Goal: Transaction & Acquisition: Purchase product/service

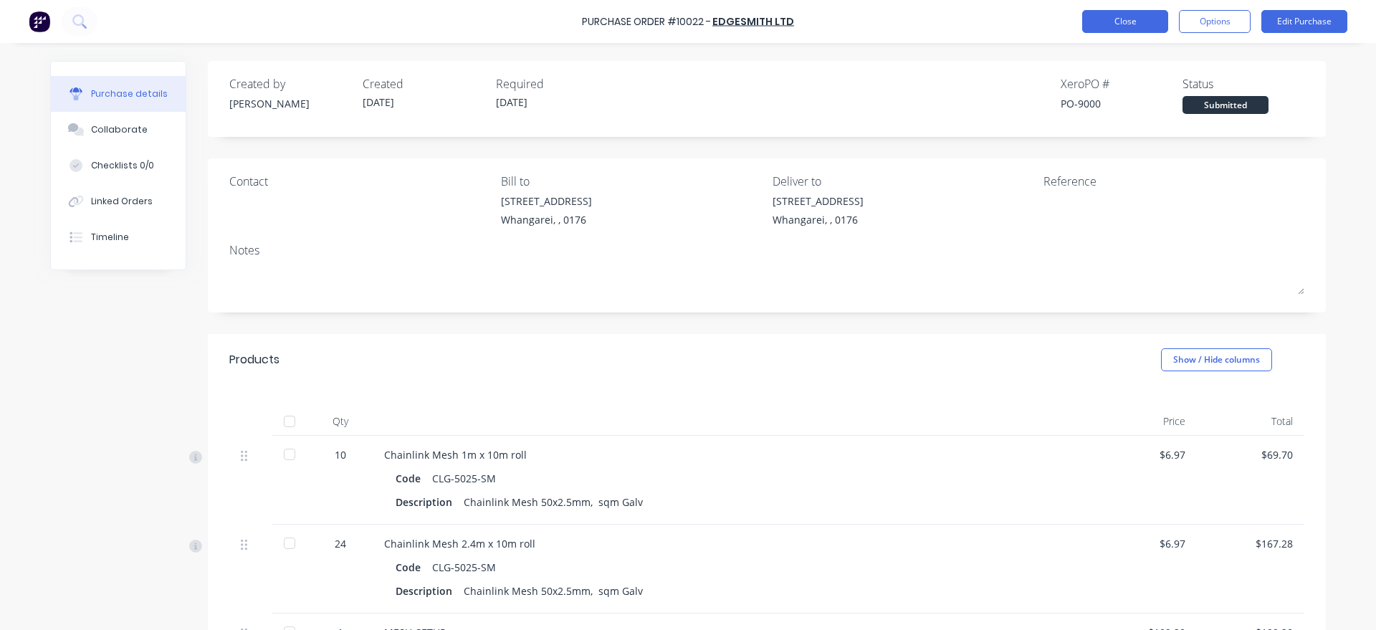
click at [1136, 16] on button "Close" at bounding box center [1125, 21] width 86 height 23
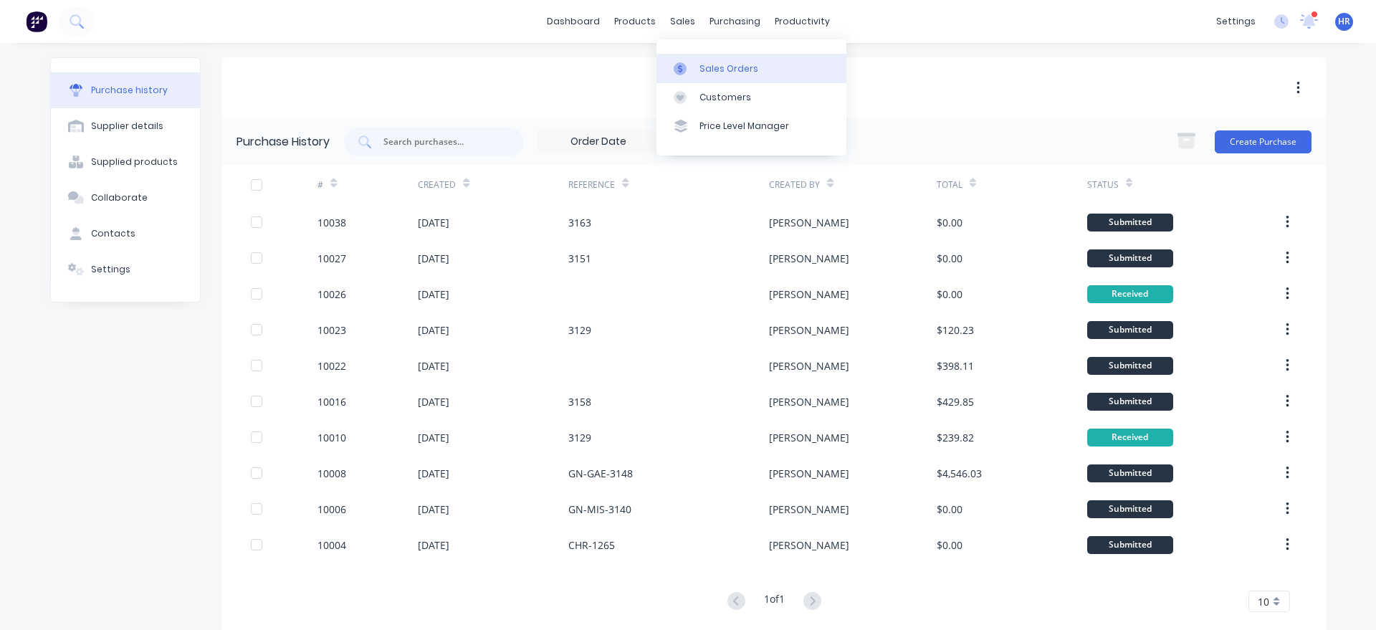
click at [691, 69] on div at bounding box center [684, 68] width 21 height 13
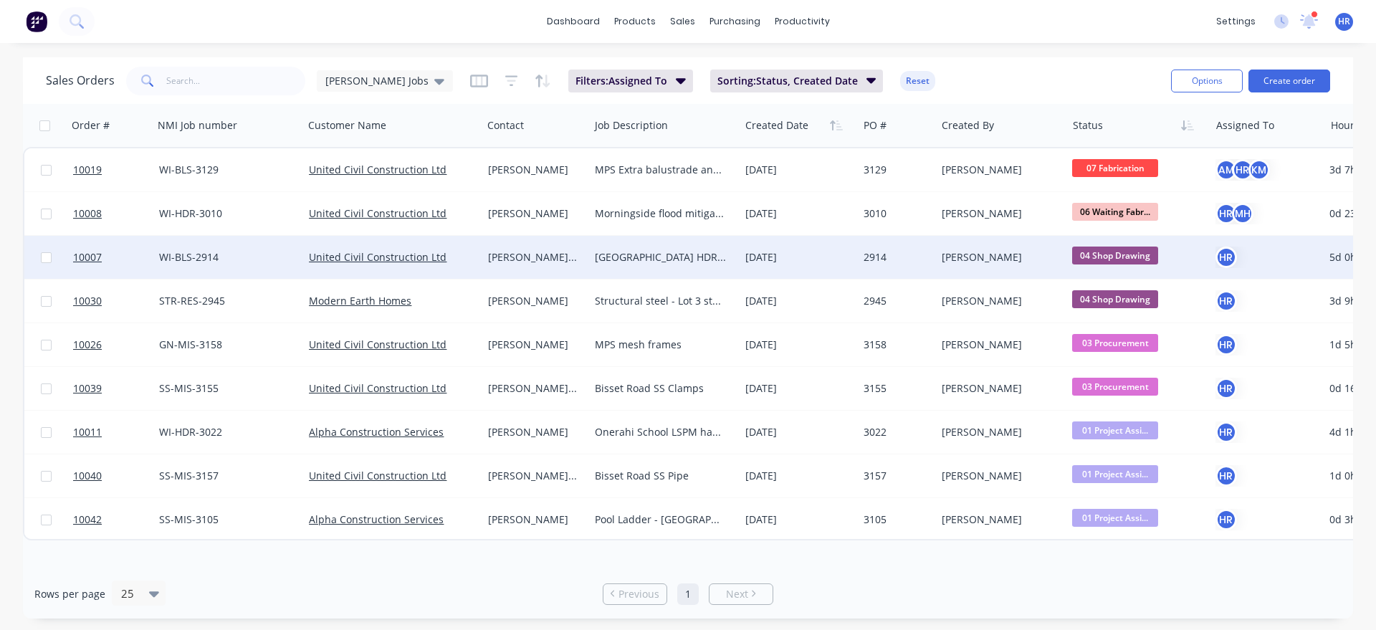
click at [496, 257] on div "[PERSON_NAME] van der [PERSON_NAME]" at bounding box center [533, 257] width 91 height 14
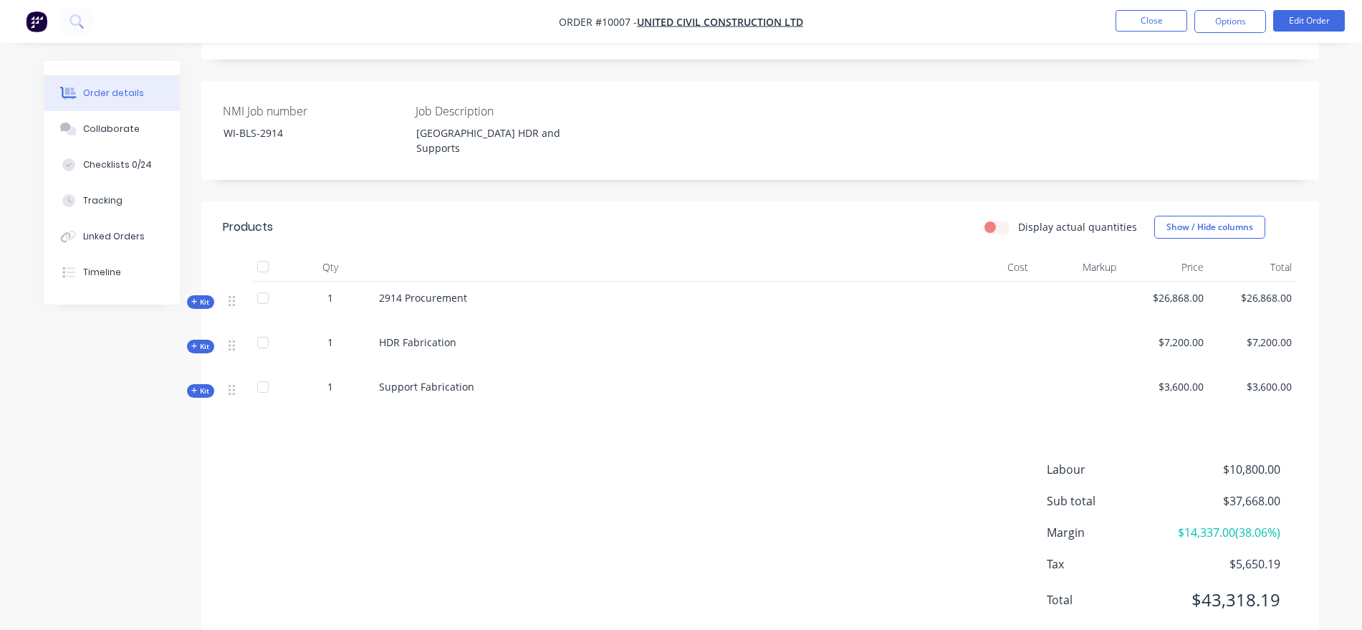
scroll to position [358, 0]
click at [203, 296] on span "Kit" at bounding box center [200, 301] width 19 height 11
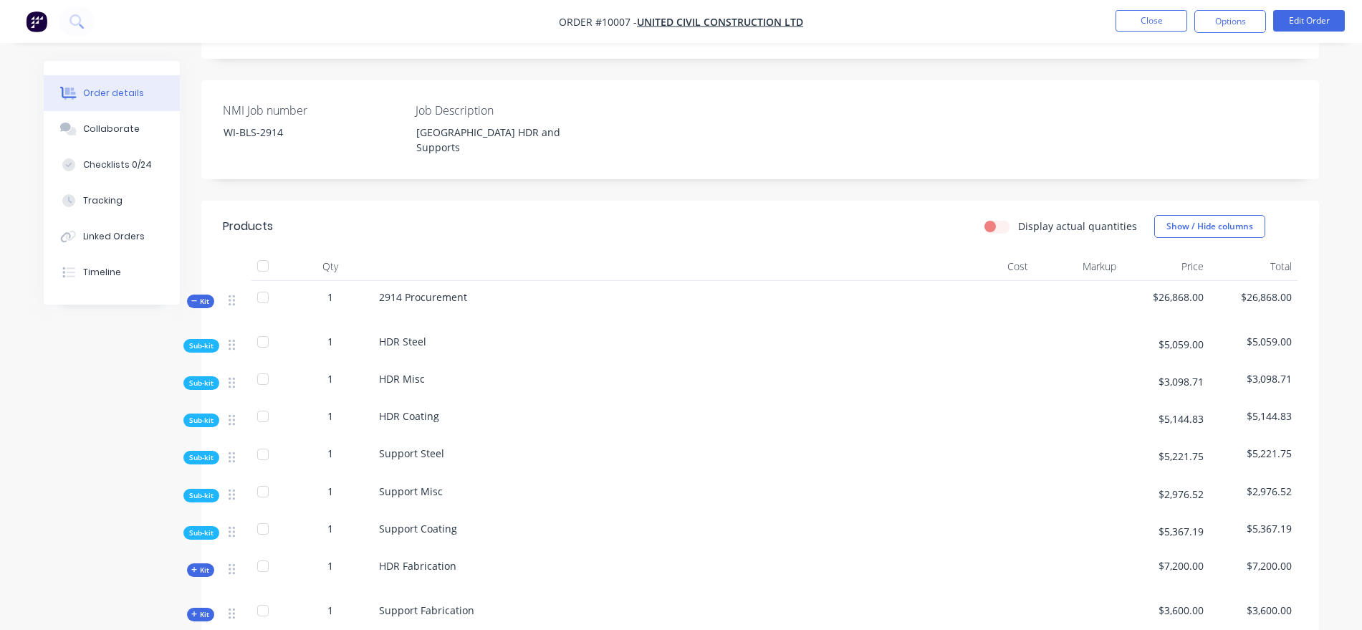
click at [213, 452] on span "Sub-kit" at bounding box center [201, 457] width 24 height 11
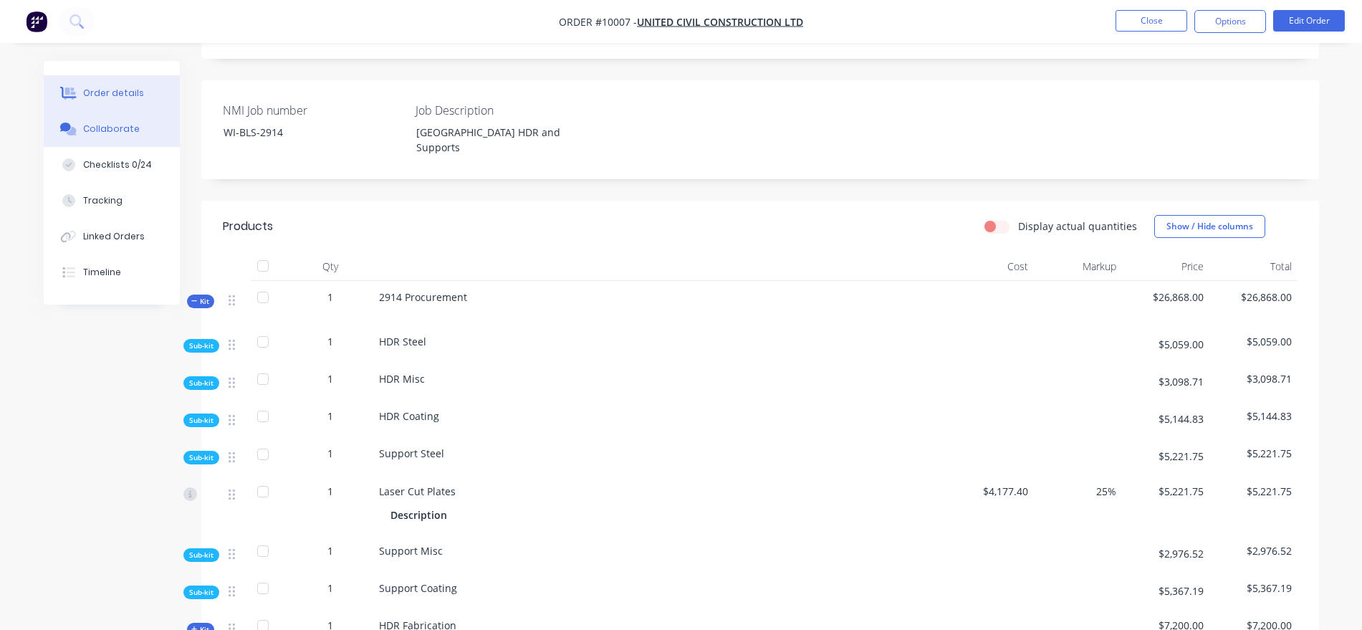
click at [131, 124] on div "Collaborate" at bounding box center [111, 129] width 57 height 13
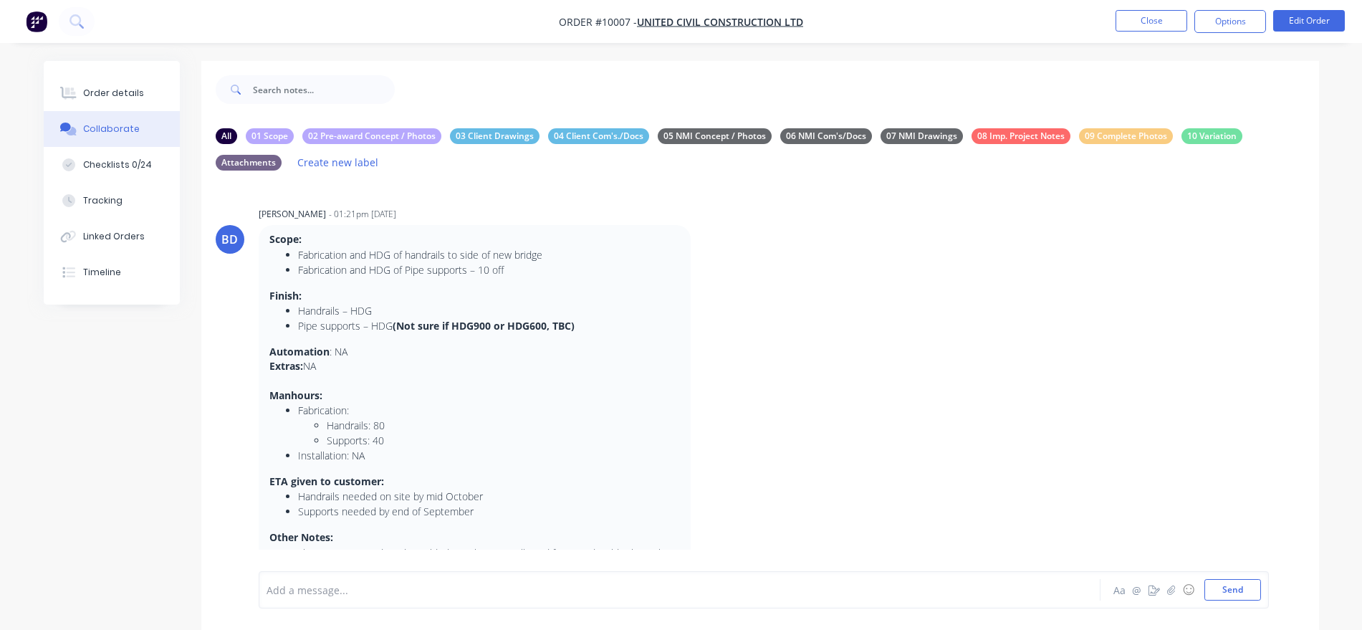
click at [588, 326] on li "Pipe supports – HDG (Not sure if HDG900 or HDG600, TBC)" at bounding box center [489, 325] width 382 height 15
click at [579, 326] on li "Pipe supports – HDG (Not sure if HDG900 or HDG600, TBC)" at bounding box center [489, 325] width 382 height 15
click at [572, 326] on strong "(Not sure if HDG900 or HDG600, TBC)" at bounding box center [484, 326] width 182 height 14
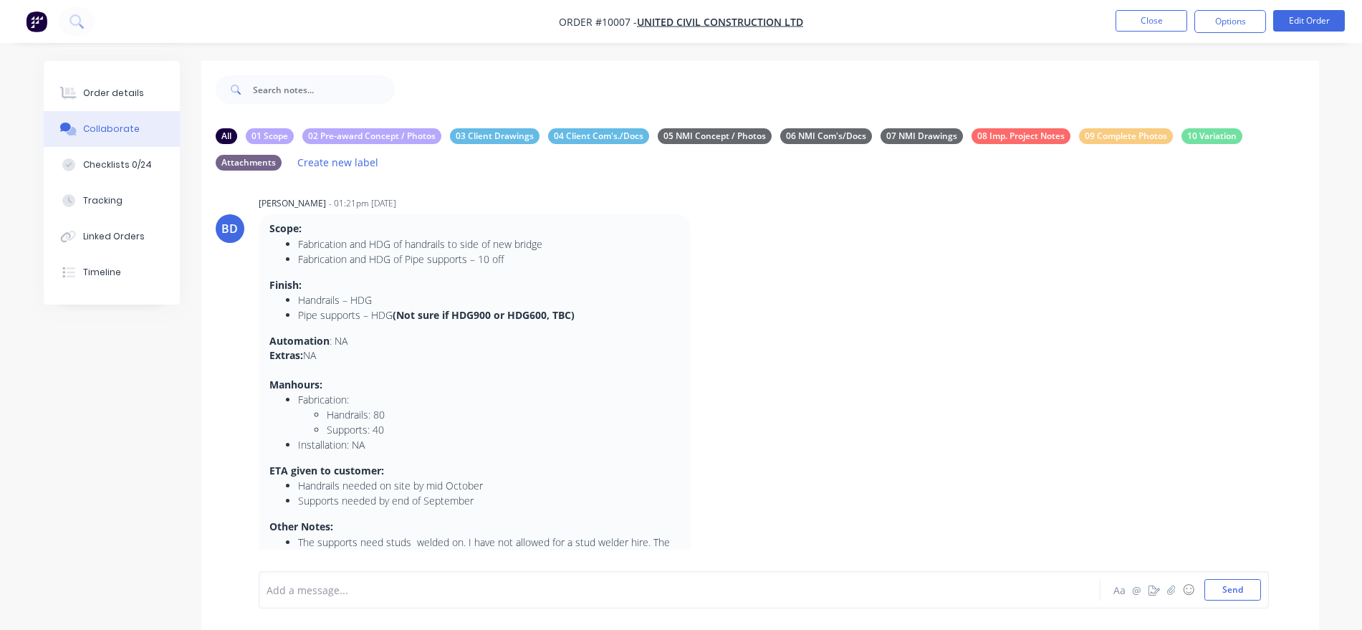
scroll to position [13, 0]
click at [364, 585] on div at bounding box center [639, 590] width 745 height 15
click at [377, 537] on li "The supports need studs welded on. I have not allowed for a stud welder hire. T…" at bounding box center [489, 547] width 382 height 30
click at [351, 589] on div at bounding box center [639, 590] width 745 height 15
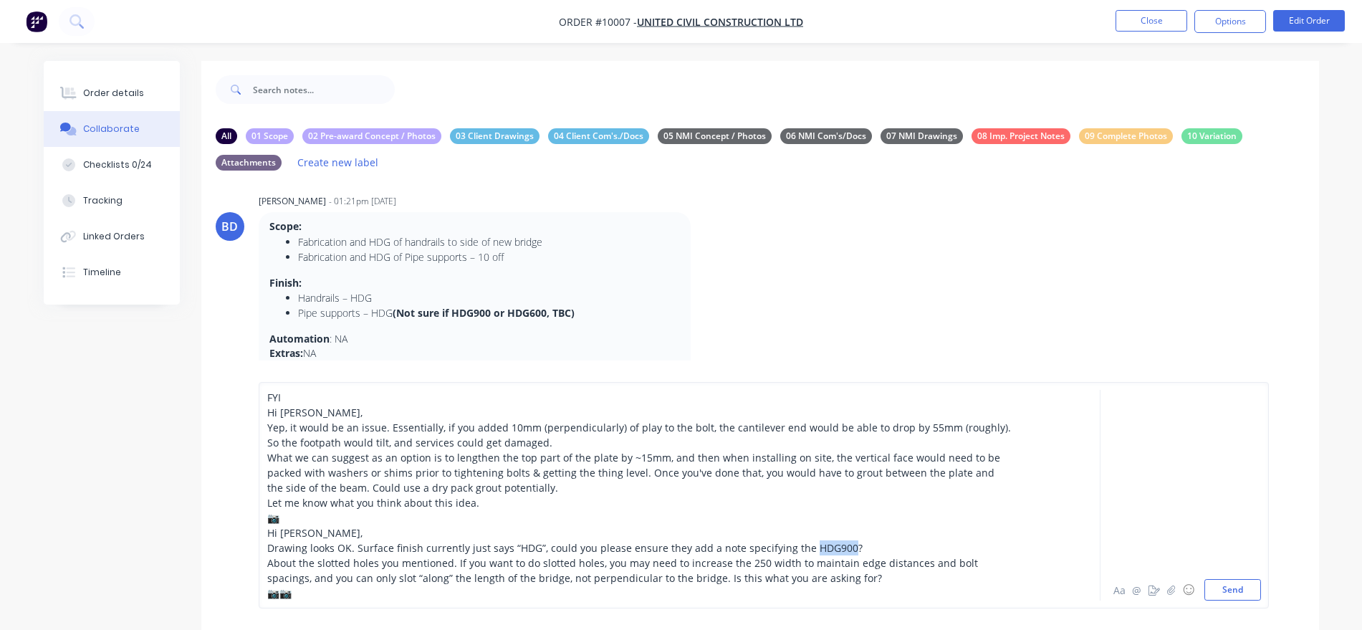
drag, startPoint x: 841, startPoint y: 547, endPoint x: 800, endPoint y: 548, distance: 41.6
click at [800, 548] on span "Drawing looks OK. Surface finish currently just says “HDG”, could you please en…" at bounding box center [564, 548] width 595 height 14
drag, startPoint x: 813, startPoint y: 548, endPoint x: 1121, endPoint y: 592, distance: 311.2
click at [1121, 592] on button "Aa" at bounding box center [1119, 589] width 17 height 17
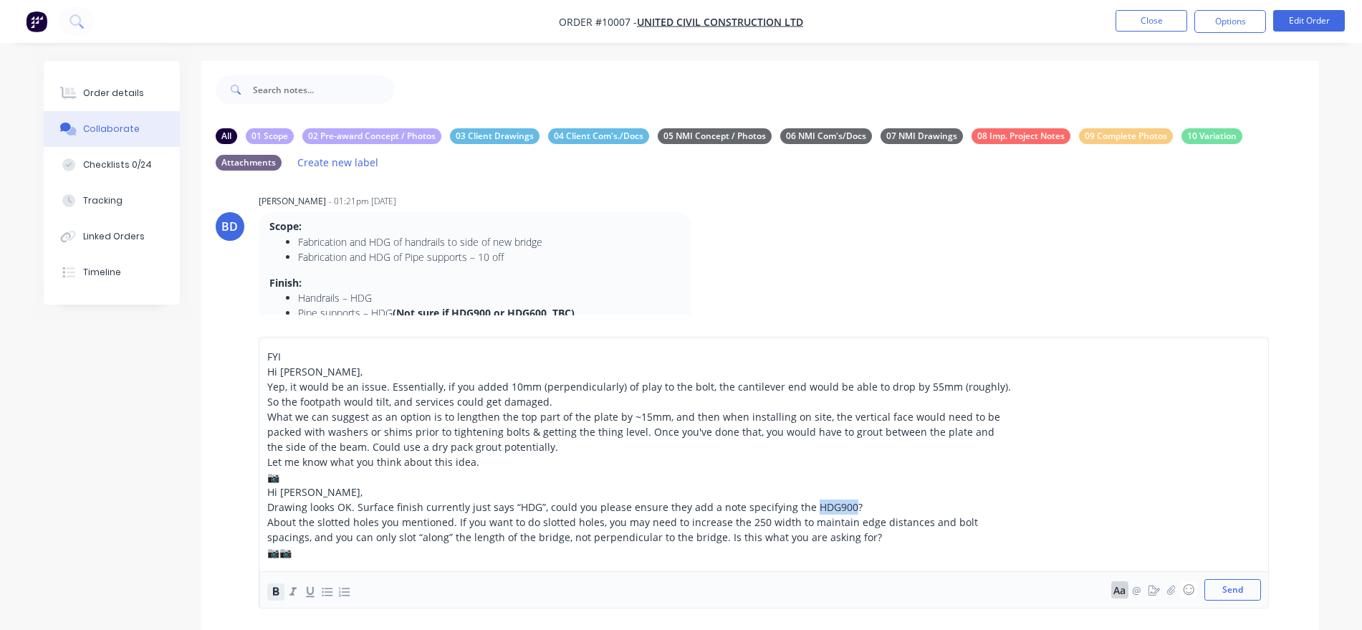
click at [273, 590] on icon "button" at bounding box center [276, 592] width 6 height 8
click at [1083, 380] on div "FYI Hi [PERSON_NAME], Yep, it would be an issue. Essentially, if you added 10mm…" at bounding box center [764, 472] width 995 height 247
click at [265, 353] on div "FYI Hi [PERSON_NAME], Yep, it would be an issue. Essentially, if you added 10mm…" at bounding box center [764, 473] width 1010 height 272
click at [266, 345] on div "FYI Hi [PERSON_NAME], Yep, it would be an issue. Essentially, if you added 10mm…" at bounding box center [764, 473] width 1010 height 272
click at [263, 356] on div "FYI Hi [PERSON_NAME], Yep, it would be an issue. Essentially, if you added 10mm…" at bounding box center [764, 473] width 1010 height 272
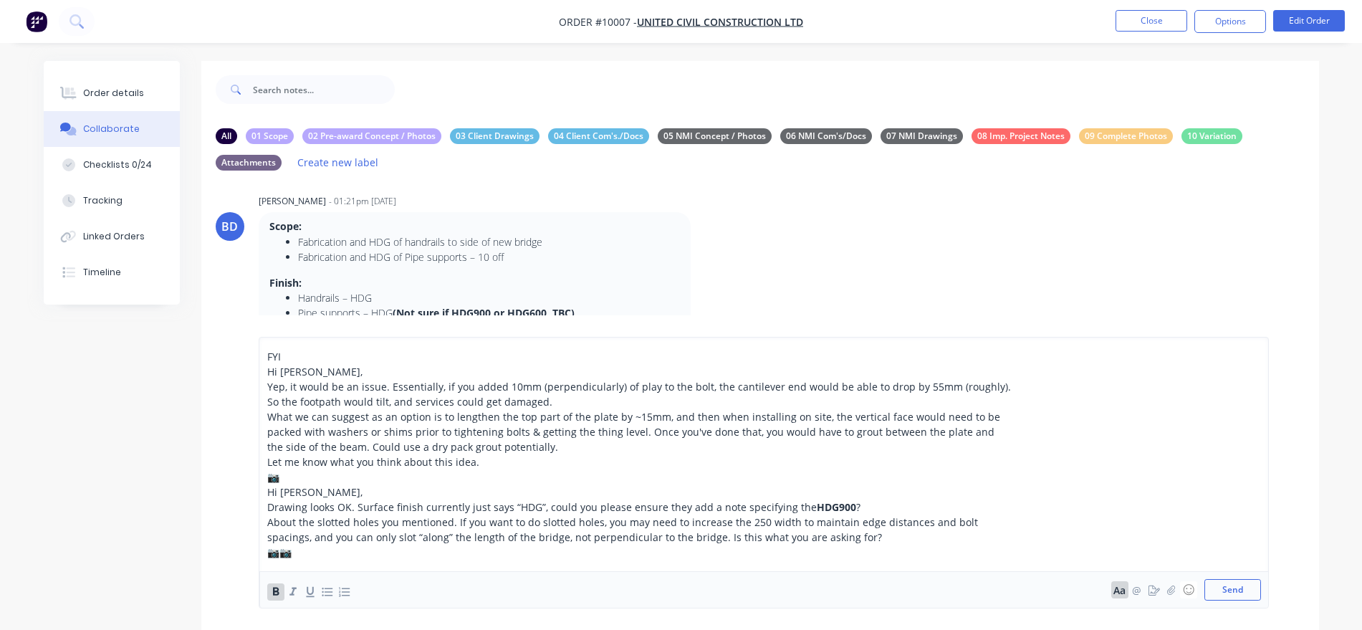
click at [267, 350] on span "FYI" at bounding box center [274, 357] width 14 height 14
drag, startPoint x: 389, startPoint y: 358, endPoint x: 268, endPoint y: 352, distance: 121.2
click at [268, 352] on span "Email from WSP engineer:FYI" at bounding box center [336, 357] width 138 height 14
click at [282, 589] on icon "button" at bounding box center [276, 592] width 14 height 14
click at [398, 359] on span "FYI" at bounding box center [403, 357] width 14 height 14
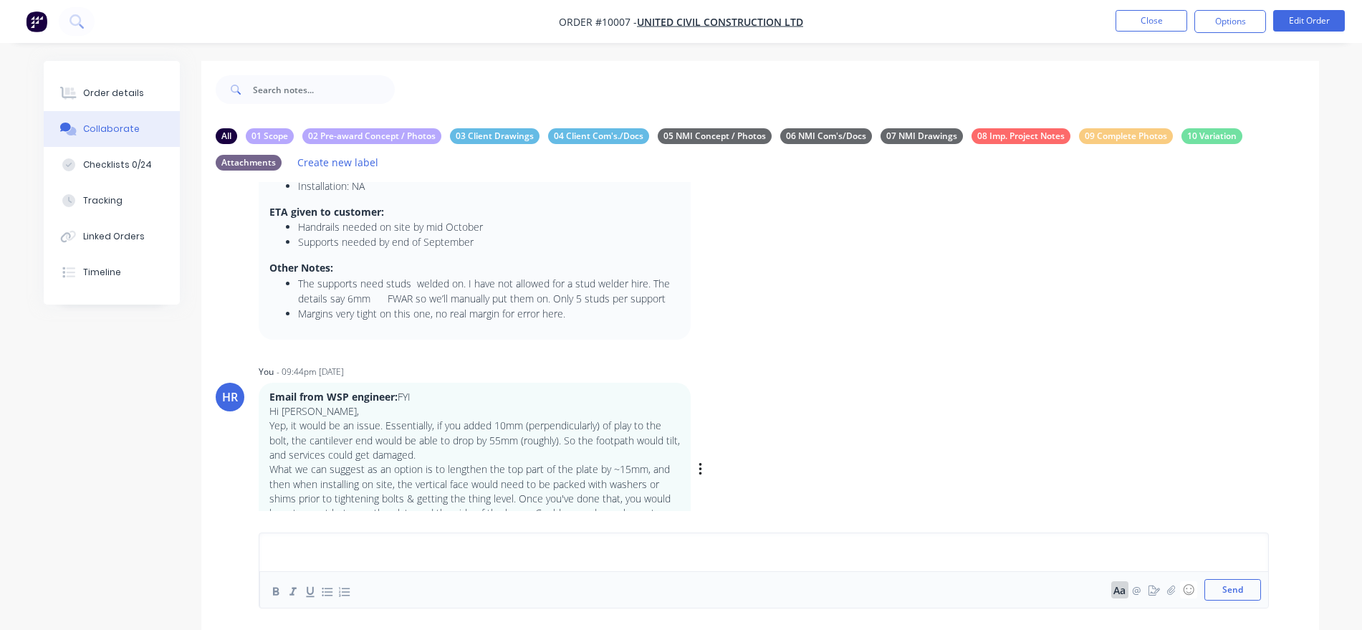
scroll to position [46, 0]
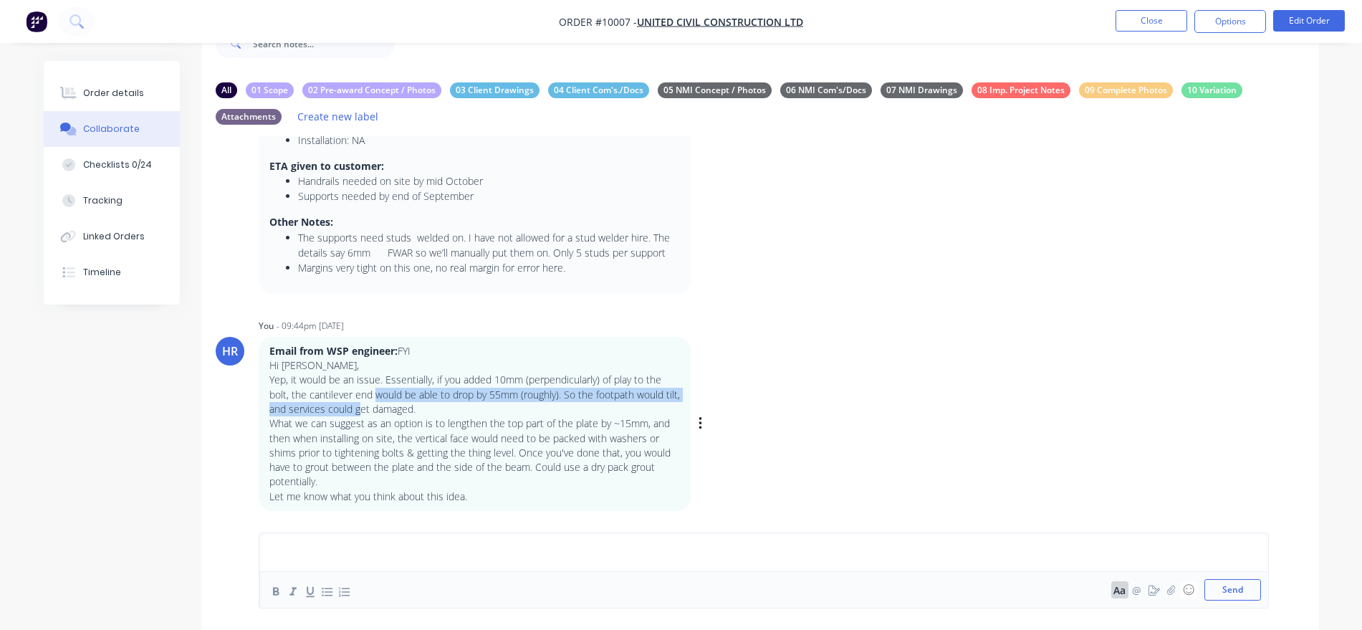
drag, startPoint x: 404, startPoint y: 392, endPoint x: 374, endPoint y: 402, distance: 31.7
click at [374, 402] on p "Yep, it would be an issue. Essentially, if you added 10mm (perpendicularly) of …" at bounding box center [474, 395] width 411 height 44
click at [398, 350] on p "Email from WSP engineer: FYI" at bounding box center [474, 351] width 411 height 14
click at [399, 348] on p "Email from WSP engineer: FYI" at bounding box center [474, 351] width 411 height 14
click at [396, 353] on strong "Email from WSP engineer:" at bounding box center [333, 351] width 128 height 14
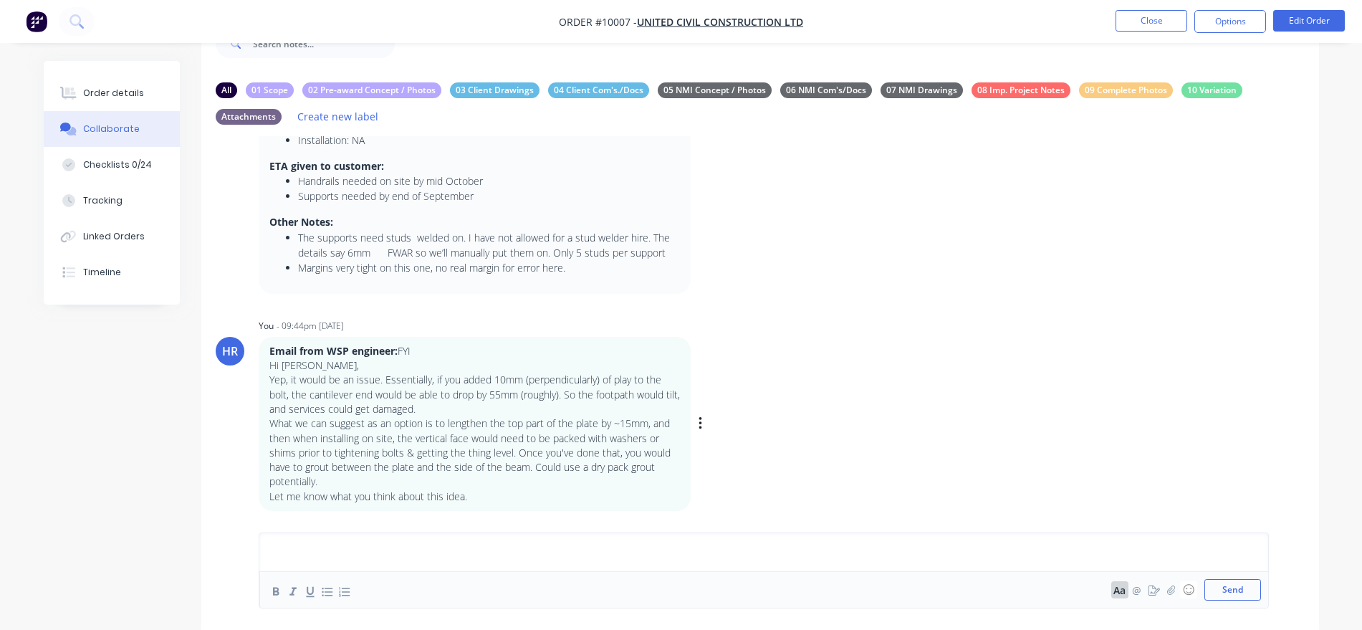
click at [397, 350] on strong "Email from WSP engineer:" at bounding box center [333, 351] width 128 height 14
click at [398, 349] on p "Email from WSP engineer: FYI" at bounding box center [474, 351] width 411 height 14
click at [699, 421] on icon "button" at bounding box center [701, 424] width 4 height 16
click at [722, 454] on button "Edit" at bounding box center [752, 450] width 90 height 24
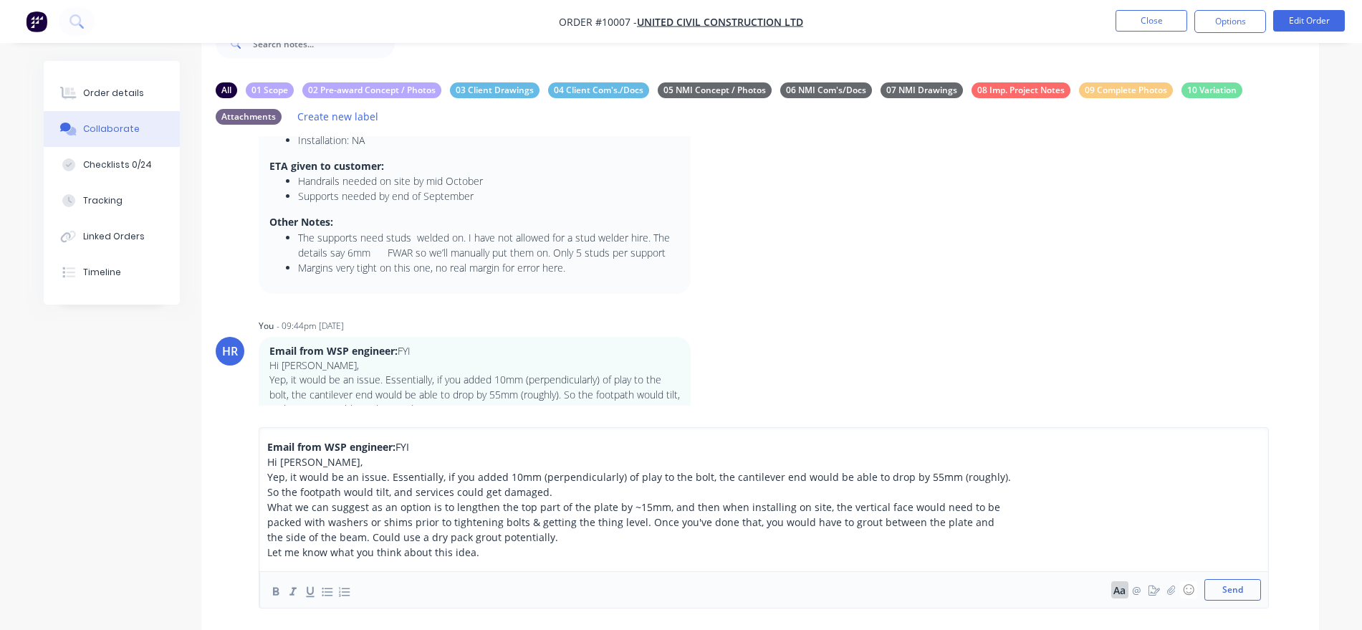
click at [396, 444] on span "FYI" at bounding box center [403, 447] width 14 height 14
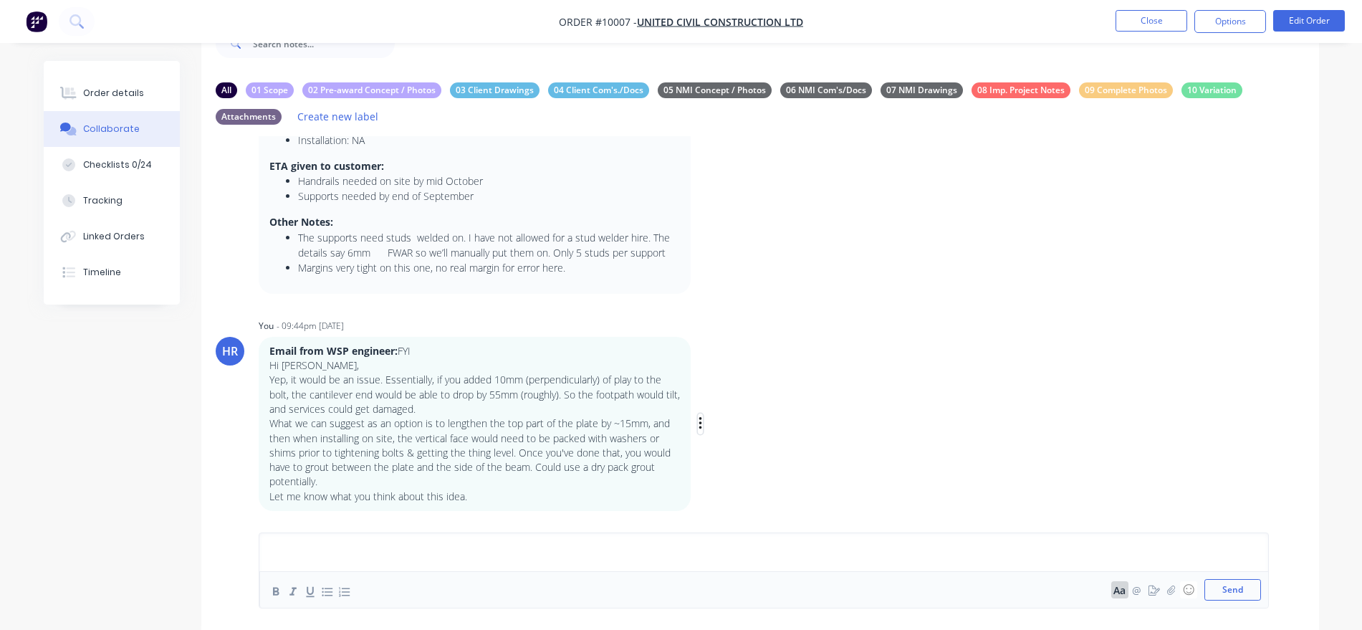
click at [699, 418] on icon "button" at bounding box center [700, 423] width 3 height 13
click at [727, 446] on button "Edit" at bounding box center [752, 450] width 90 height 24
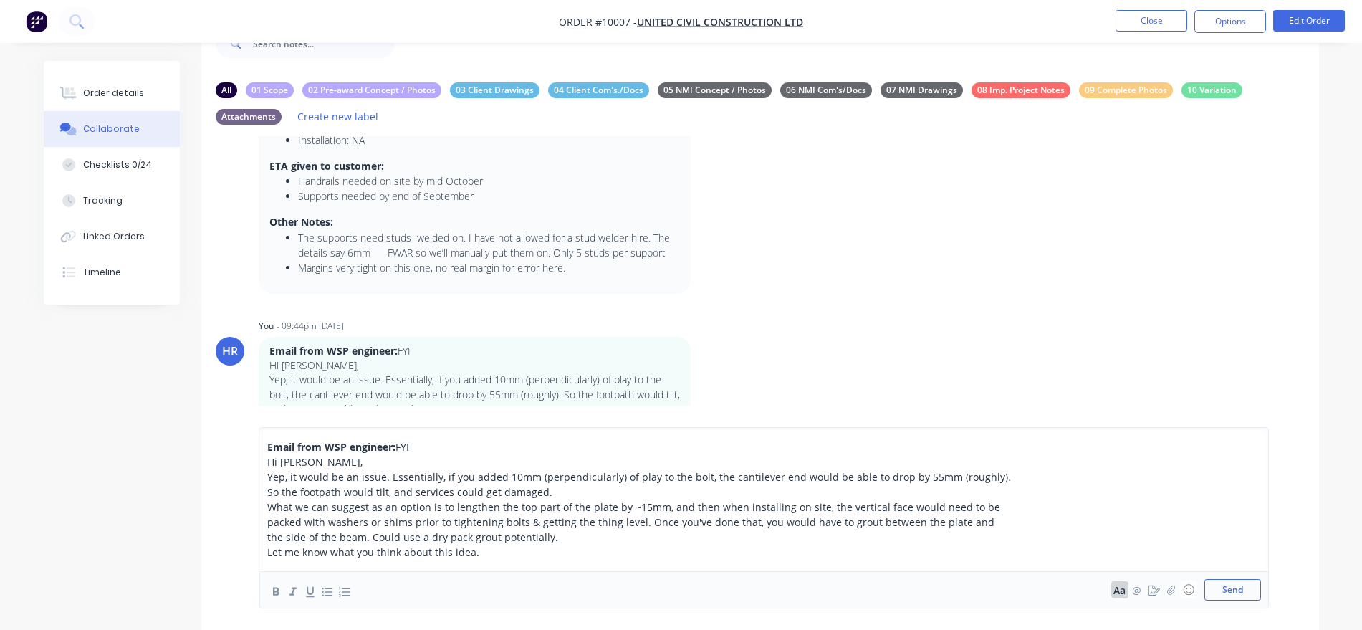
click at [396, 448] on span "FYI" at bounding box center [403, 447] width 14 height 14
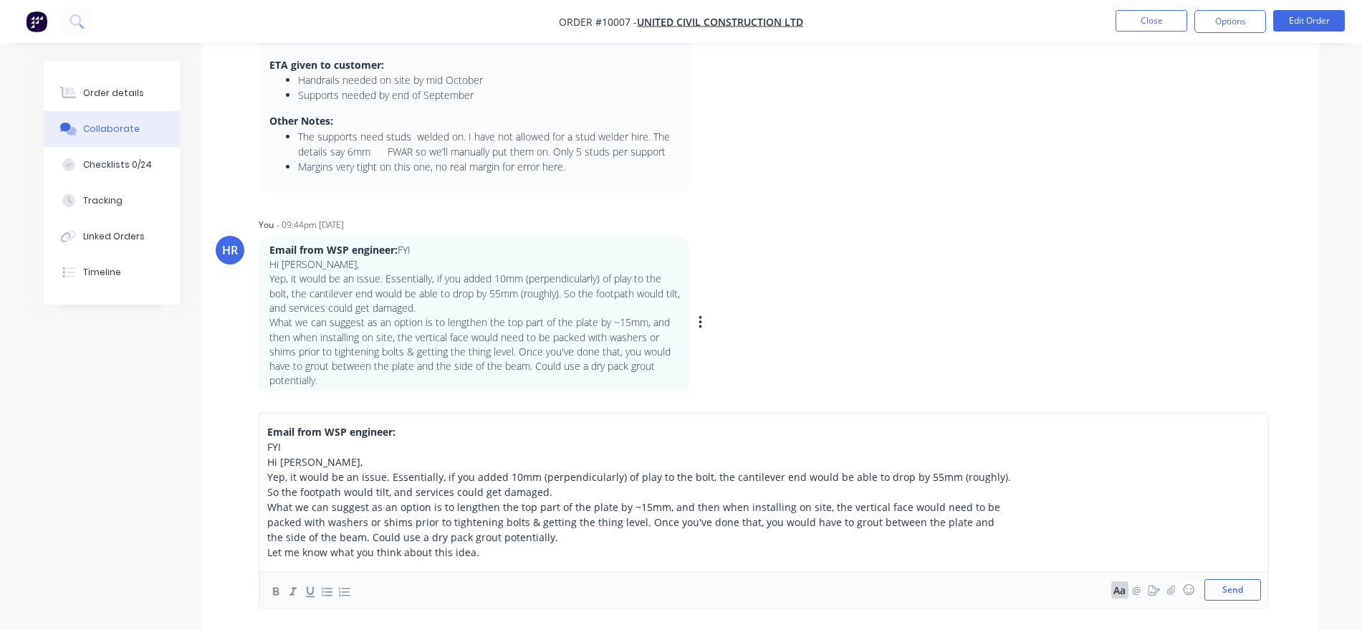
scroll to position [166, 0]
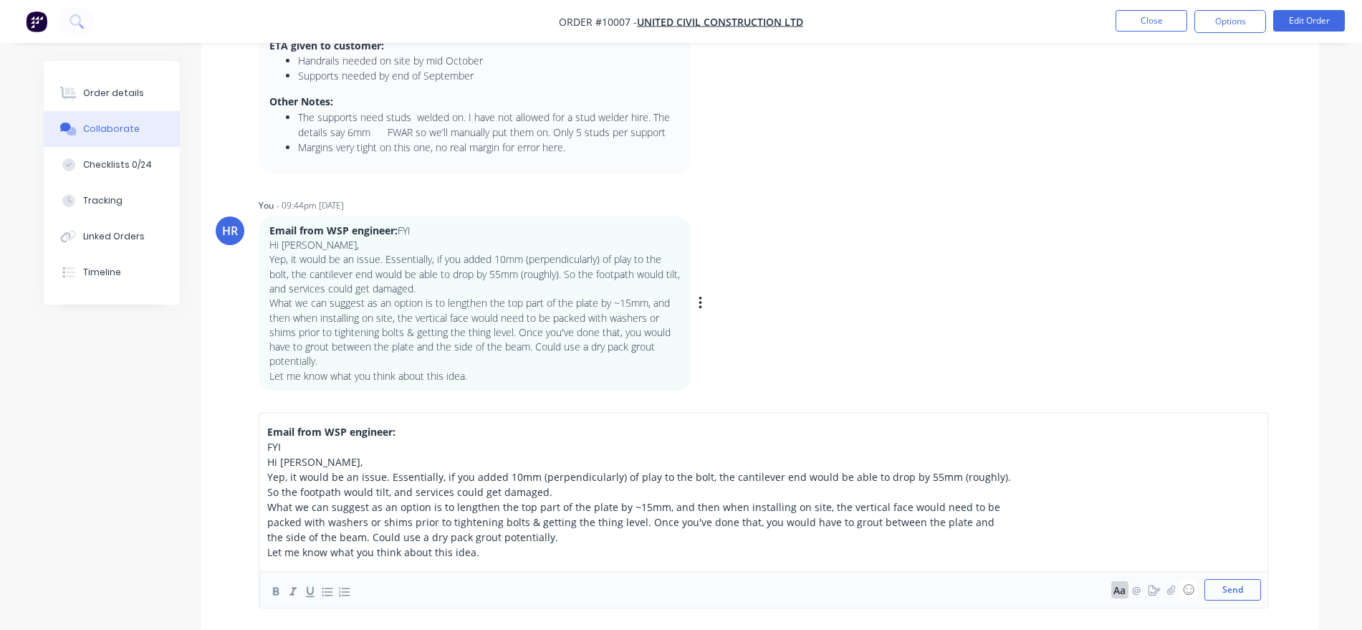
click at [482, 549] on div "Let me know what you think about this idea." at bounding box center [639, 552] width 745 height 15
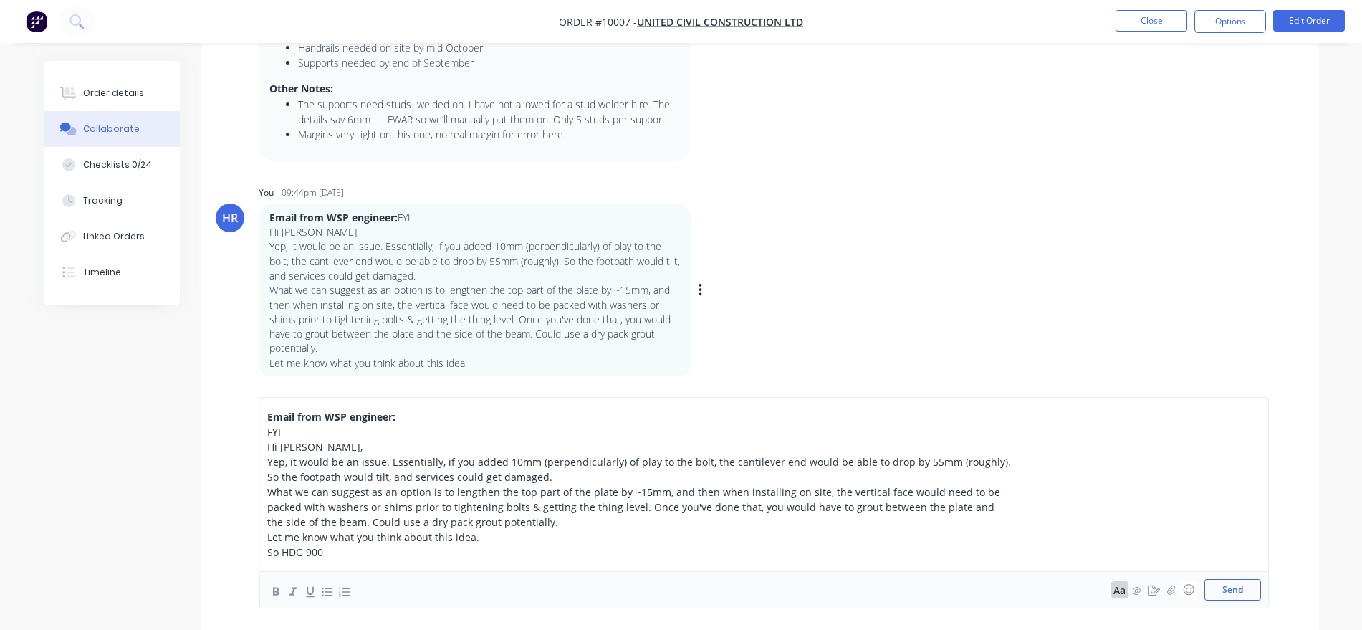
scroll to position [181, 0]
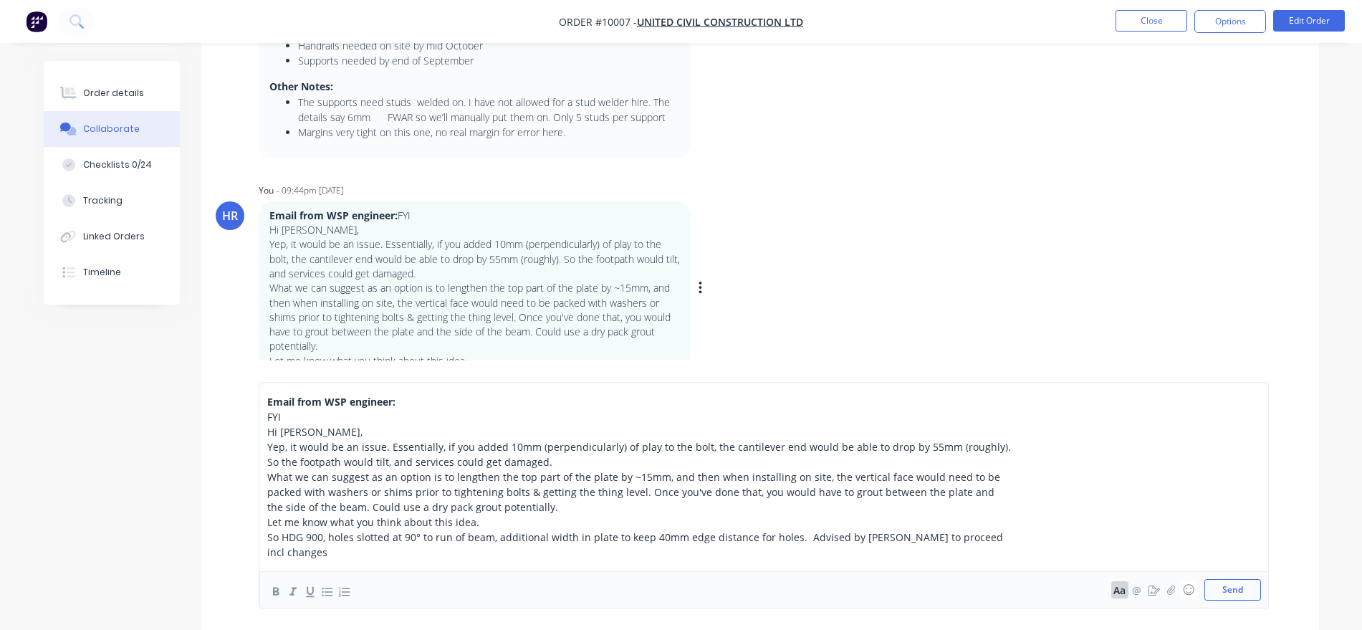
click at [795, 550] on span "So HDG 900, holes slotted at 90° to run of beam, additional width in plate to k…" at bounding box center [636, 544] width 739 height 29
click at [490, 551] on div "So HDG 900, holes slotted at 90° to run of beam, additional width in plate to k…" at bounding box center [639, 545] width 745 height 30
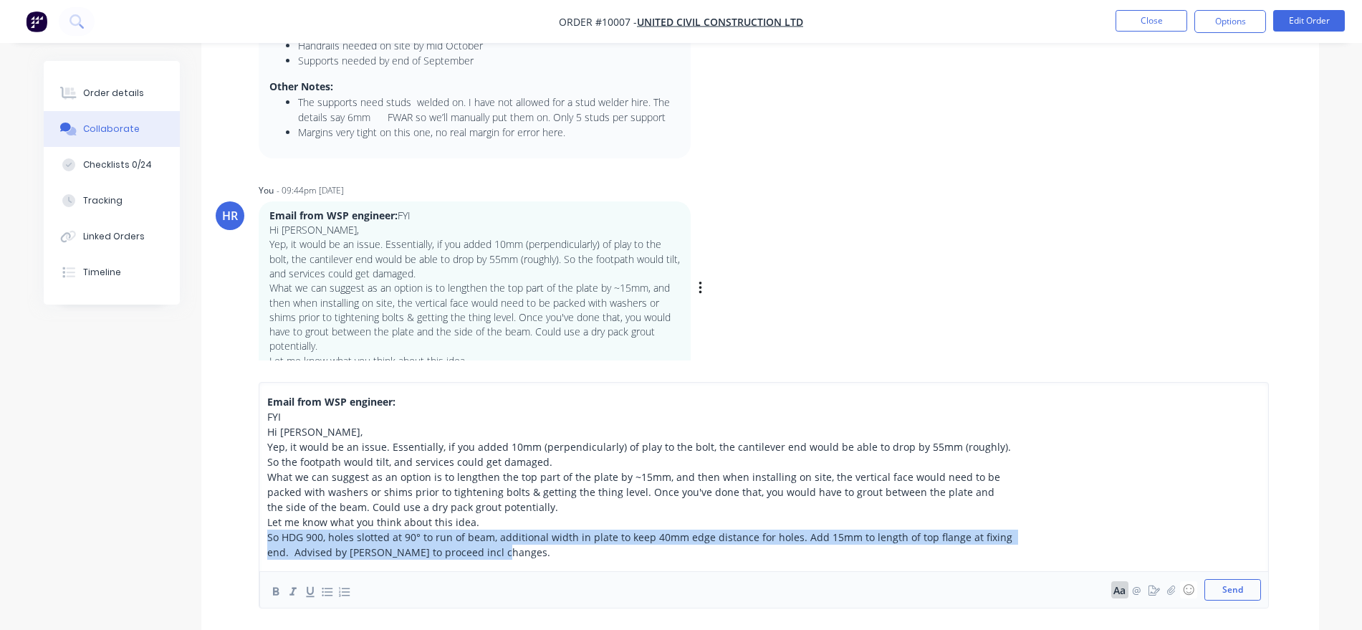
drag, startPoint x: 496, startPoint y: 552, endPoint x: 267, endPoint y: 537, distance: 229.8
click at [267, 537] on div "So HDG 900, holes slotted at 90° to run of beam, additional width in plate to k…" at bounding box center [639, 545] width 745 height 30
click at [277, 593] on icon "button" at bounding box center [276, 592] width 14 height 14
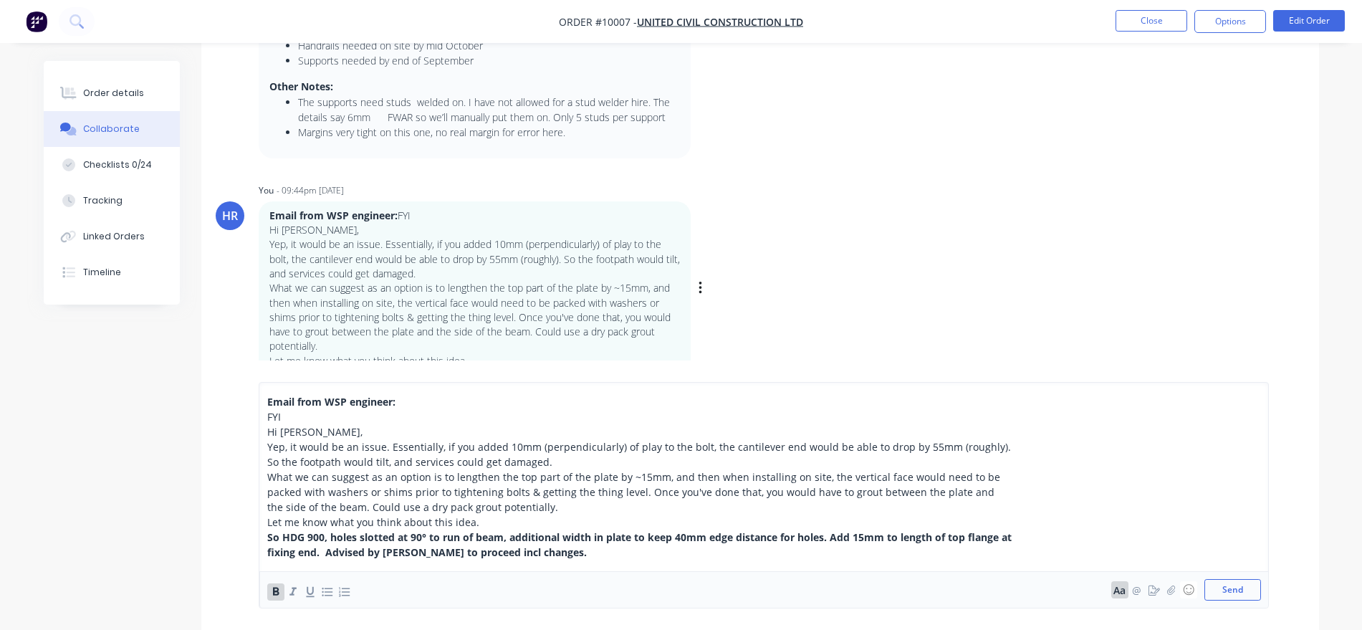
click at [841, 404] on div "Email from WSP engineer:" at bounding box center [639, 401] width 745 height 15
click at [1236, 592] on button "Send" at bounding box center [1233, 589] width 57 height 21
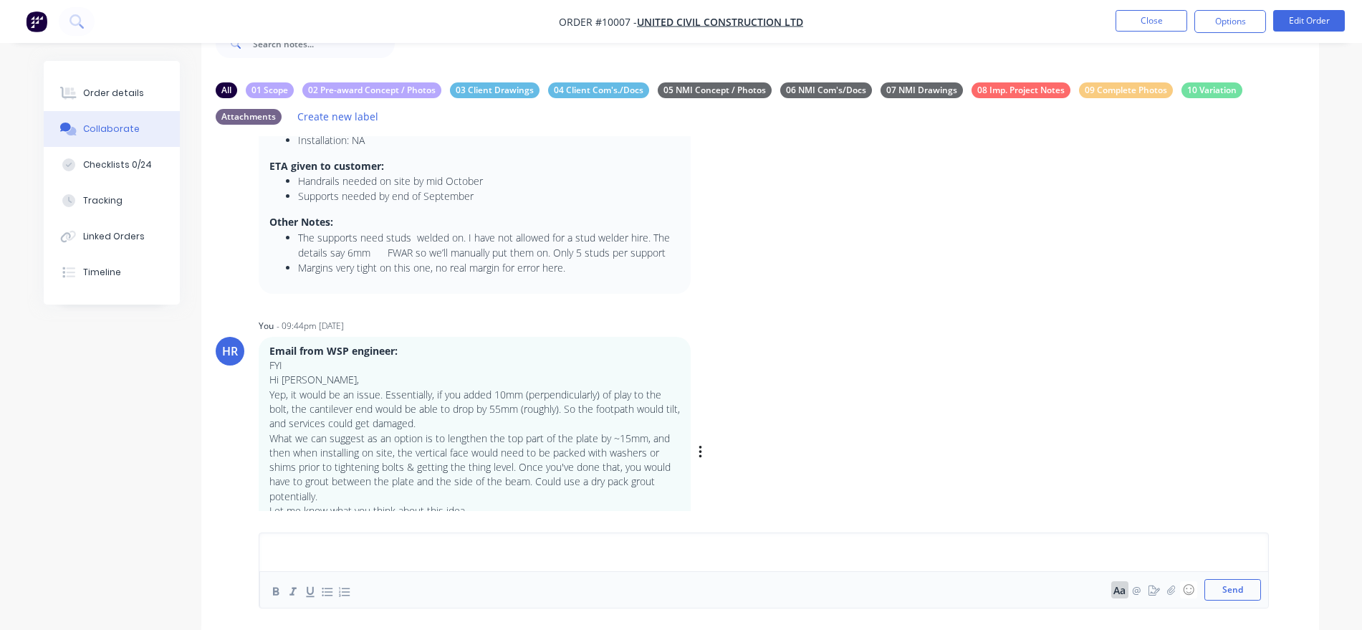
scroll to position [327, 0]
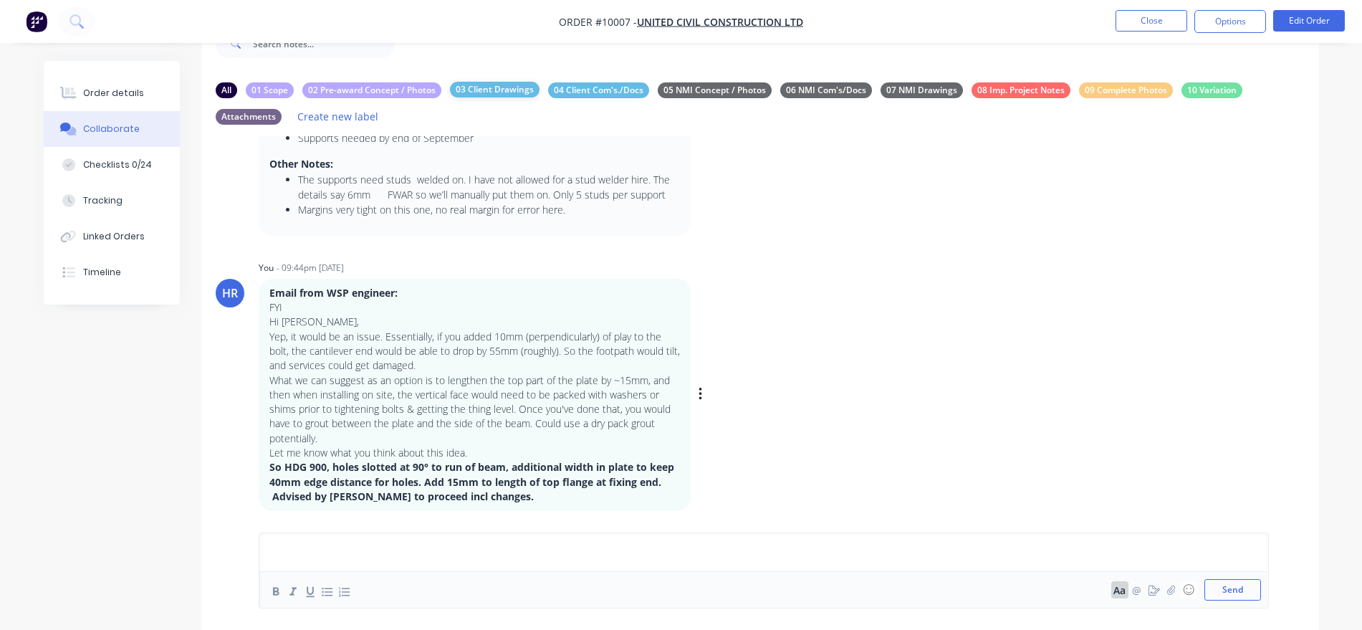
click at [497, 85] on div "03 Client Drawings" at bounding box center [495, 90] width 90 height 16
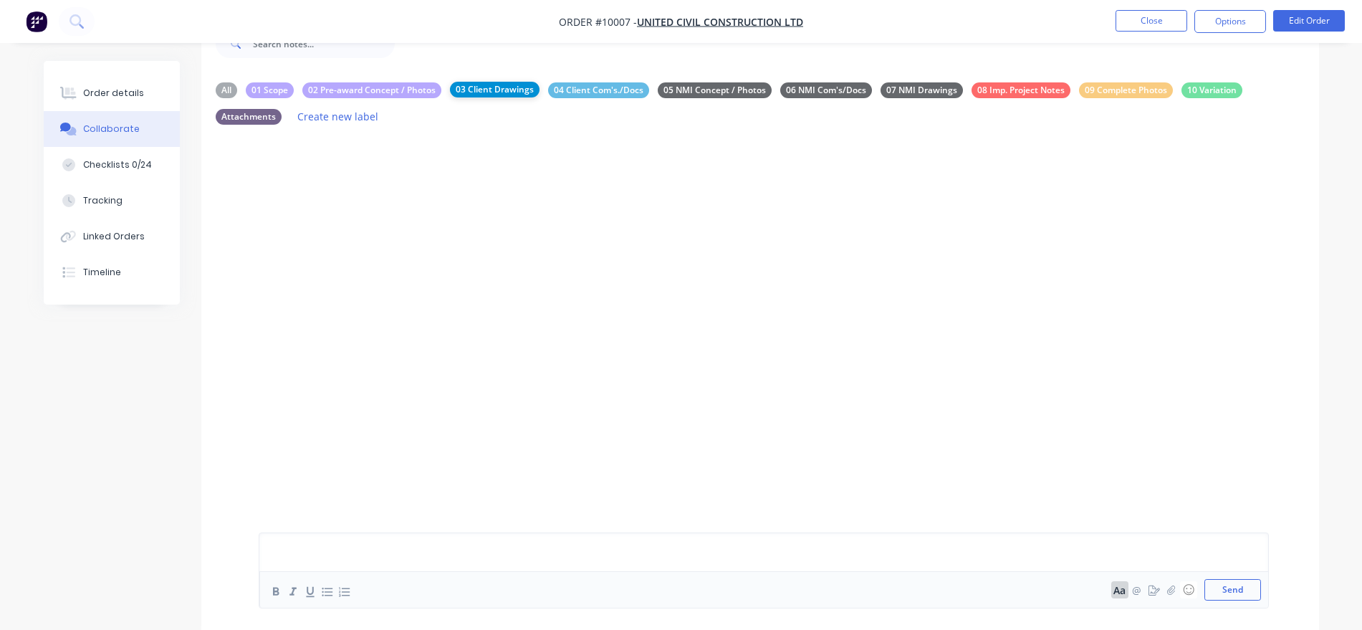
scroll to position [0, 0]
click at [406, 214] on div at bounding box center [760, 323] width 1118 height 375
click at [379, 553] on div at bounding box center [639, 552] width 745 height 15
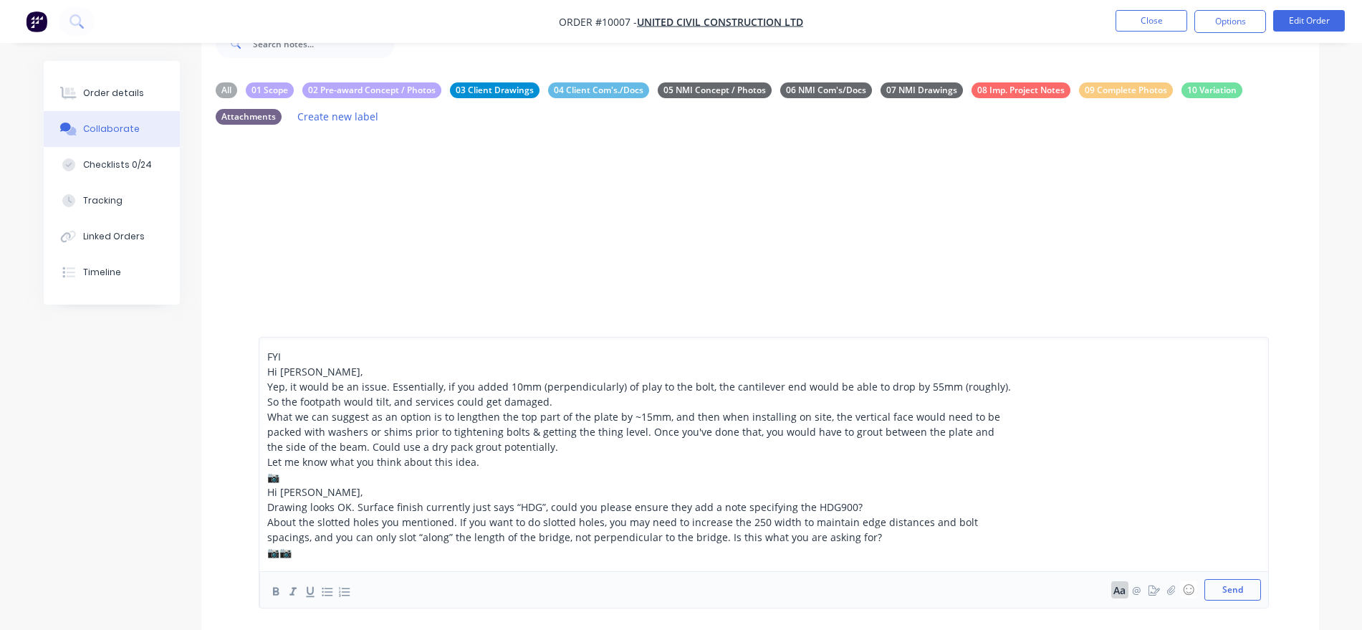
click at [273, 477] on span "📷" at bounding box center [273, 477] width 12 height 14
click at [276, 476] on span "📷" at bounding box center [273, 477] width 12 height 14
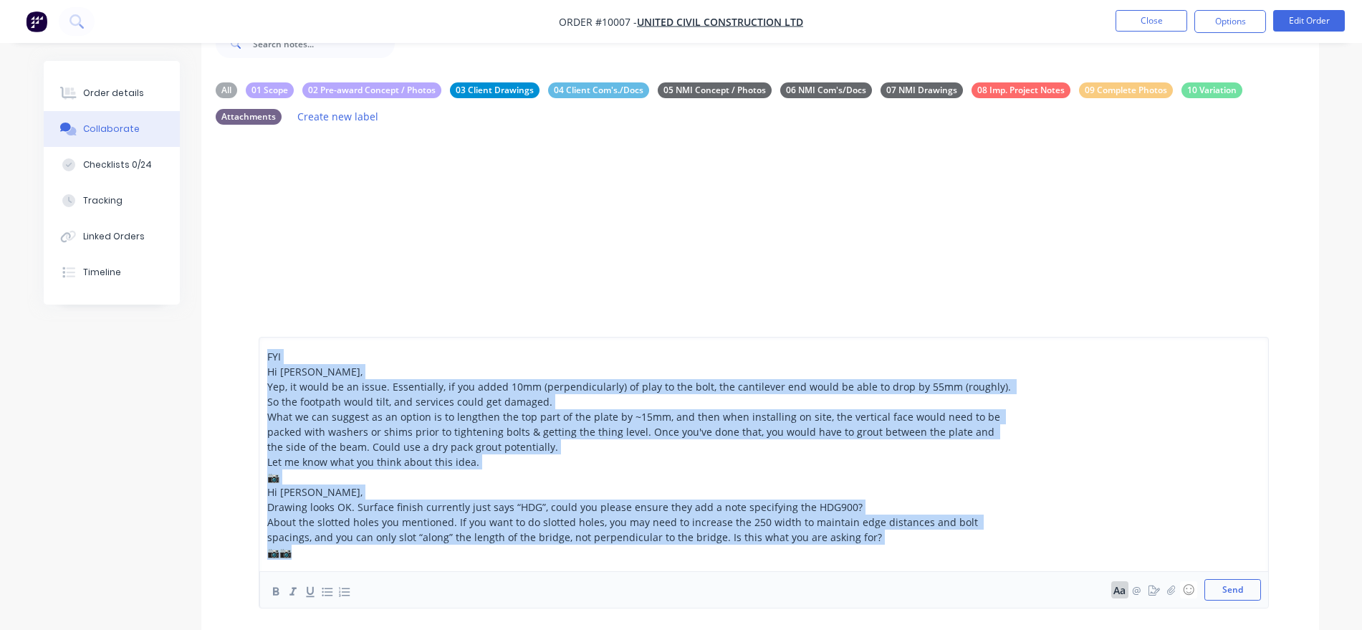
drag, startPoint x: 295, startPoint y: 525, endPoint x: 231, endPoint y: 288, distance: 244.9
click at [231, 288] on div "All 01 Scope 02 Pre-award Concept / Photos 03 Client Drawings 04 Client Com's./…" at bounding box center [760, 448] width 1118 height 753
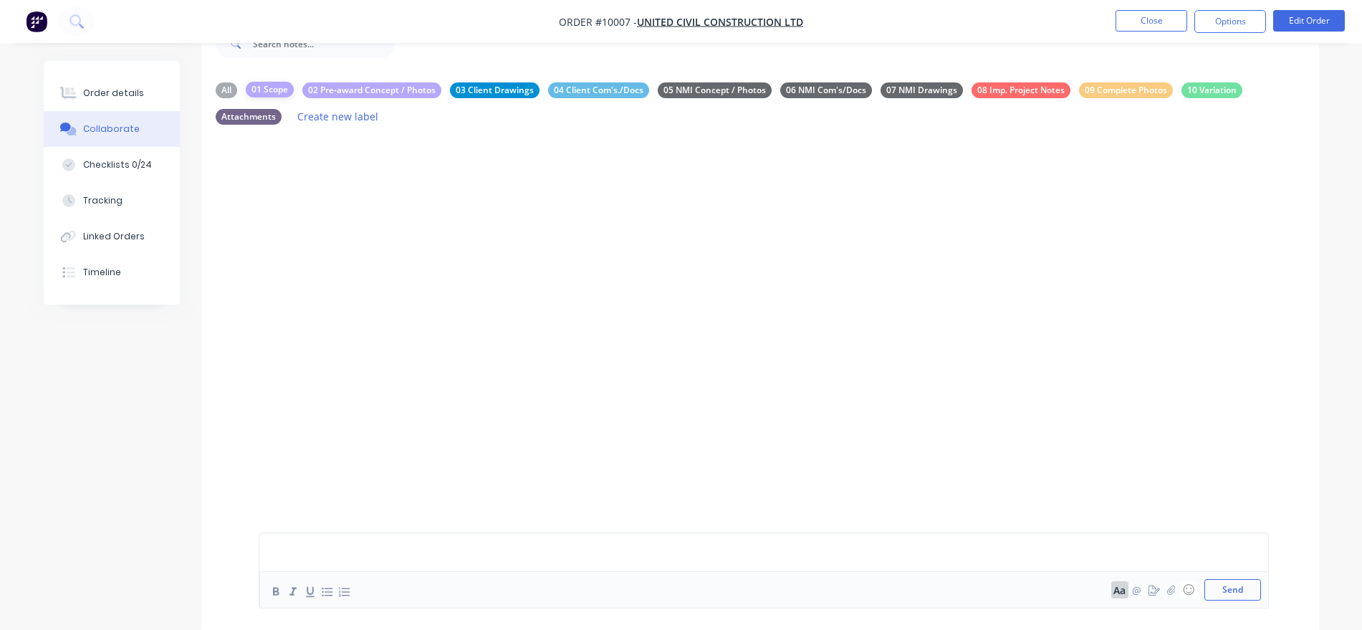
click at [264, 90] on div "01 Scope" at bounding box center [270, 90] width 48 height 16
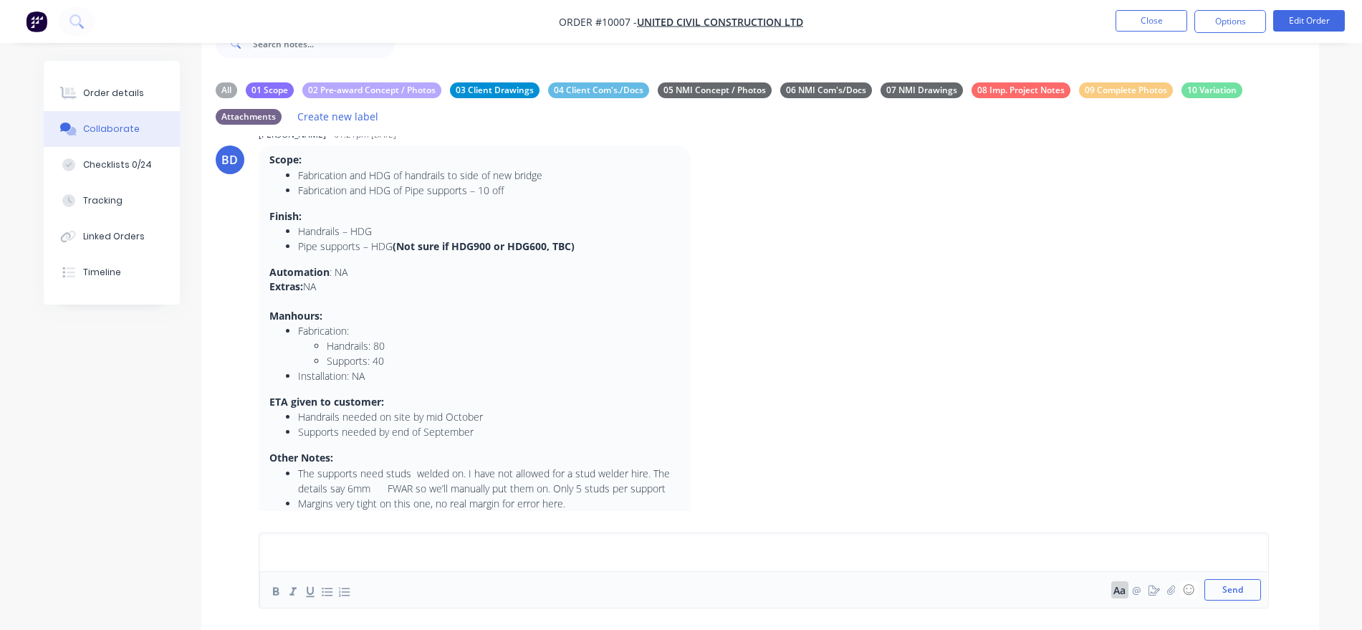
scroll to position [52, 0]
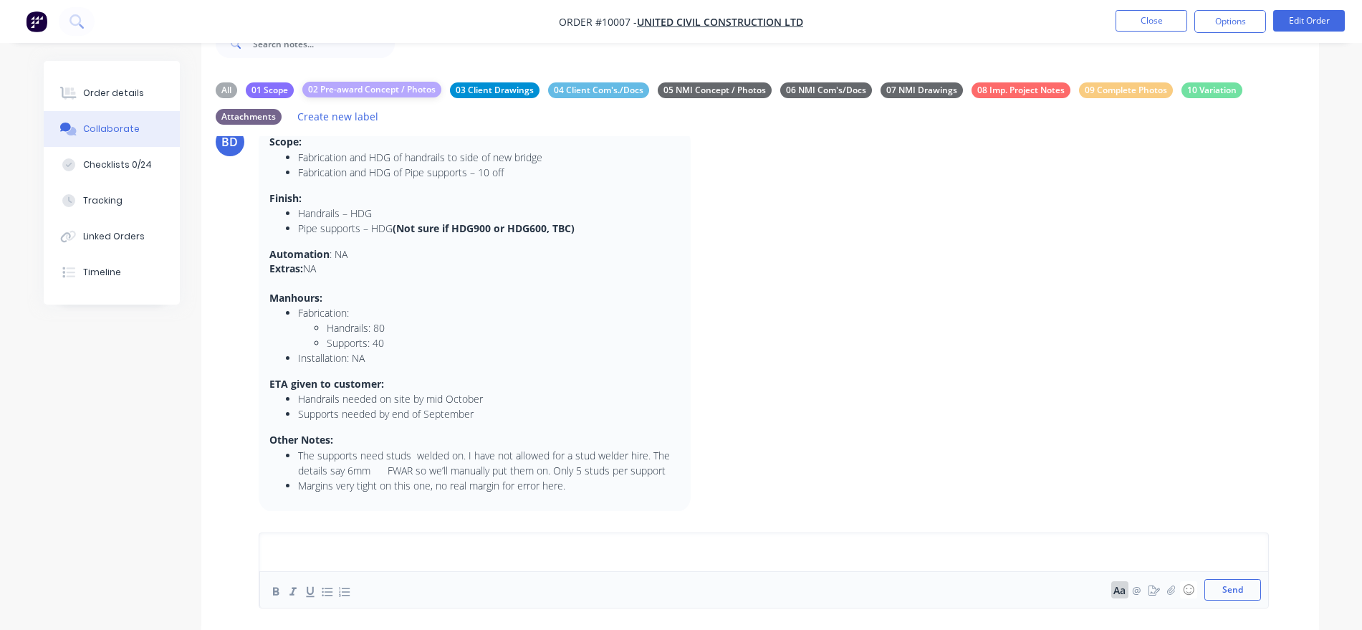
click at [340, 85] on div "02 Pre-award Concept / Photos" at bounding box center [371, 90] width 139 height 16
click at [262, 90] on div "01 Scope" at bounding box center [270, 90] width 48 height 16
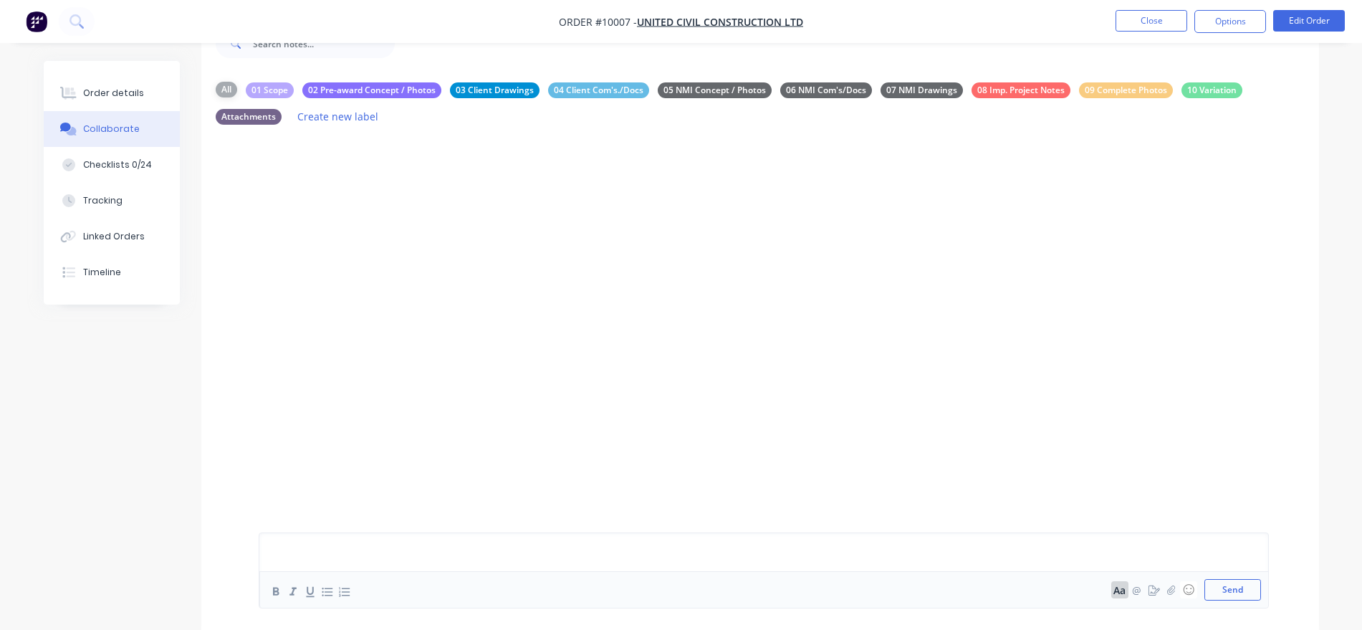
scroll to position [0, 0]
click at [275, 84] on div "01 Scope" at bounding box center [270, 90] width 48 height 16
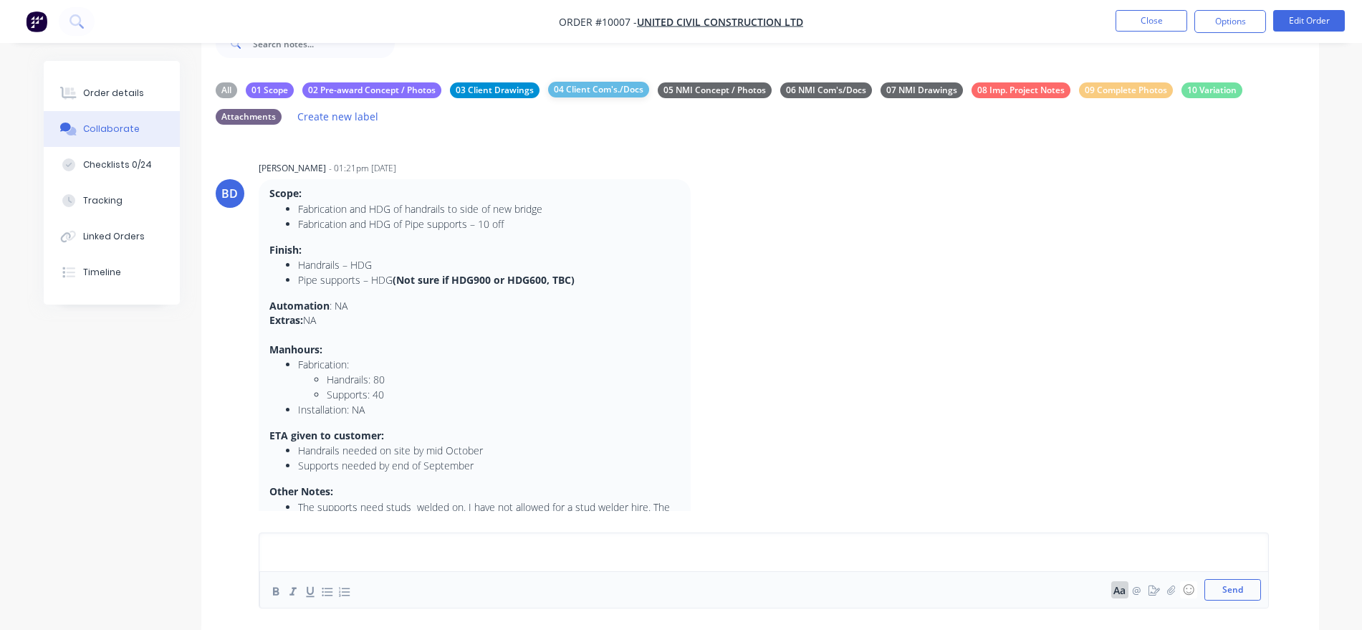
click at [611, 90] on div "04 Client Com's./Docs" at bounding box center [598, 90] width 101 height 16
click at [621, 84] on div "04 Client Com's./Docs" at bounding box center [598, 90] width 101 height 16
click at [219, 94] on div "All" at bounding box center [226, 90] width 21 height 16
click at [221, 91] on div "All" at bounding box center [226, 90] width 21 height 16
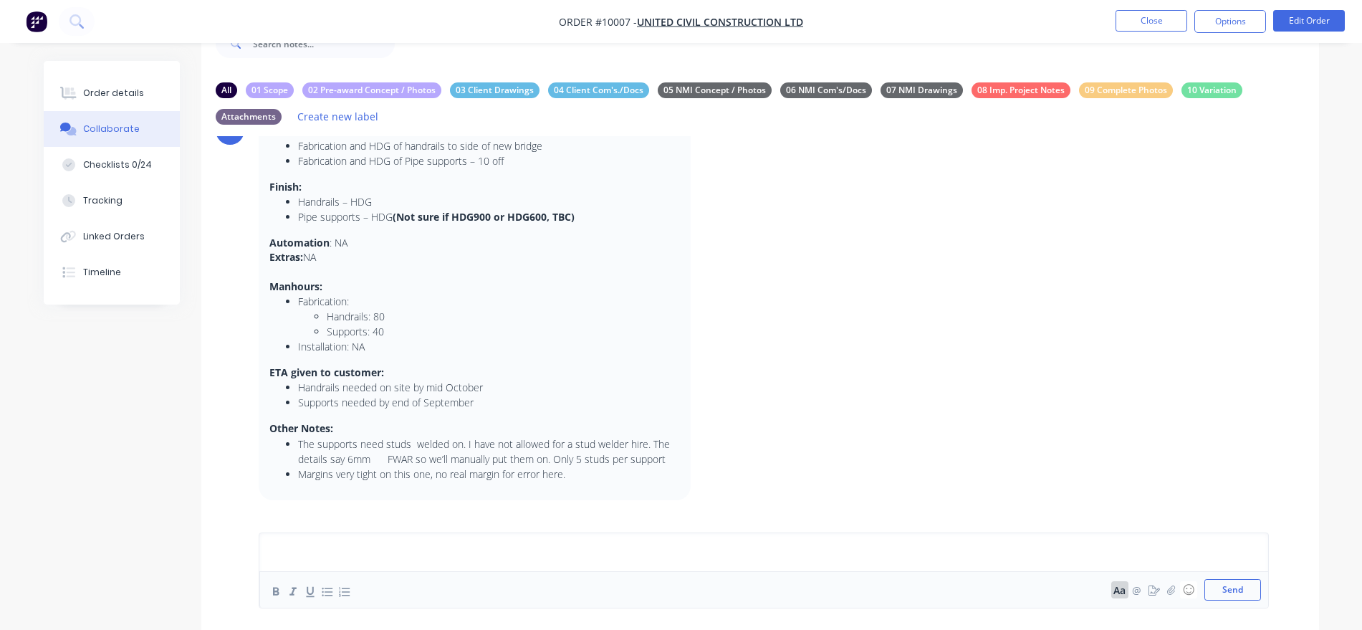
scroll to position [59, 0]
click at [279, 92] on div "01 Scope" at bounding box center [270, 90] width 48 height 16
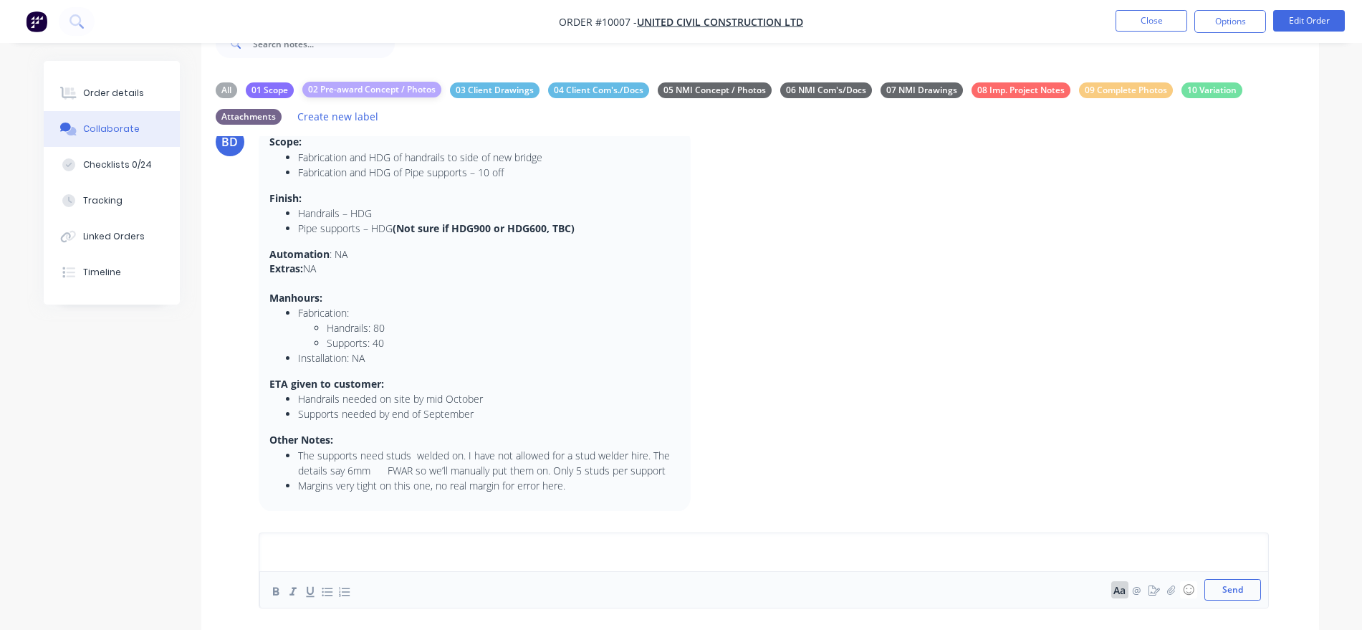
click at [351, 85] on div "02 Pre-award Concept / Photos" at bounding box center [371, 90] width 139 height 16
click at [471, 91] on div "03 Client Drawings" at bounding box center [495, 90] width 90 height 16
click at [567, 92] on div "04 Client Com's./Docs" at bounding box center [598, 90] width 101 height 16
click at [713, 92] on div "05 NMI Concept / Photos" at bounding box center [715, 90] width 114 height 16
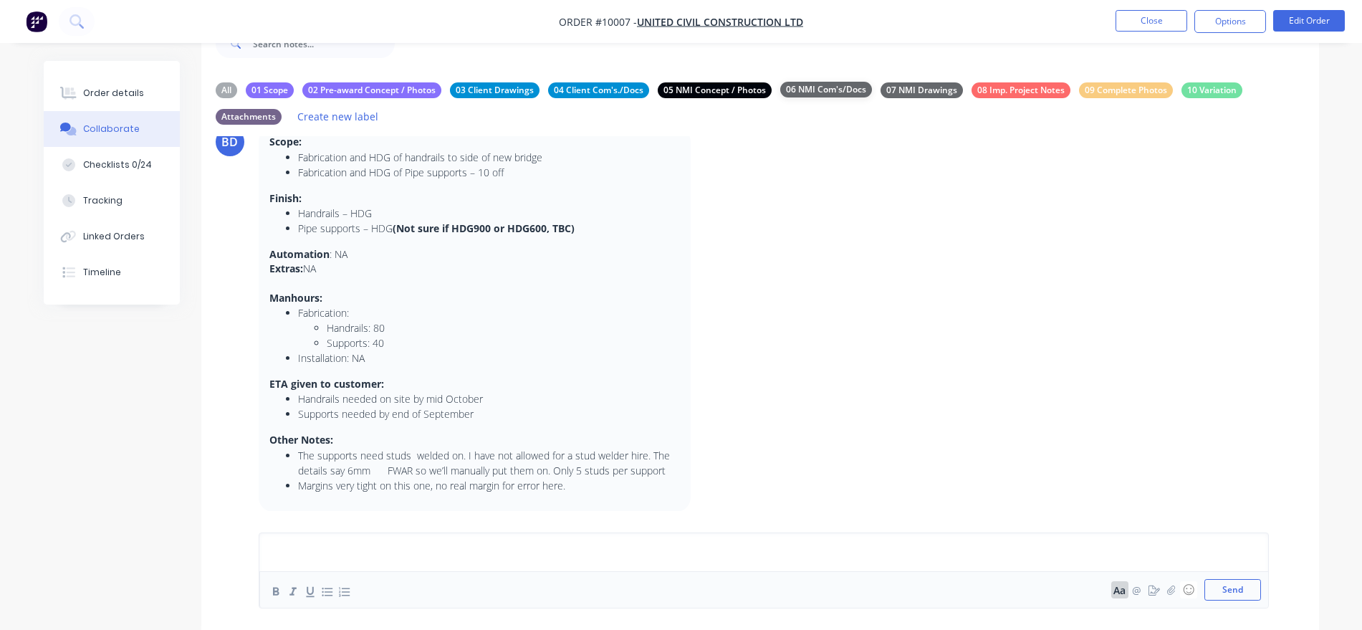
click at [819, 88] on div "06 NMI Com's/Docs" at bounding box center [826, 90] width 92 height 16
click at [940, 89] on div "07 NMI Drawings" at bounding box center [922, 90] width 82 height 16
click at [1000, 91] on div "08 Imp. Project Notes" at bounding box center [1021, 90] width 99 height 16
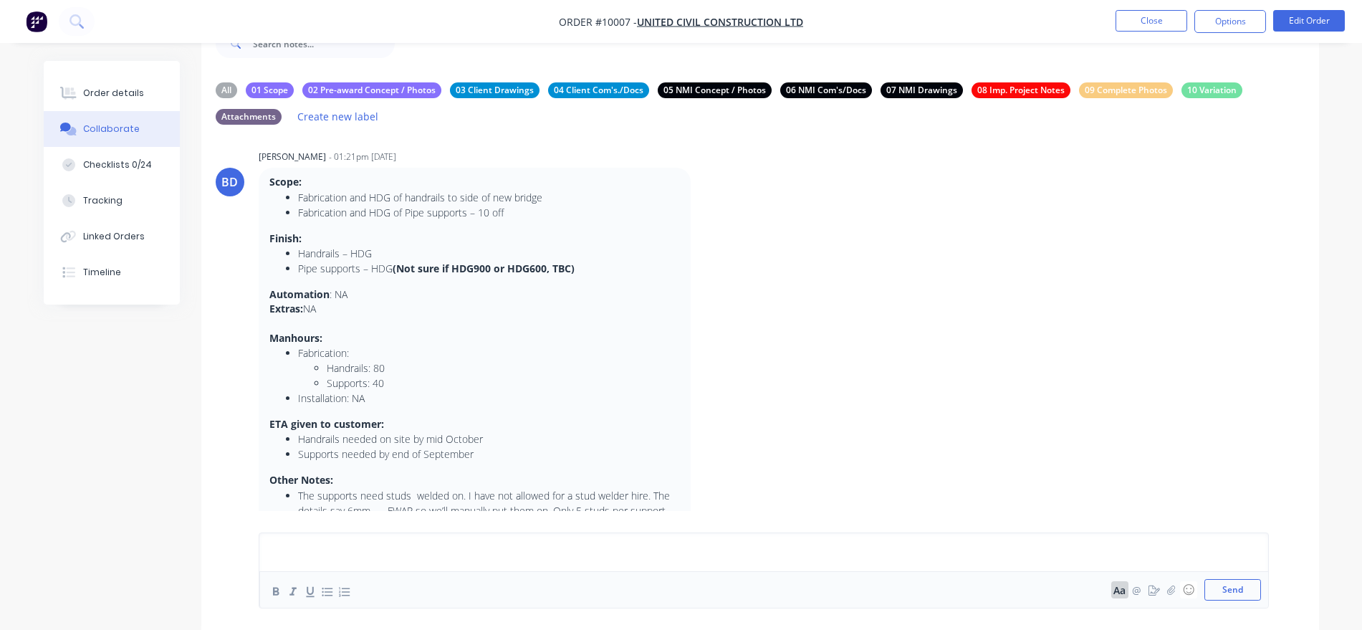
scroll to position [0, 0]
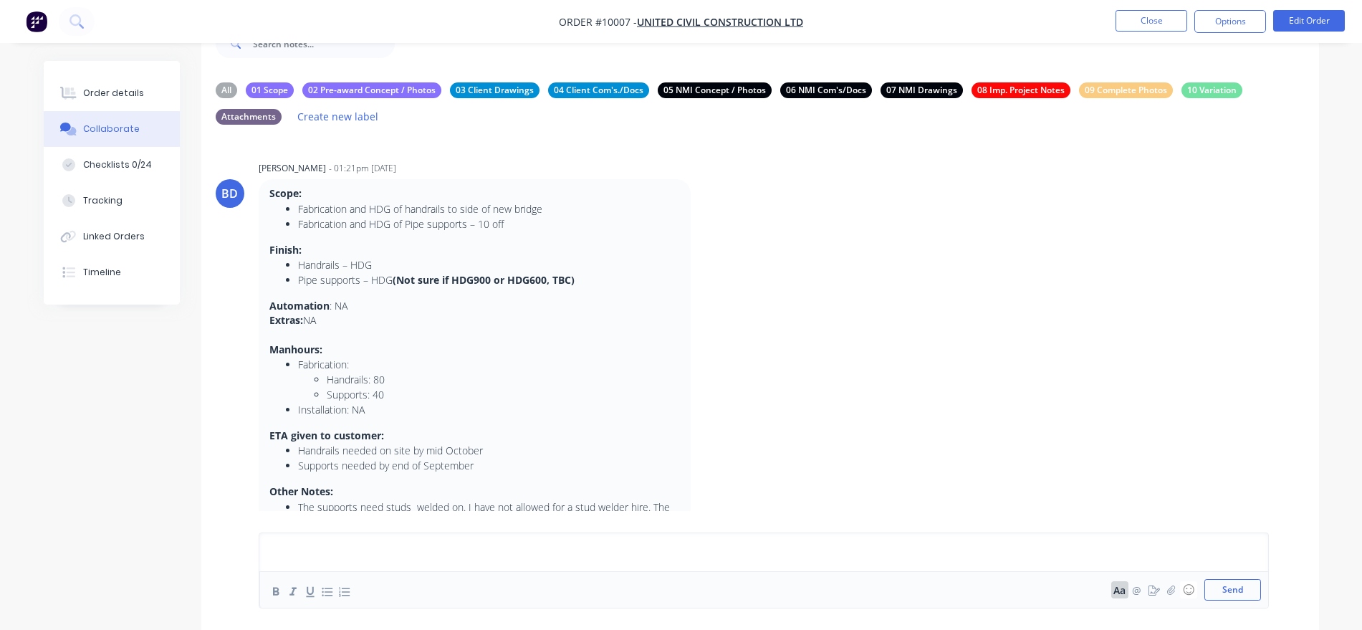
click at [1150, 99] on div "All 01 Scope 02 Pre-award Concept / Photos 03 Client Drawings 04 Client Com's./…" at bounding box center [760, 104] width 1089 height 44
click at [1151, 90] on div "09 Complete Photos" at bounding box center [1126, 90] width 94 height 16
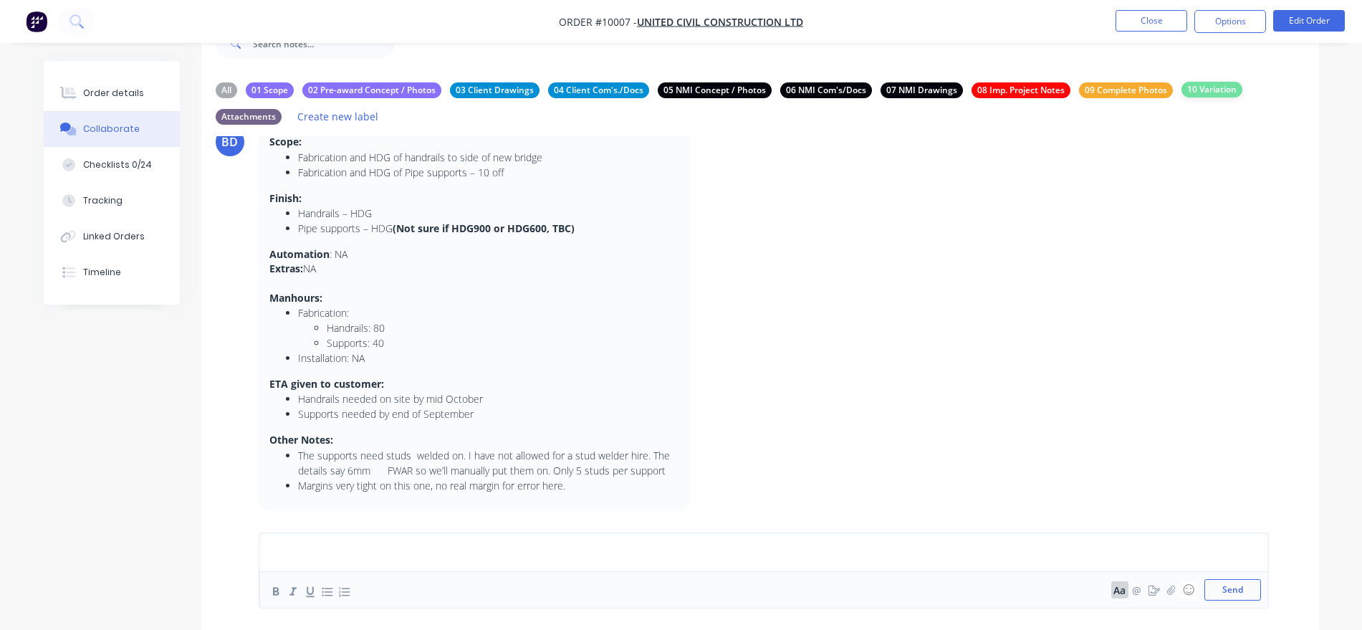
click at [1224, 89] on div "10 Variation" at bounding box center [1212, 90] width 61 height 16
click at [252, 124] on div "All 01 Scope 02 Pre-award Concept / Photos 03 Client Drawings 04 Client Com's./…" at bounding box center [760, 104] width 1089 height 44
click at [255, 118] on div "Attachments" at bounding box center [249, 116] width 66 height 16
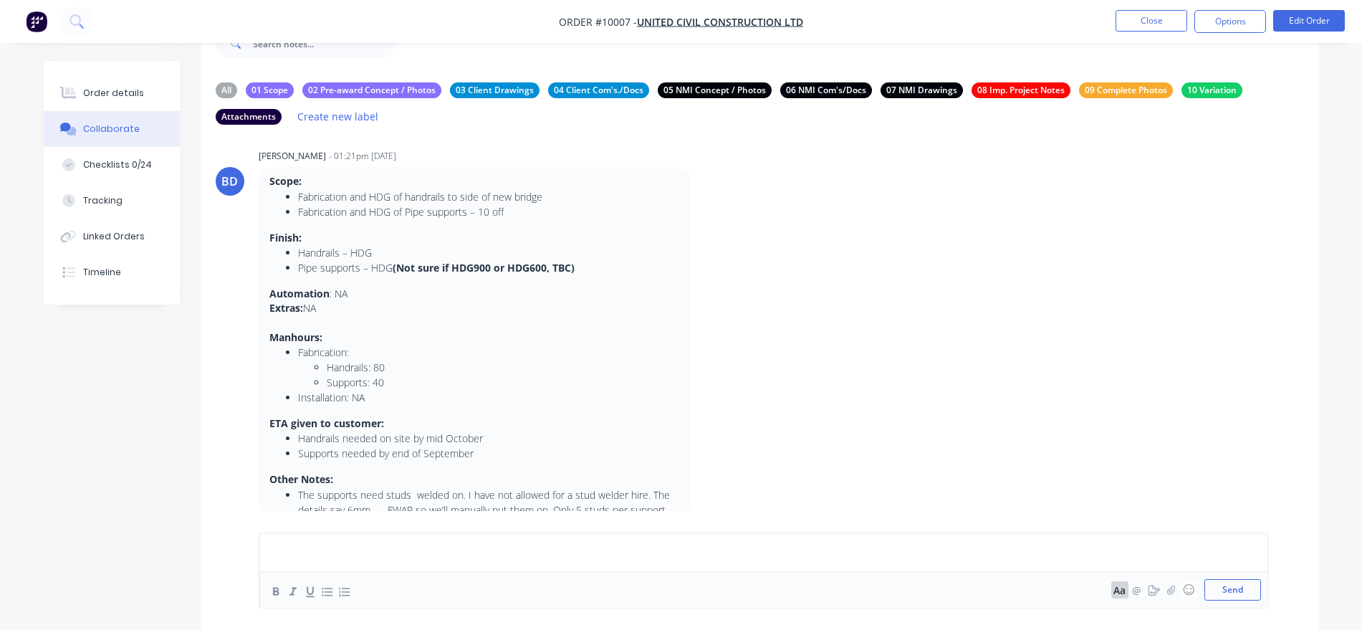
scroll to position [0, 0]
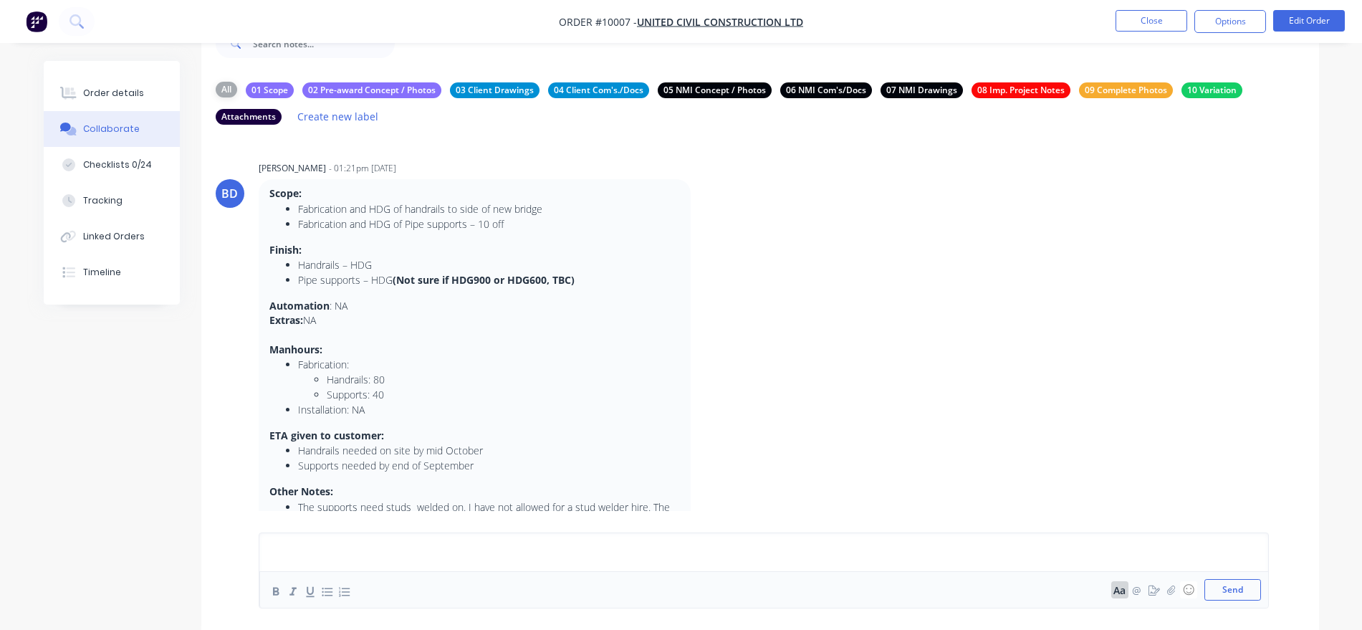
click at [224, 90] on div "All" at bounding box center [226, 90] width 21 height 16
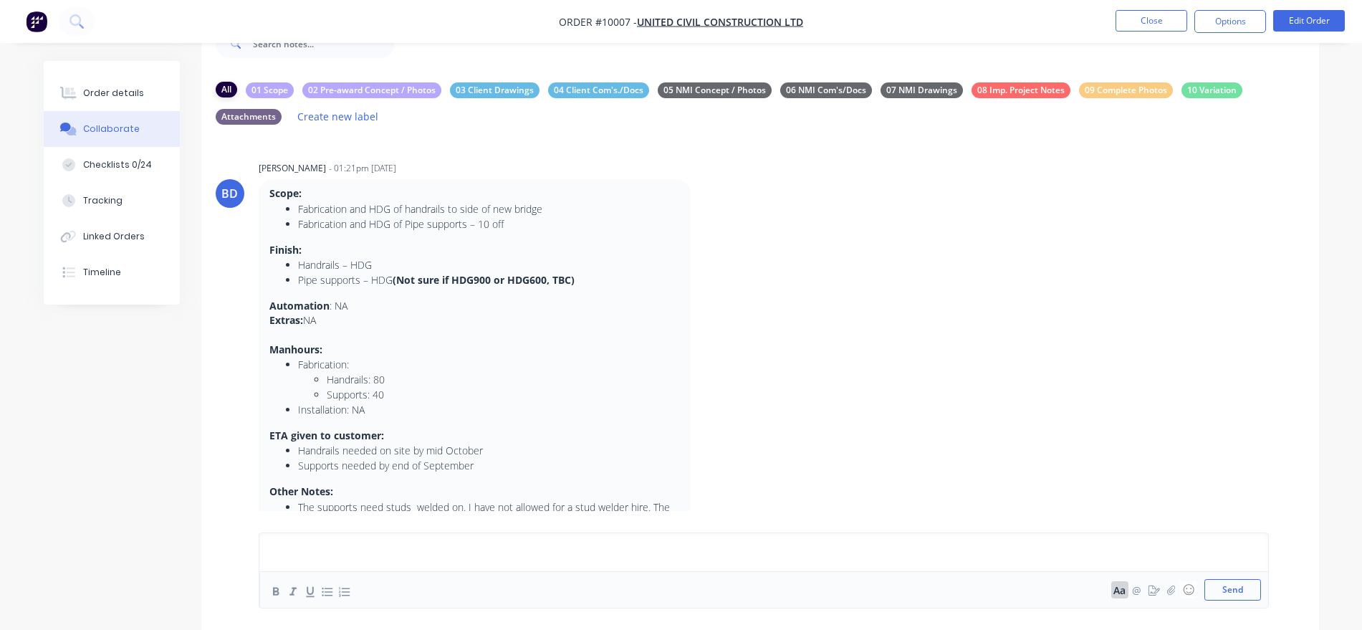
click at [224, 90] on div "All" at bounding box center [226, 90] width 21 height 16
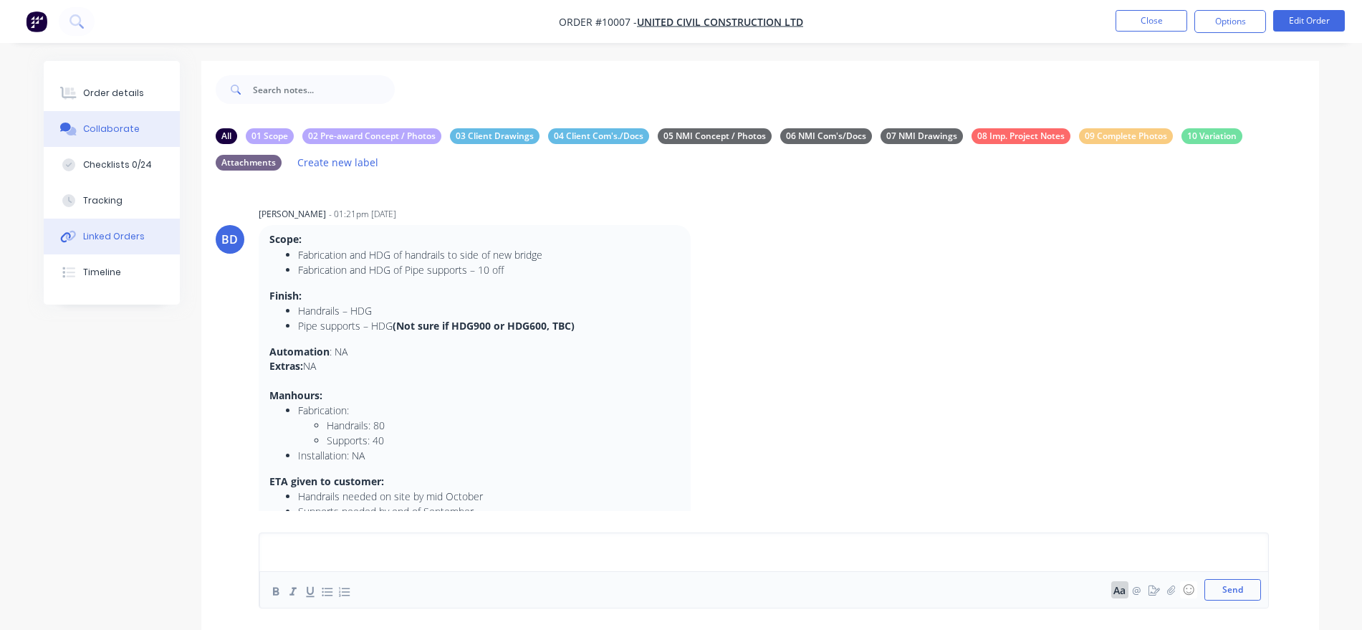
click at [120, 231] on div "Linked Orders" at bounding box center [114, 236] width 62 height 13
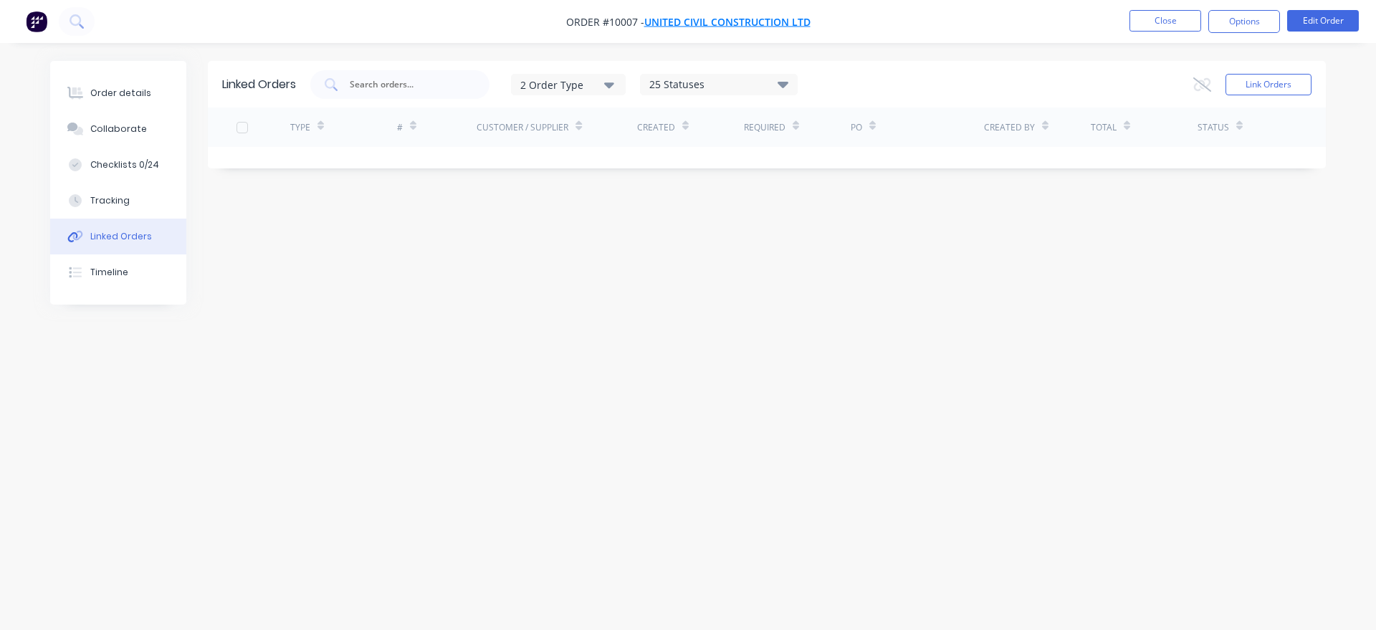
click at [725, 24] on span "United Civil Construction Ltd" at bounding box center [727, 22] width 166 height 14
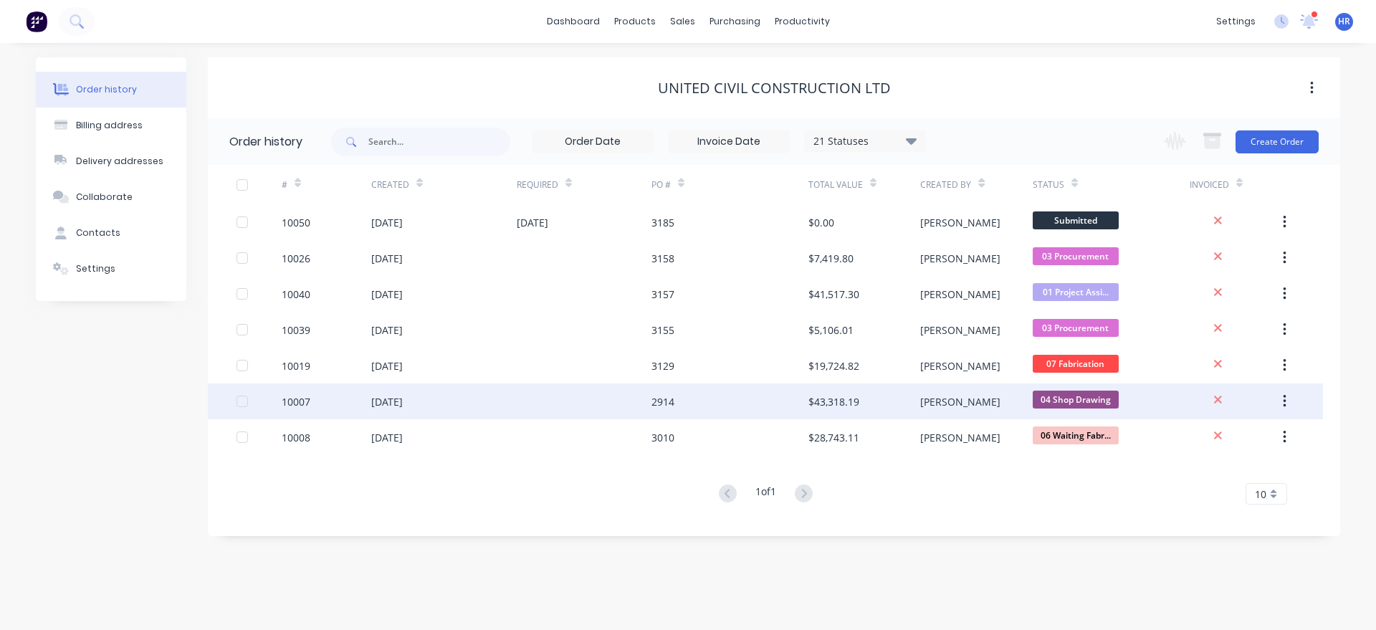
click at [666, 406] on div "2914" at bounding box center [662, 401] width 23 height 15
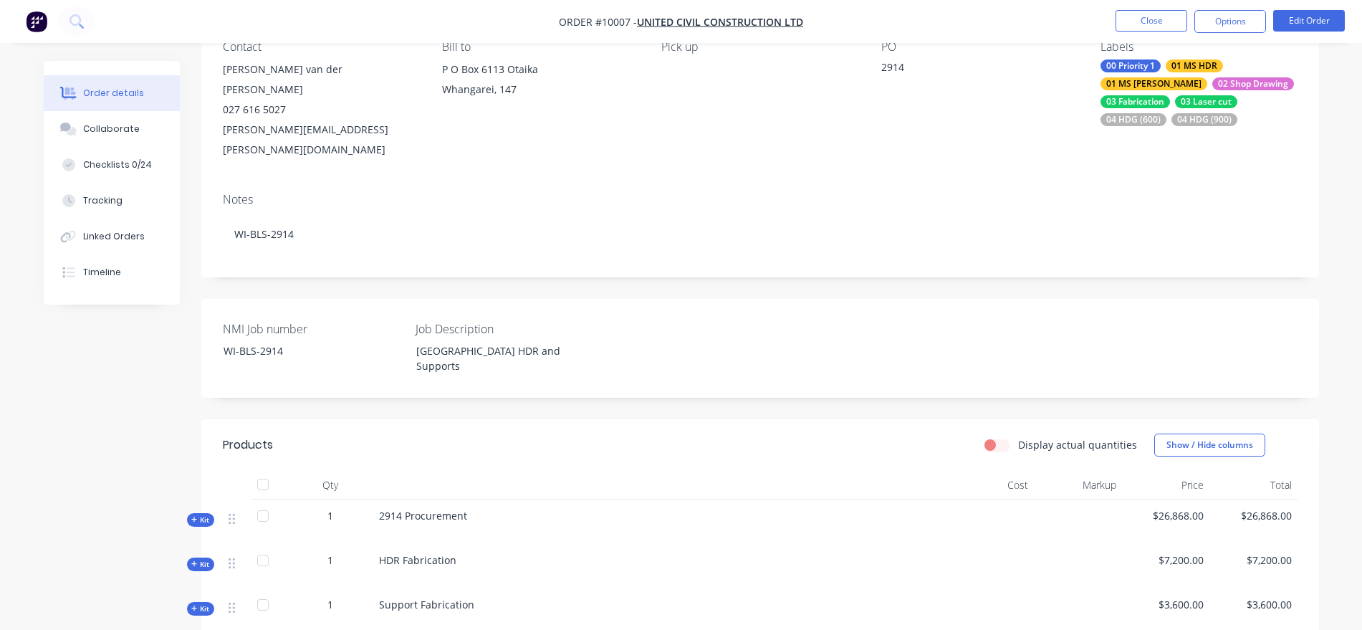
scroll to position [358, 0]
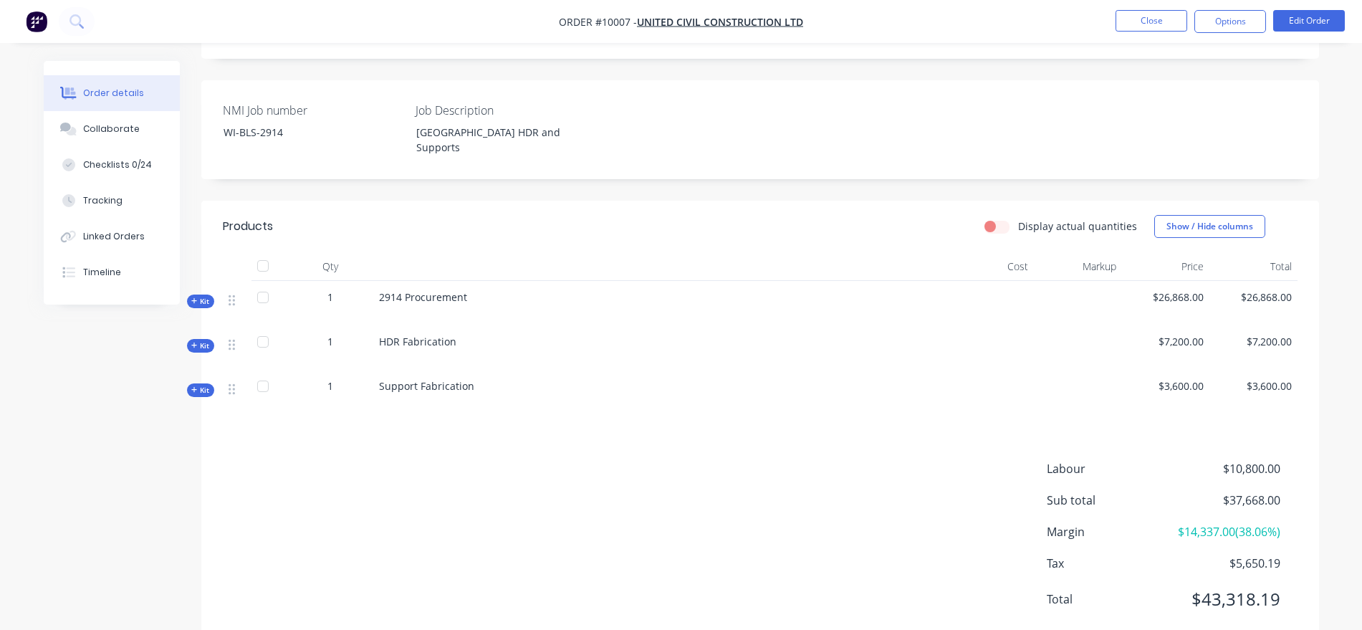
click at [200, 296] on span "Kit" at bounding box center [200, 301] width 19 height 11
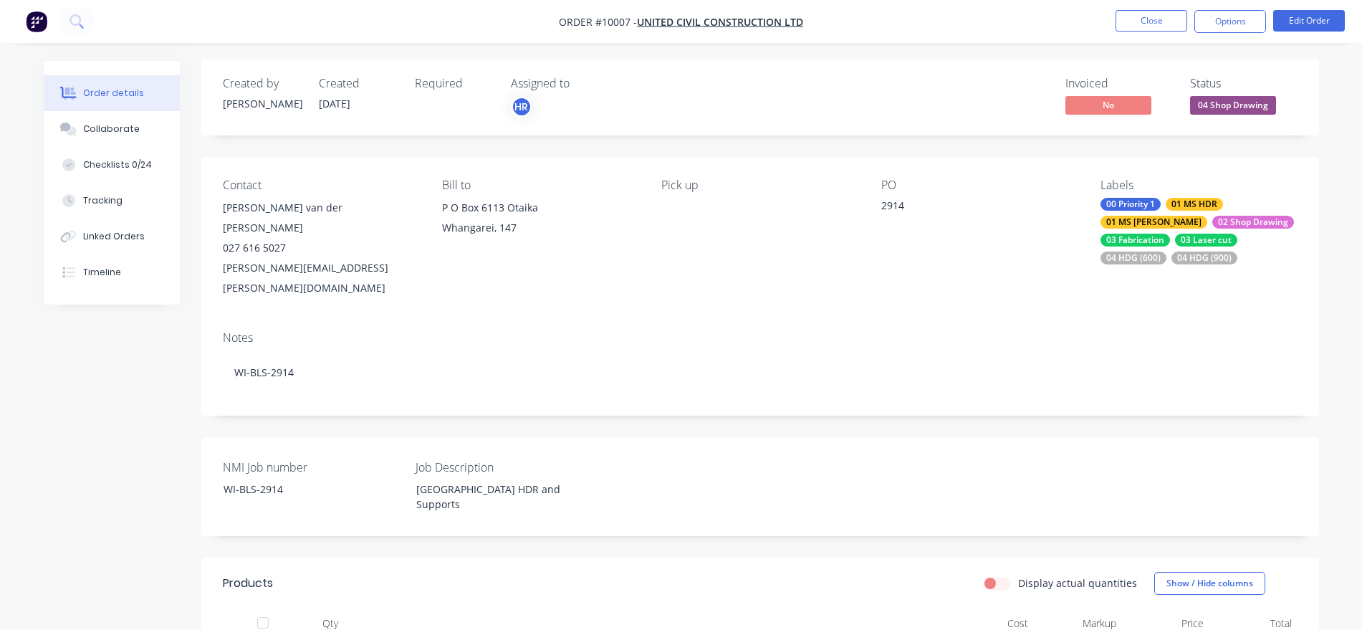
scroll to position [0, 0]
click at [1232, 19] on button "Options" at bounding box center [1231, 21] width 72 height 23
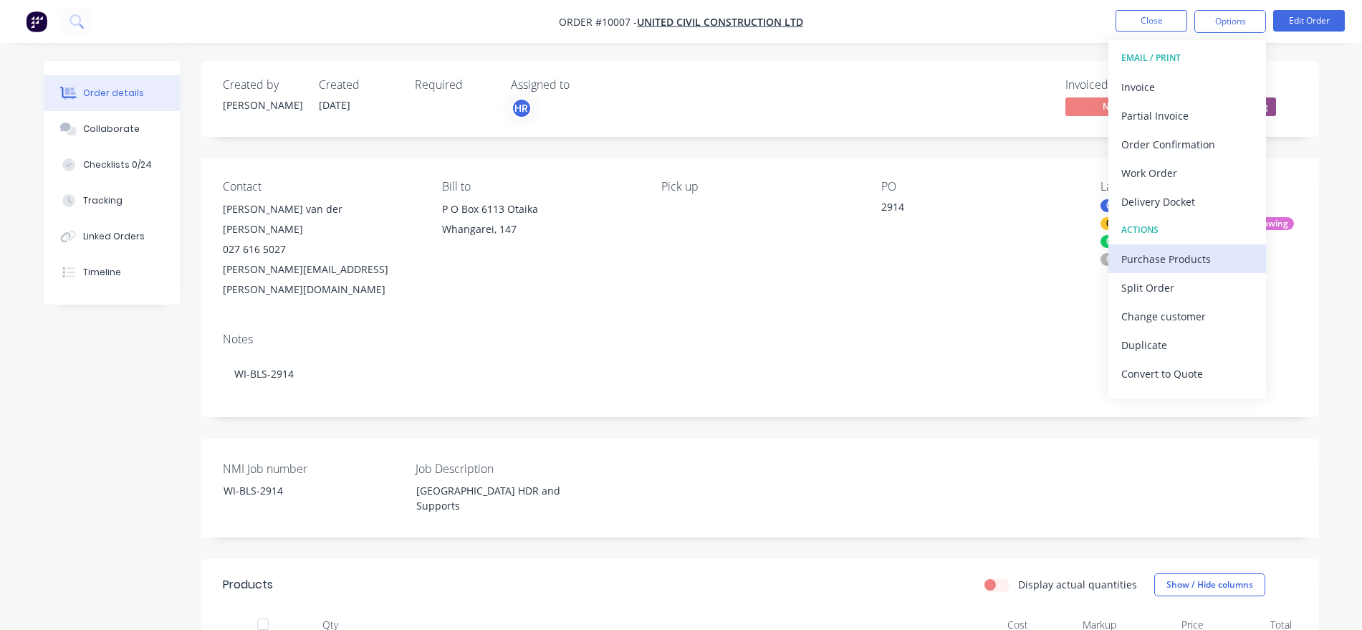
click at [1189, 257] on div "Purchase Products" at bounding box center [1187, 259] width 132 height 21
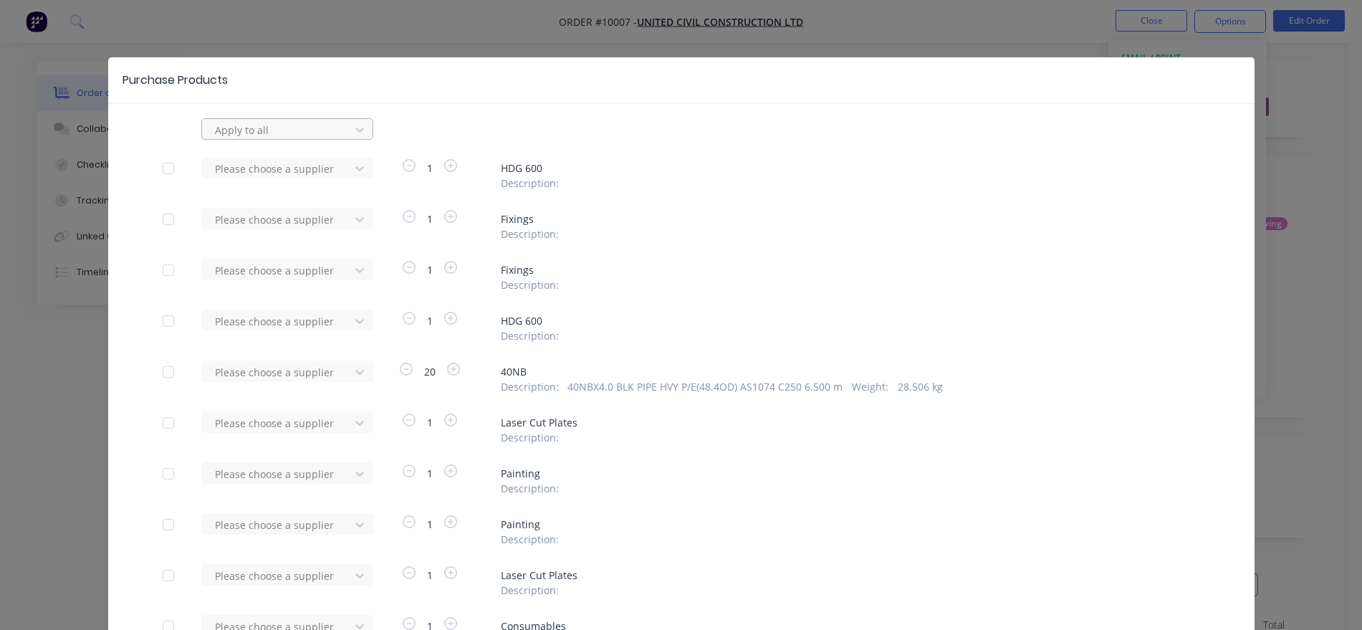
click at [287, 131] on div at bounding box center [278, 130] width 129 height 18
type input "b-waka"
click at [280, 158] on div "B-Waka Metals" at bounding box center [287, 161] width 172 height 27
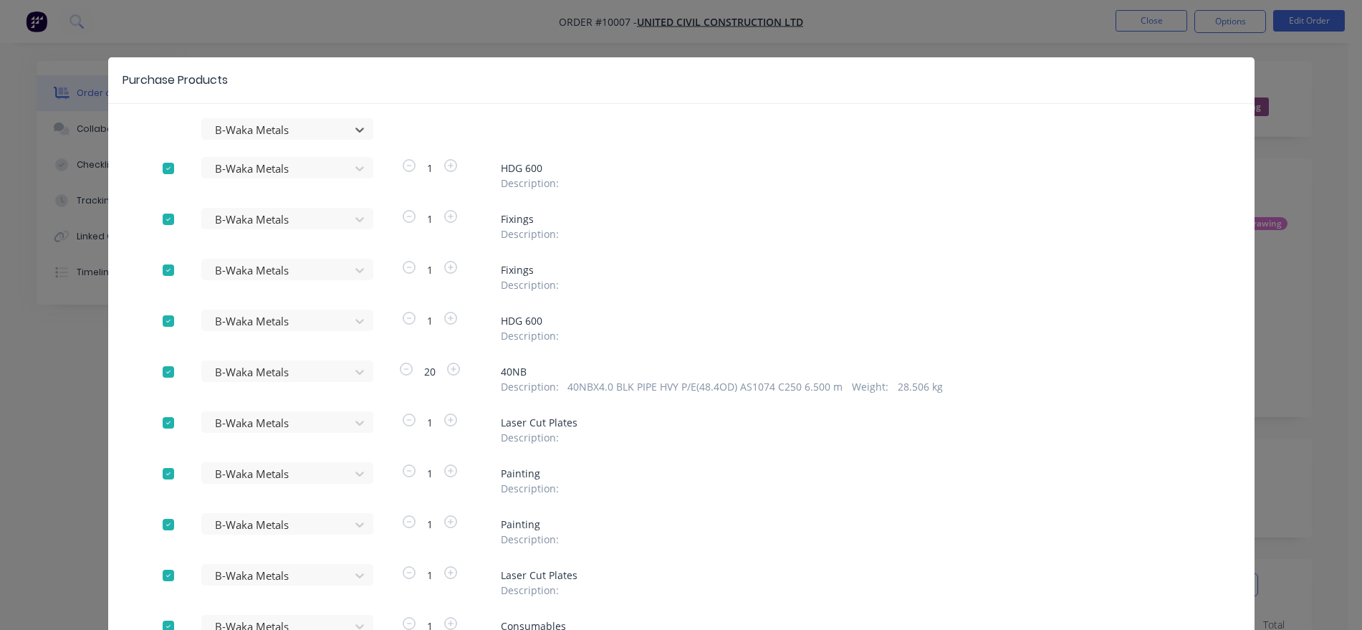
click at [159, 166] on div at bounding box center [168, 168] width 29 height 29
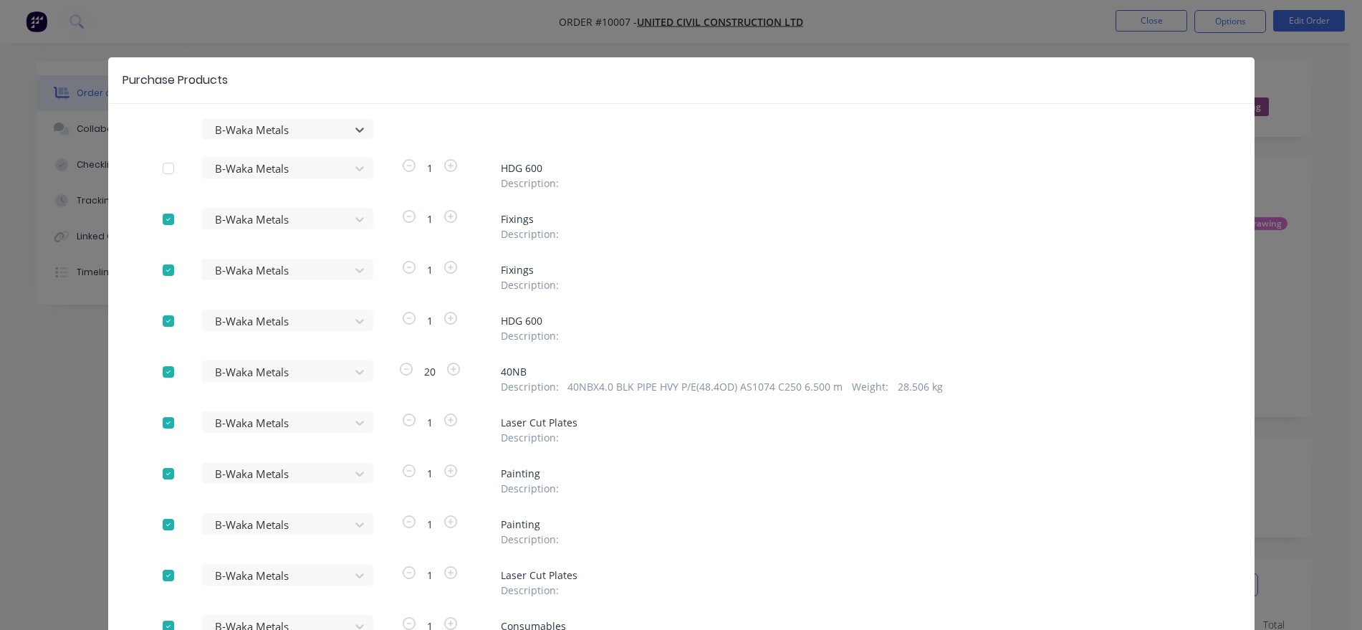
click at [163, 215] on div at bounding box center [168, 219] width 29 height 29
click at [168, 276] on div at bounding box center [168, 270] width 29 height 29
click at [170, 323] on div at bounding box center [168, 321] width 29 height 29
click at [166, 373] on div at bounding box center [168, 372] width 29 height 29
click at [161, 475] on div at bounding box center [168, 473] width 29 height 29
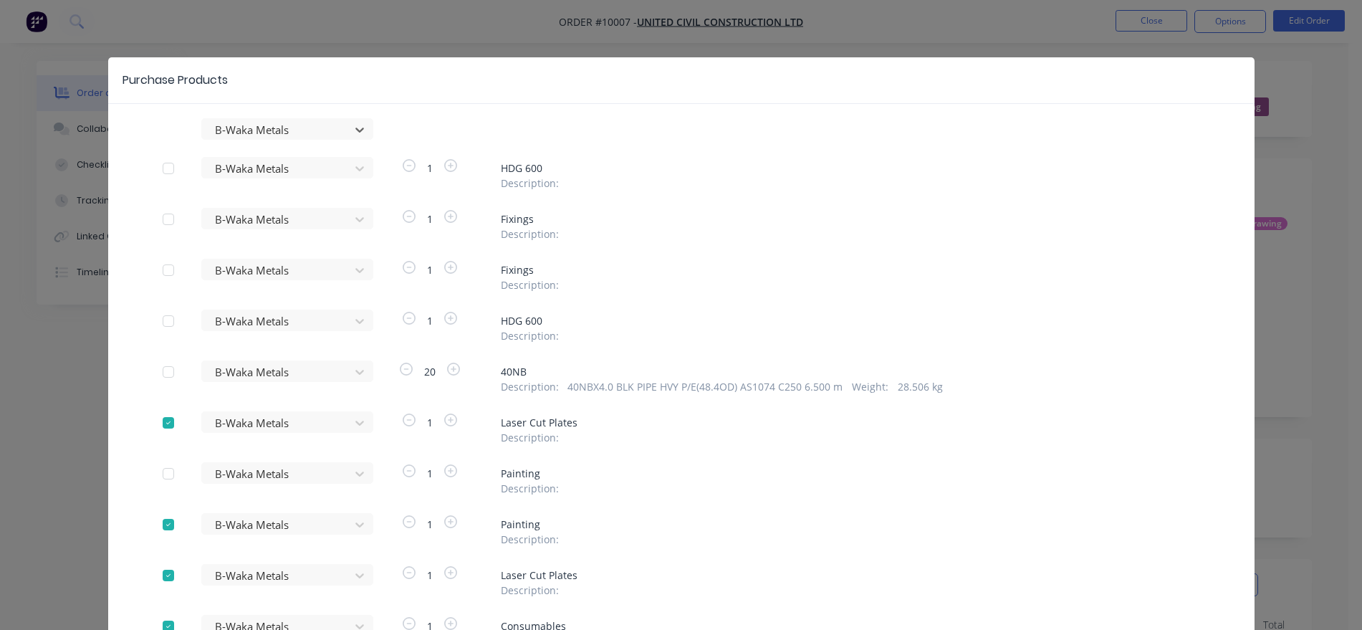
click at [163, 524] on div at bounding box center [168, 524] width 29 height 29
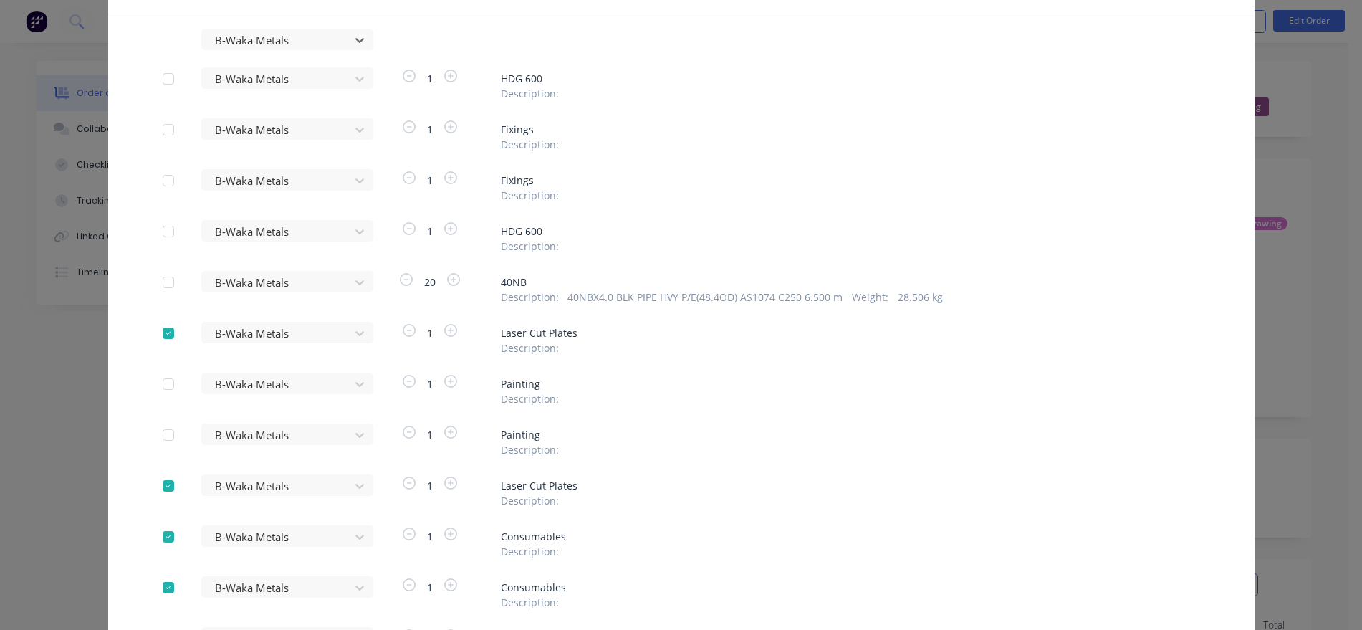
click at [163, 331] on div at bounding box center [168, 333] width 29 height 29
click at [174, 538] on div at bounding box center [168, 536] width 29 height 29
click at [162, 593] on div at bounding box center [168, 587] width 29 height 29
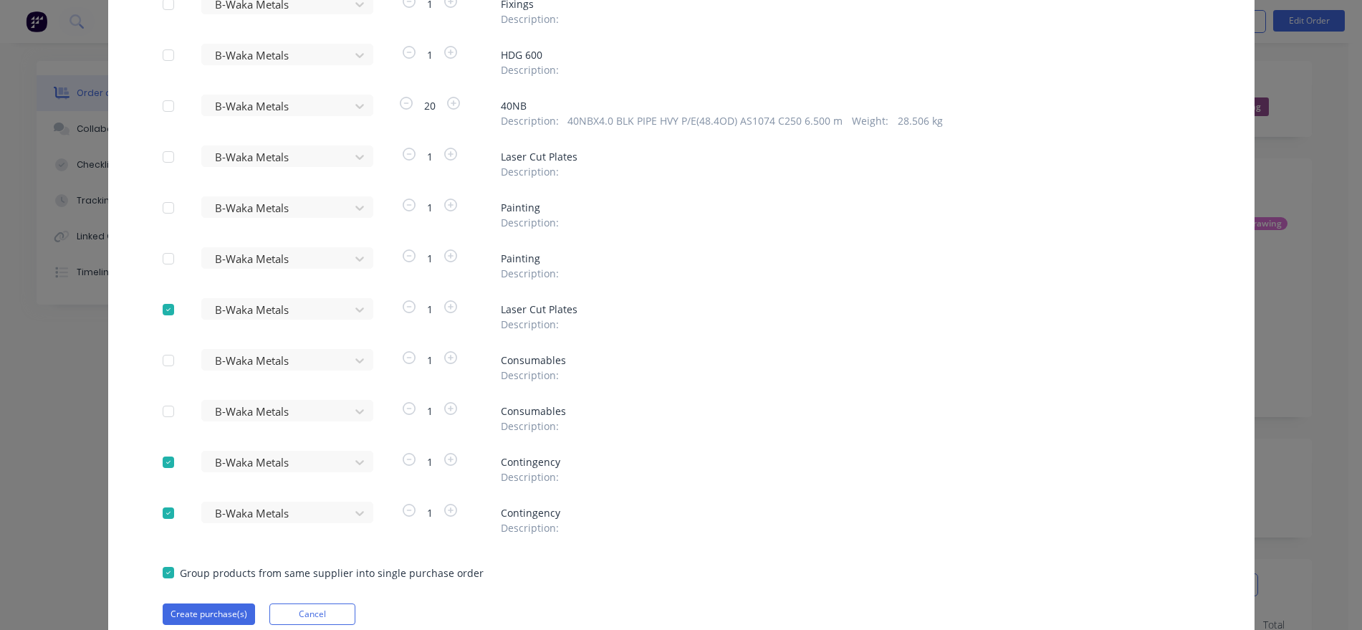
scroll to position [269, 0]
click at [166, 474] on div at bounding box center [173, 468] width 21 height 28
click at [164, 509] on div at bounding box center [168, 510] width 29 height 29
click at [155, 456] on div at bounding box center [168, 459] width 29 height 29
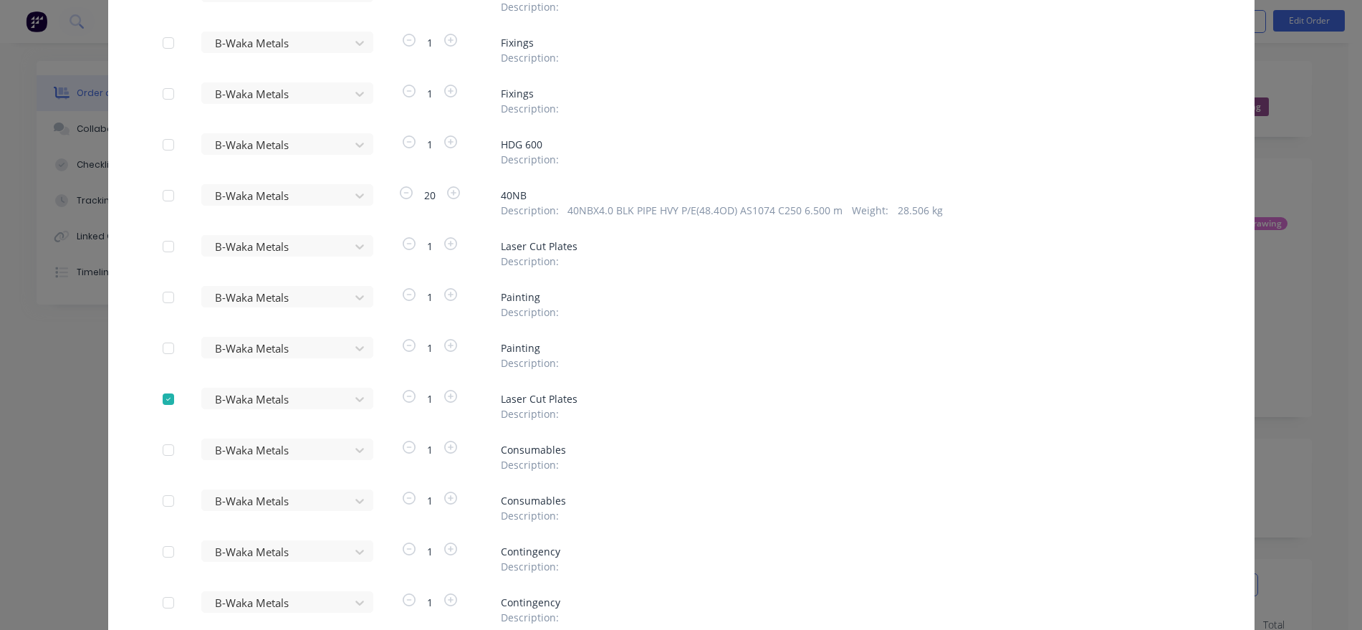
scroll to position [145, 0]
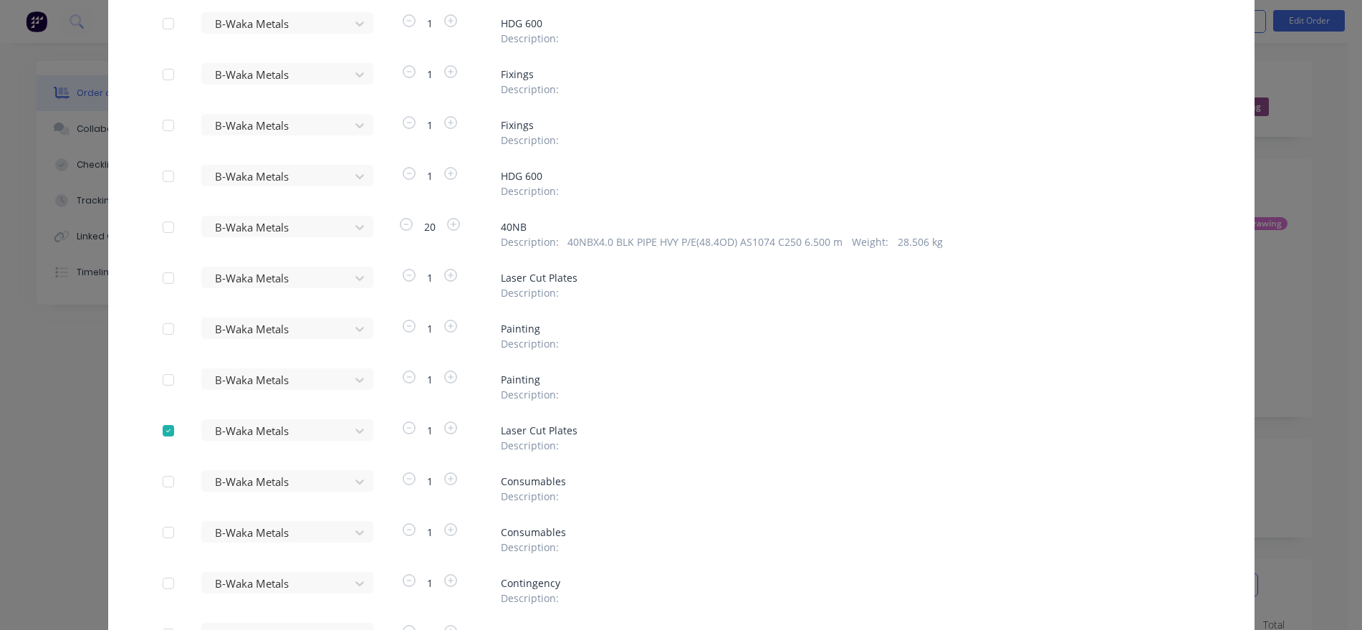
click at [428, 430] on span "1" at bounding box center [429, 430] width 23 height 15
click at [423, 431] on span "1" at bounding box center [429, 430] width 23 height 15
drag, startPoint x: 429, startPoint y: 430, endPoint x: 418, endPoint y: 431, distance: 10.8
click at [418, 431] on span "1" at bounding box center [429, 430] width 23 height 15
click at [444, 429] on icon "button" at bounding box center [450, 427] width 13 height 13
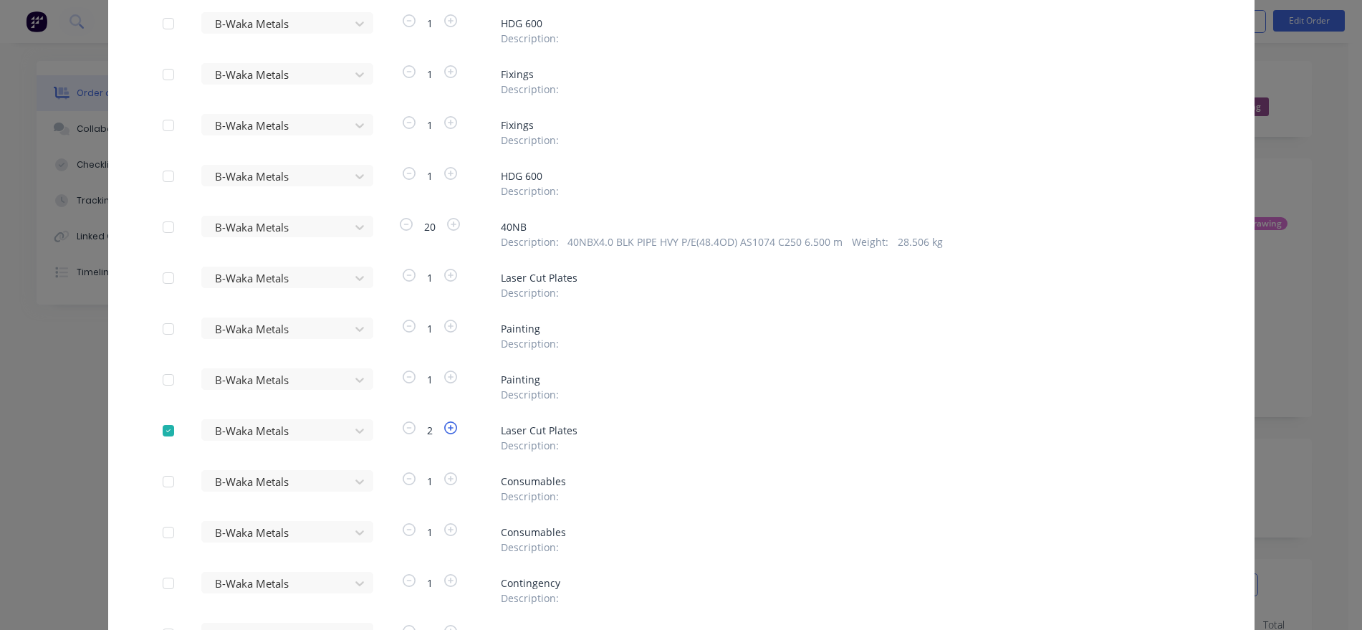
click at [444, 429] on icon "button" at bounding box center [450, 427] width 13 height 13
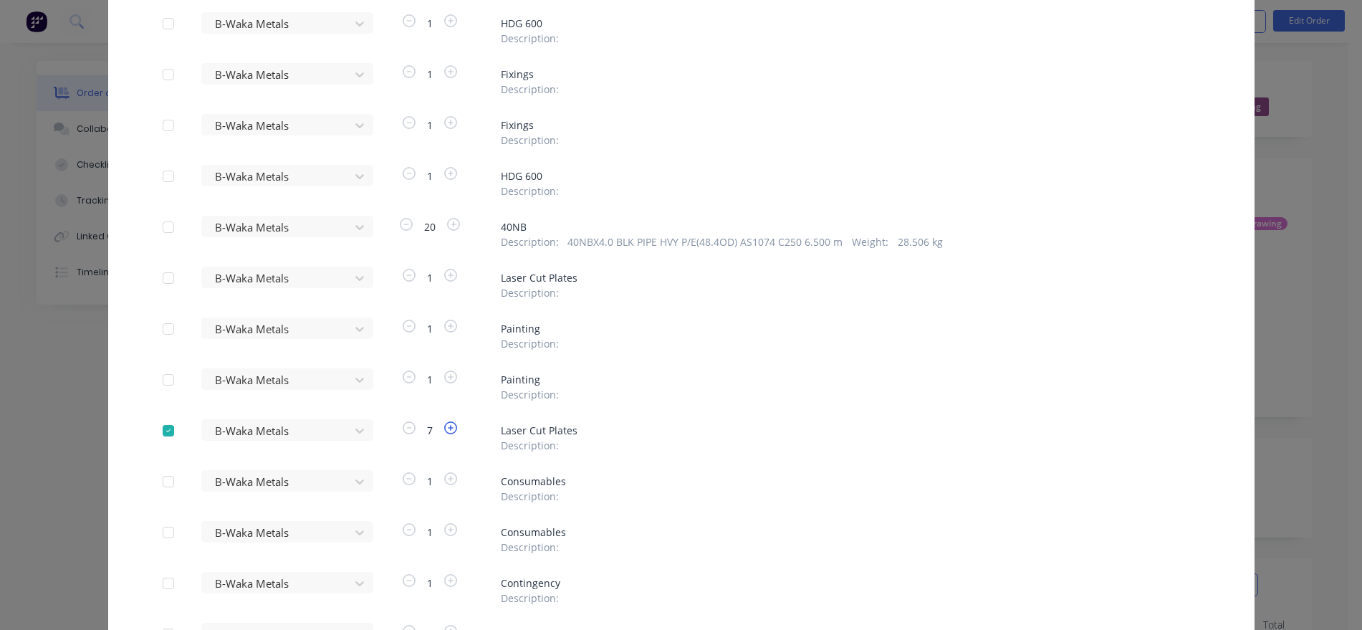
click at [444, 429] on icon "button" at bounding box center [450, 427] width 13 height 13
click at [447, 429] on icon "button" at bounding box center [453, 427] width 13 height 13
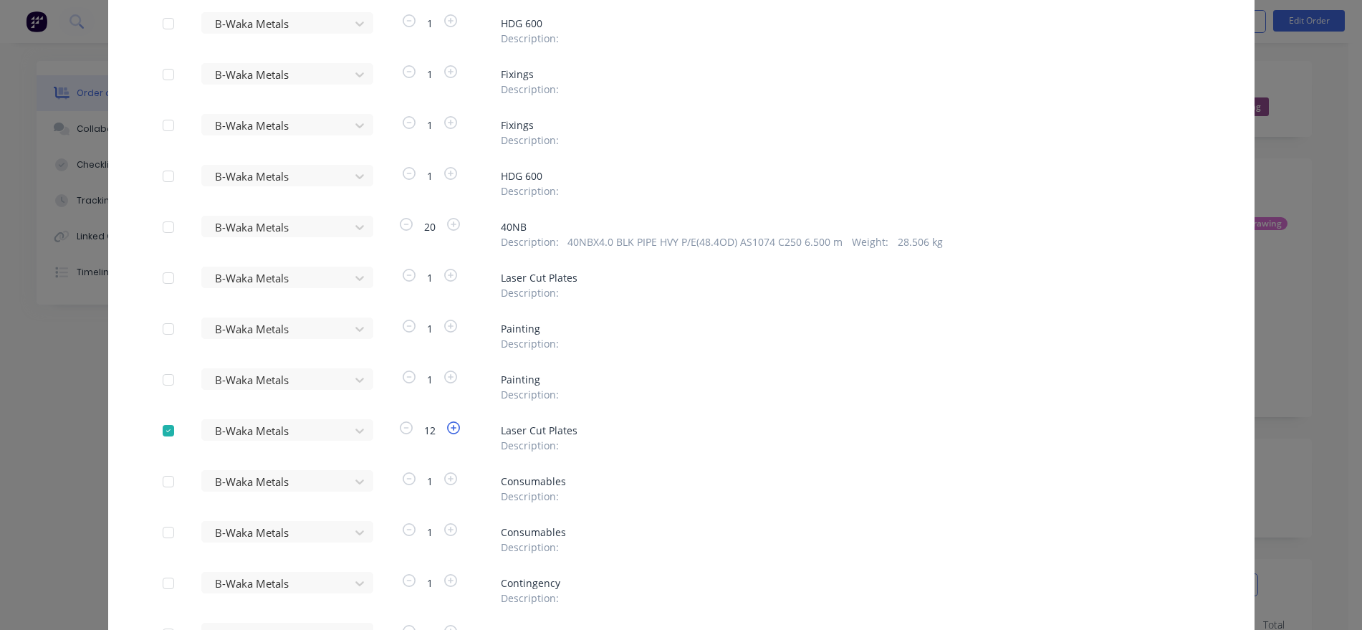
click at [447, 429] on icon "button" at bounding box center [453, 427] width 13 height 13
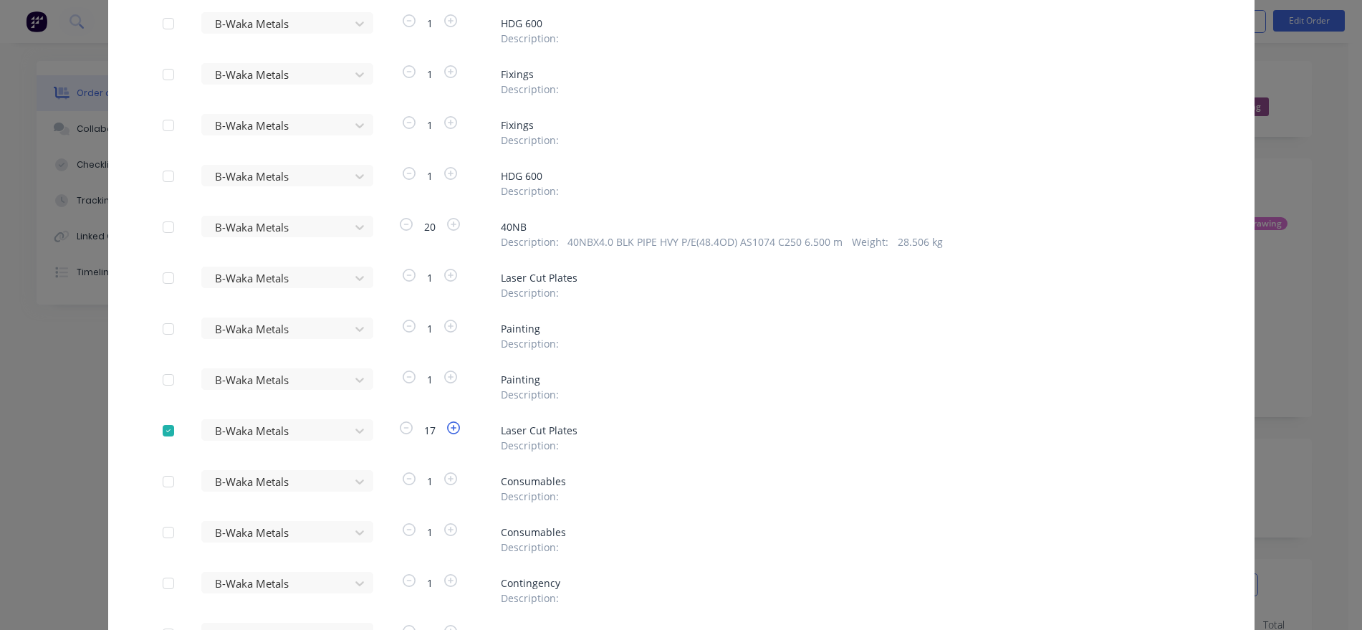
click at [447, 429] on icon "button" at bounding box center [453, 427] width 13 height 13
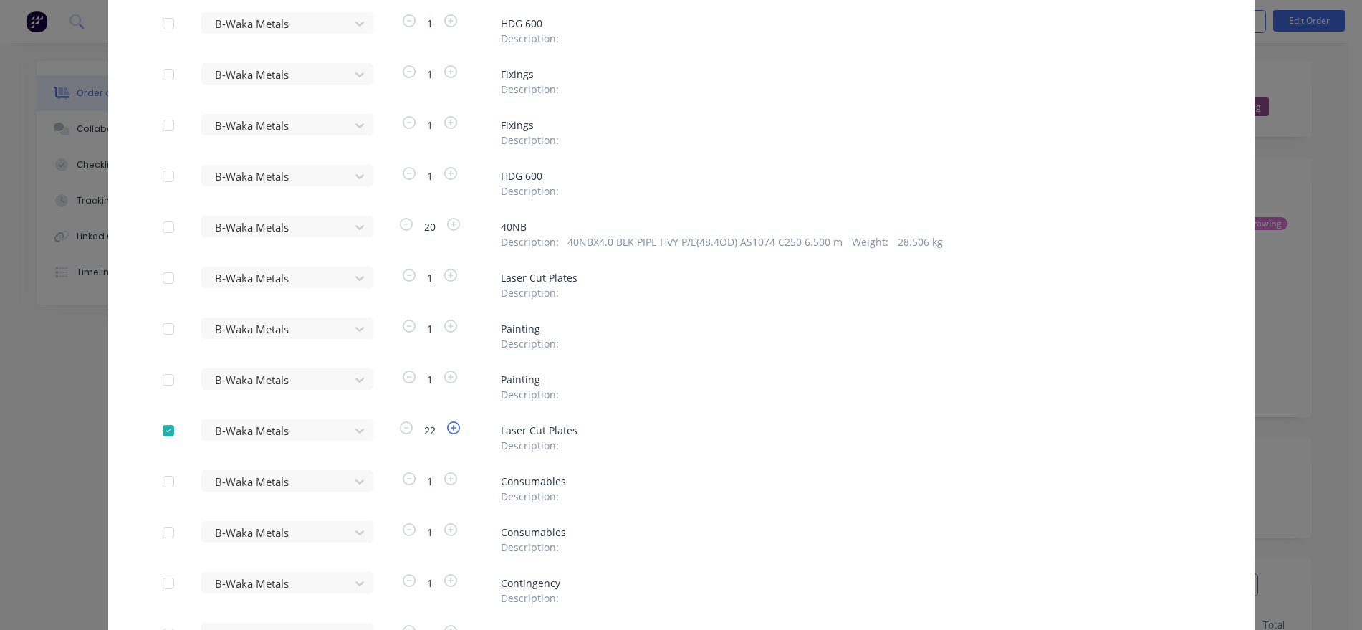
click at [447, 429] on icon "button" at bounding box center [453, 427] width 13 height 13
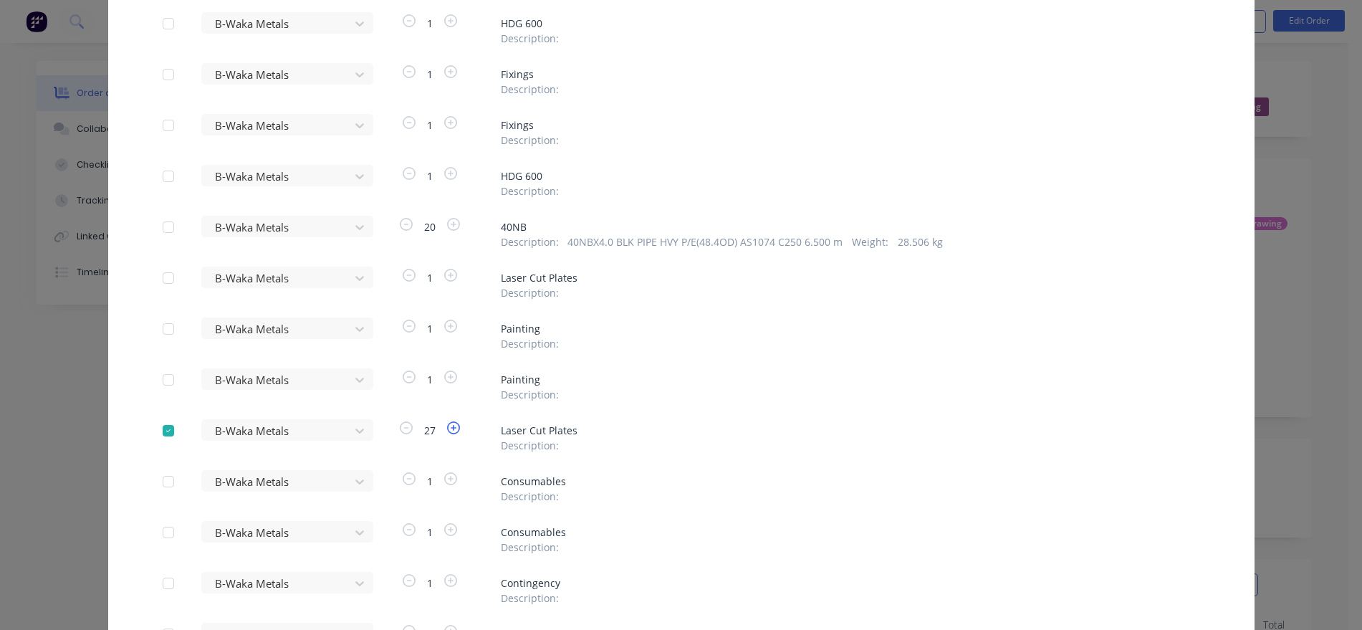
click at [447, 429] on icon "button" at bounding box center [453, 427] width 13 height 13
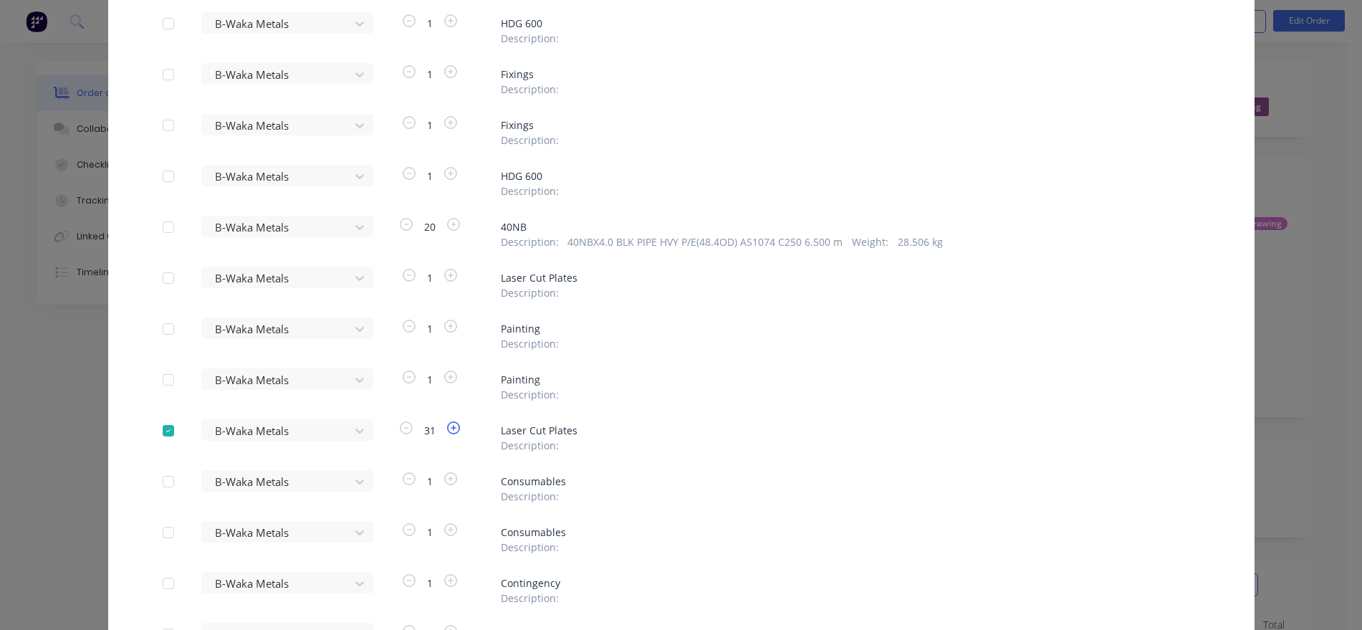
click at [447, 429] on icon "button" at bounding box center [453, 427] width 13 height 13
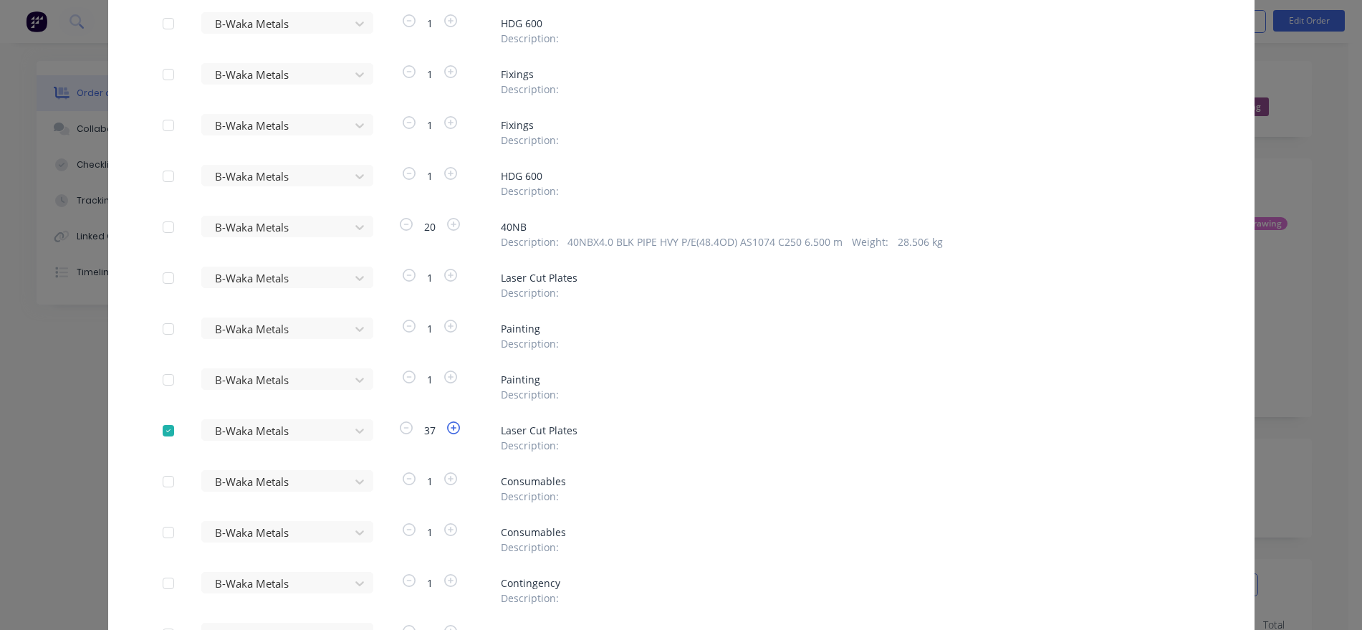
click at [447, 429] on icon "button" at bounding box center [453, 427] width 13 height 13
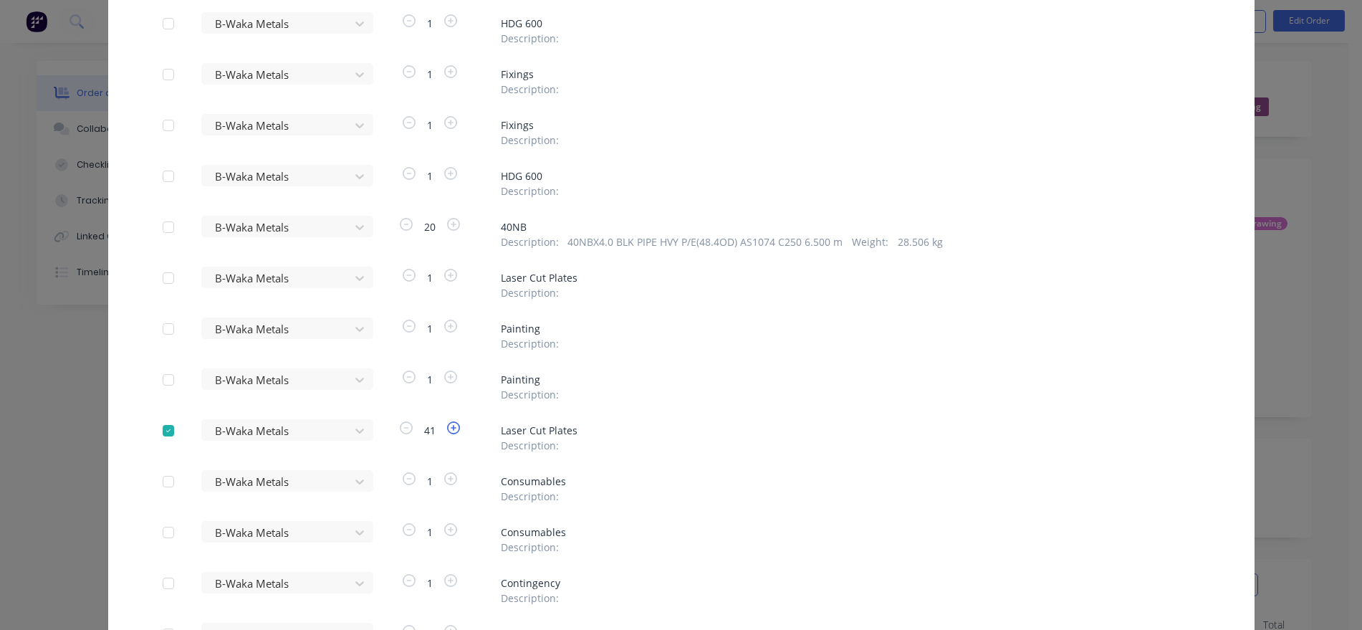
click at [447, 429] on icon "button" at bounding box center [453, 427] width 13 height 13
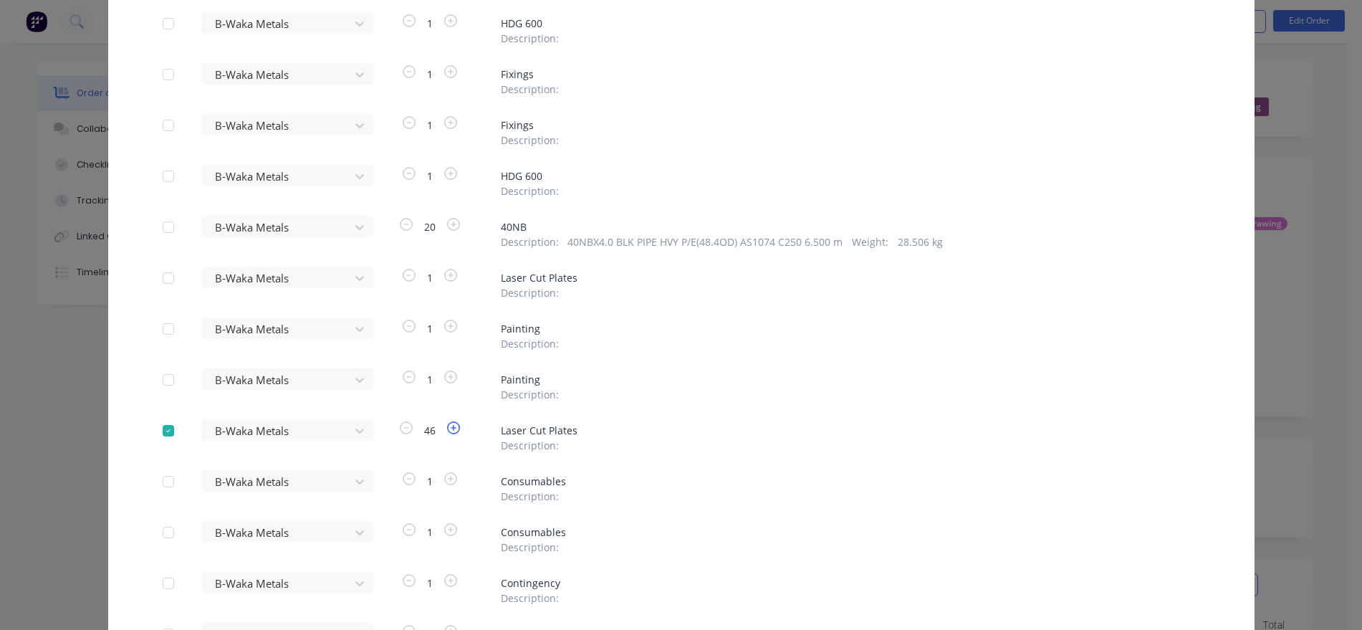
click at [447, 429] on icon "button" at bounding box center [453, 427] width 13 height 13
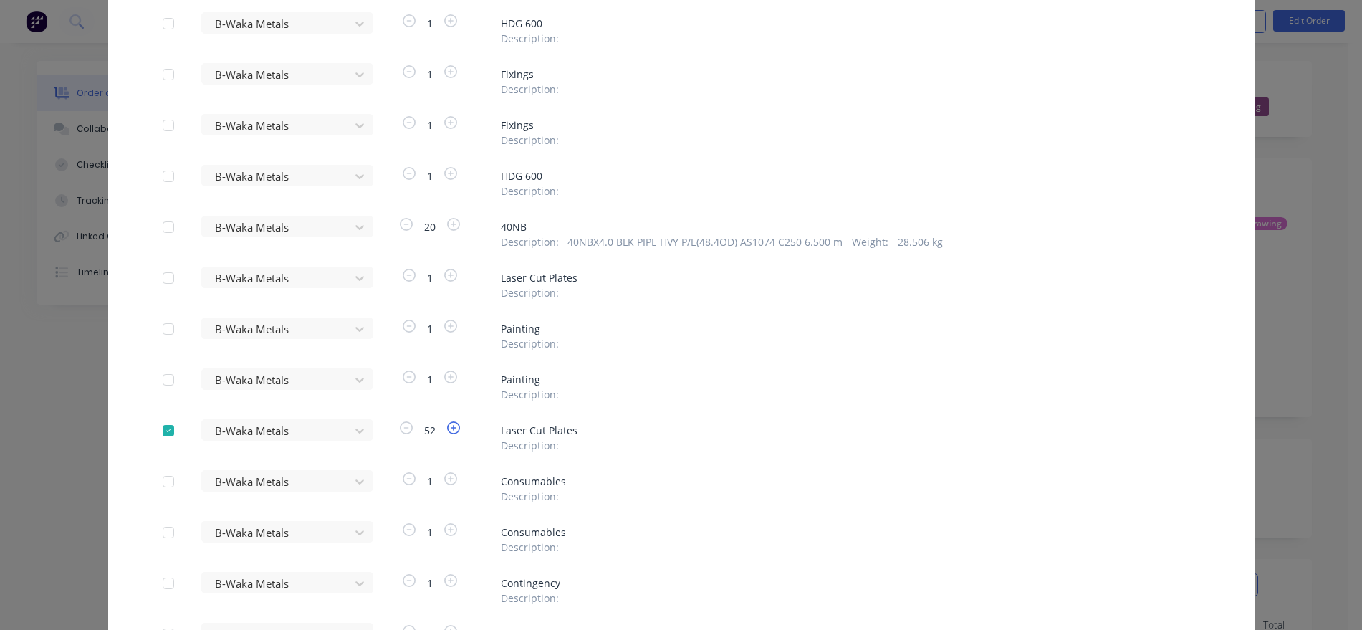
click at [447, 429] on icon "button" at bounding box center [453, 427] width 13 height 13
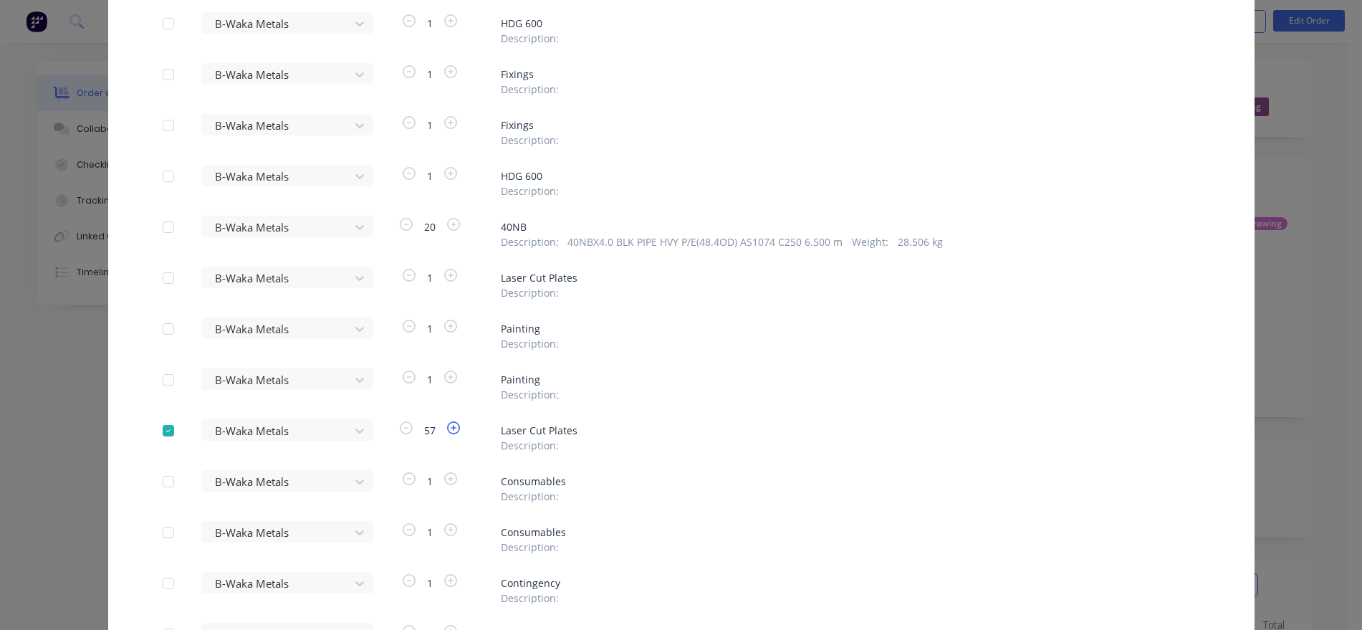
click at [447, 429] on icon "button" at bounding box center [453, 427] width 13 height 13
click at [400, 424] on icon "button" at bounding box center [406, 427] width 13 height 13
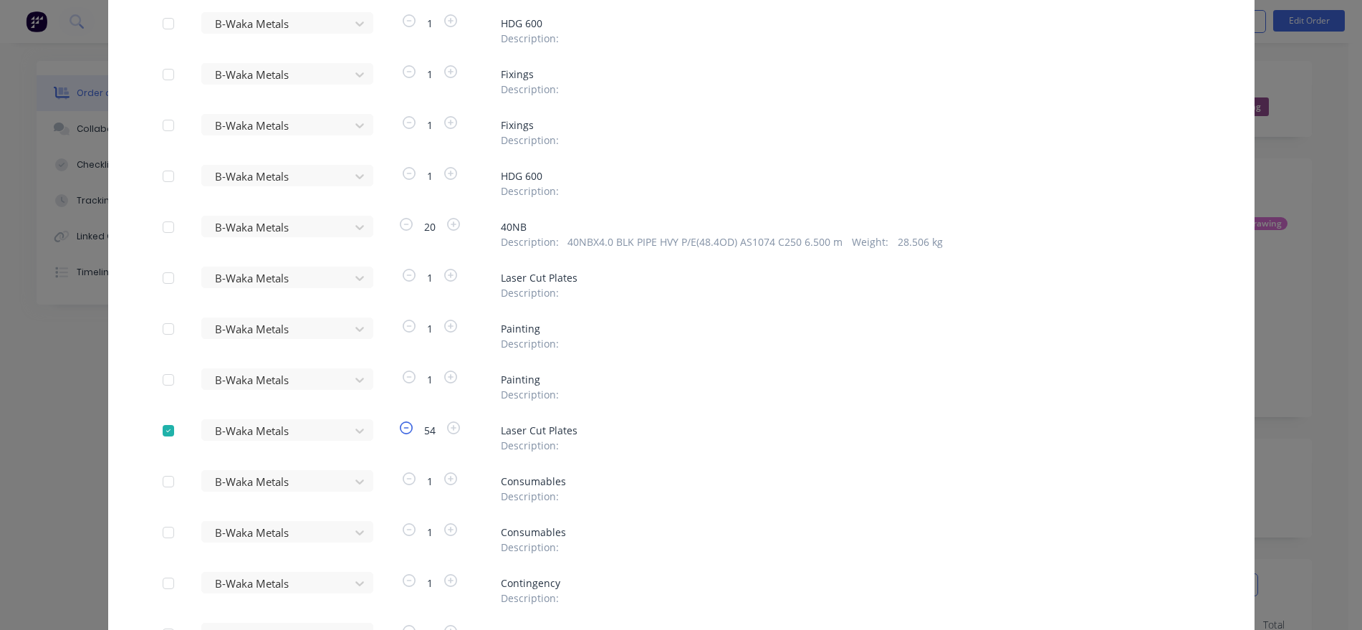
click at [400, 424] on icon "button" at bounding box center [406, 427] width 13 height 13
click at [522, 447] on span "Description :" at bounding box center [530, 445] width 58 height 15
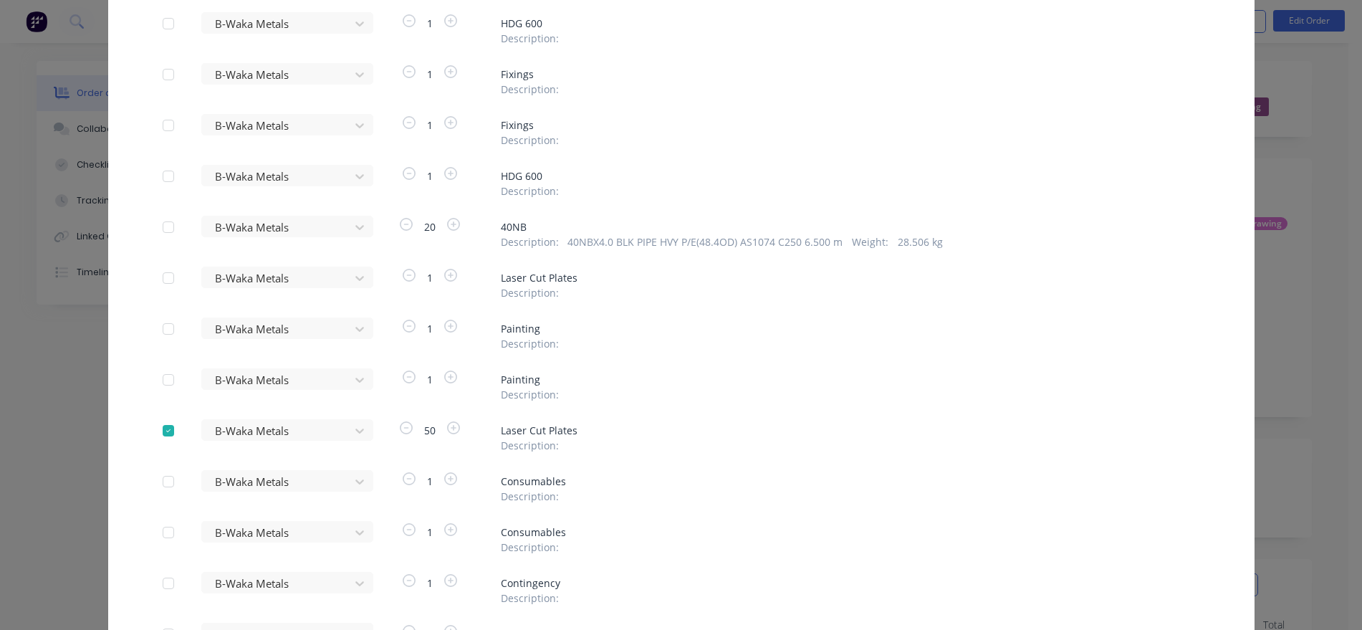
click at [557, 445] on div "Description :" at bounding box center [850, 445] width 699 height 15
click at [548, 445] on span "Description :" at bounding box center [530, 445] width 58 height 15
click at [548, 444] on span "Description :" at bounding box center [530, 445] width 58 height 15
click at [559, 443] on div "Description :" at bounding box center [850, 445] width 699 height 15
click at [559, 444] on div "Description :" at bounding box center [850, 445] width 699 height 15
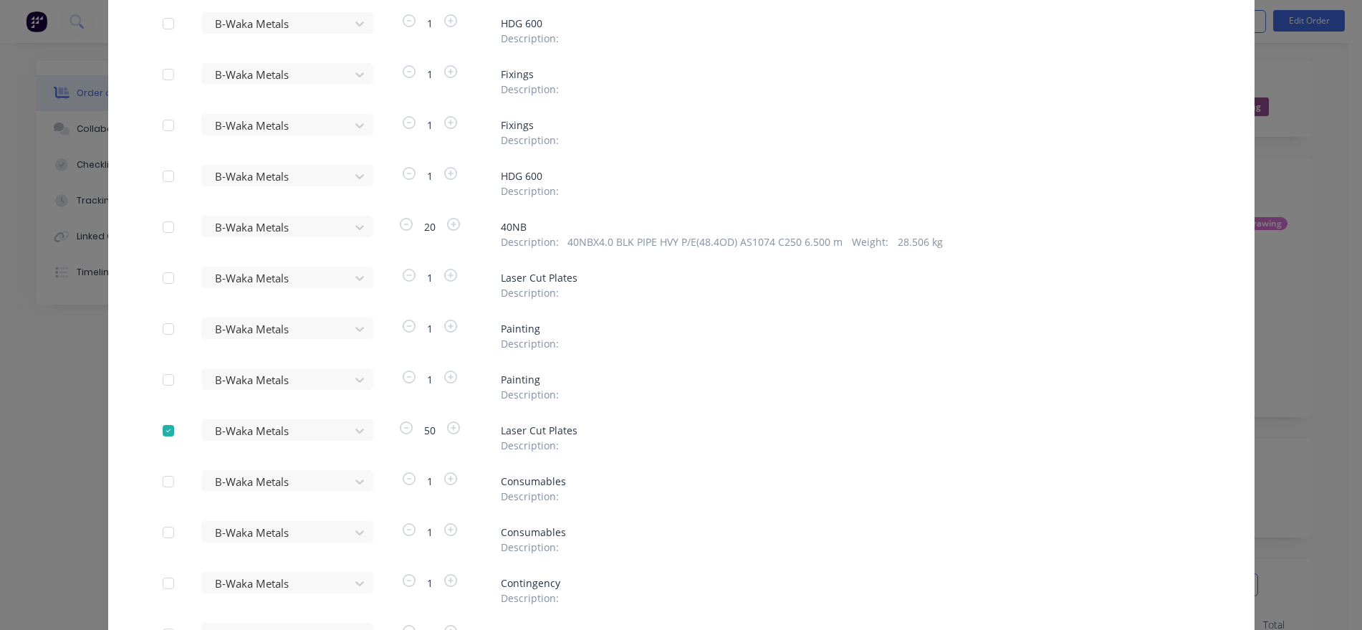
click at [559, 444] on div "Description :" at bounding box center [850, 445] width 699 height 15
click at [561, 434] on span "Laser Cut Plates" at bounding box center [850, 430] width 699 height 15
click at [564, 441] on div "Description :" at bounding box center [850, 445] width 699 height 15
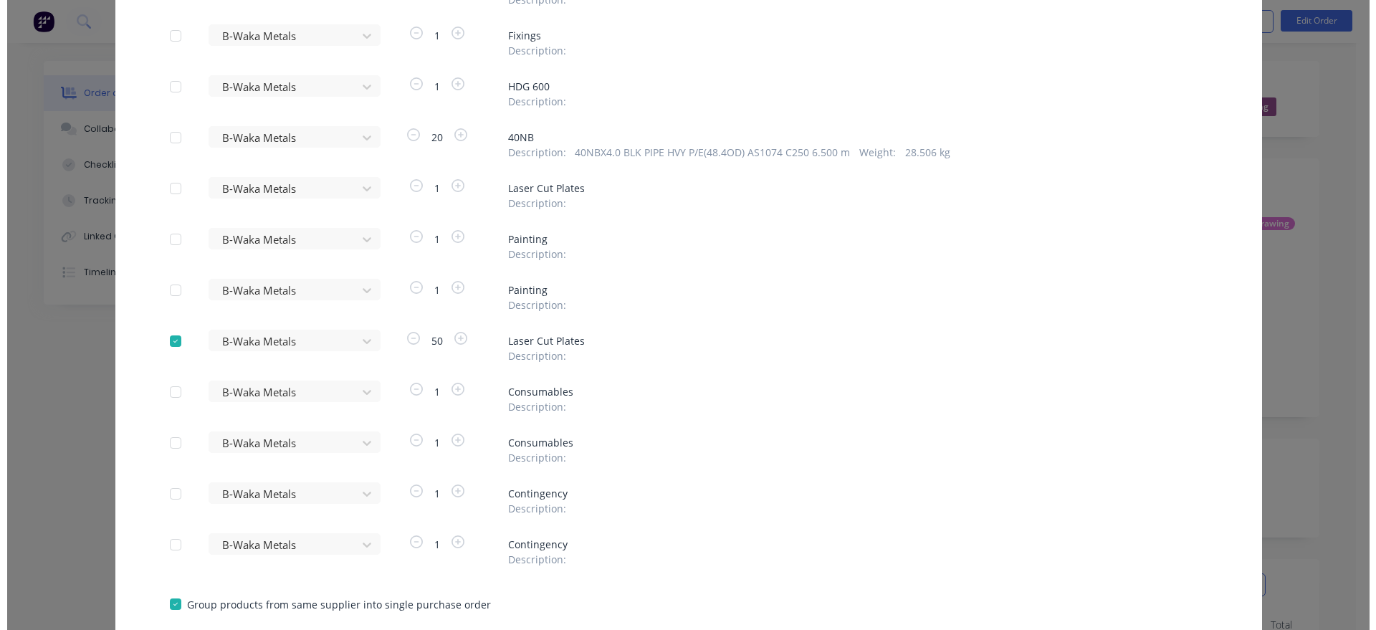
scroll to position [324, 0]
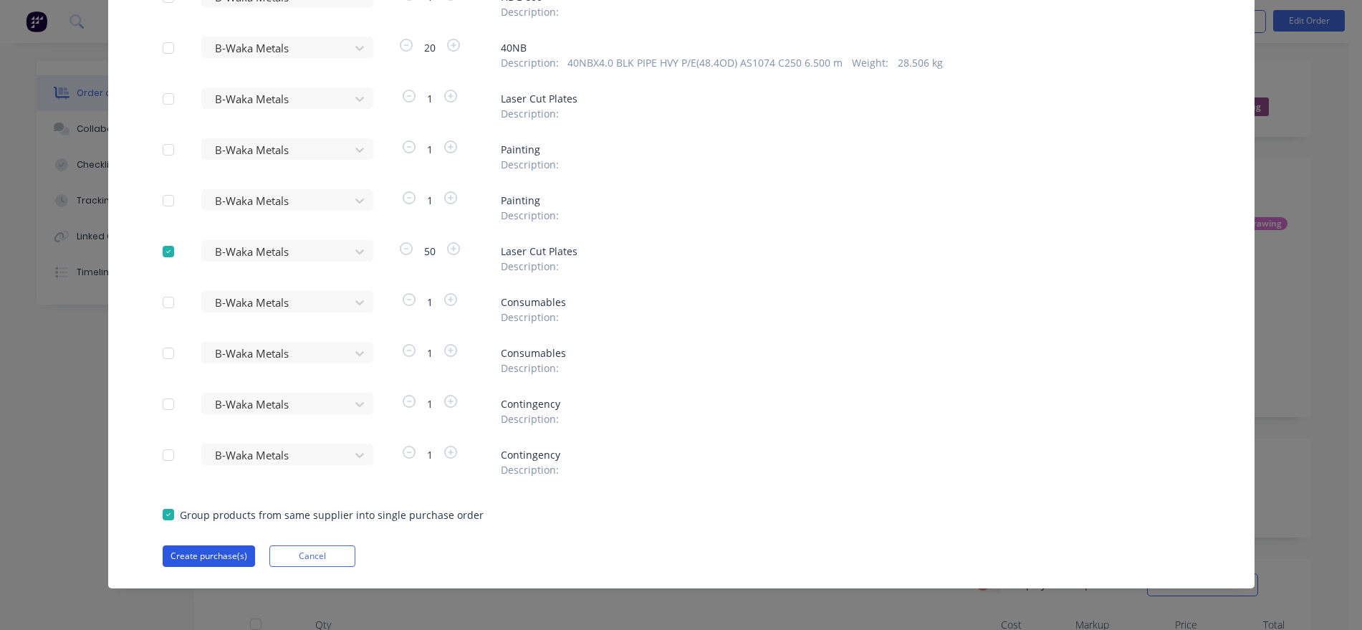
click at [205, 555] on button "Create purchase(s)" at bounding box center [209, 555] width 92 height 21
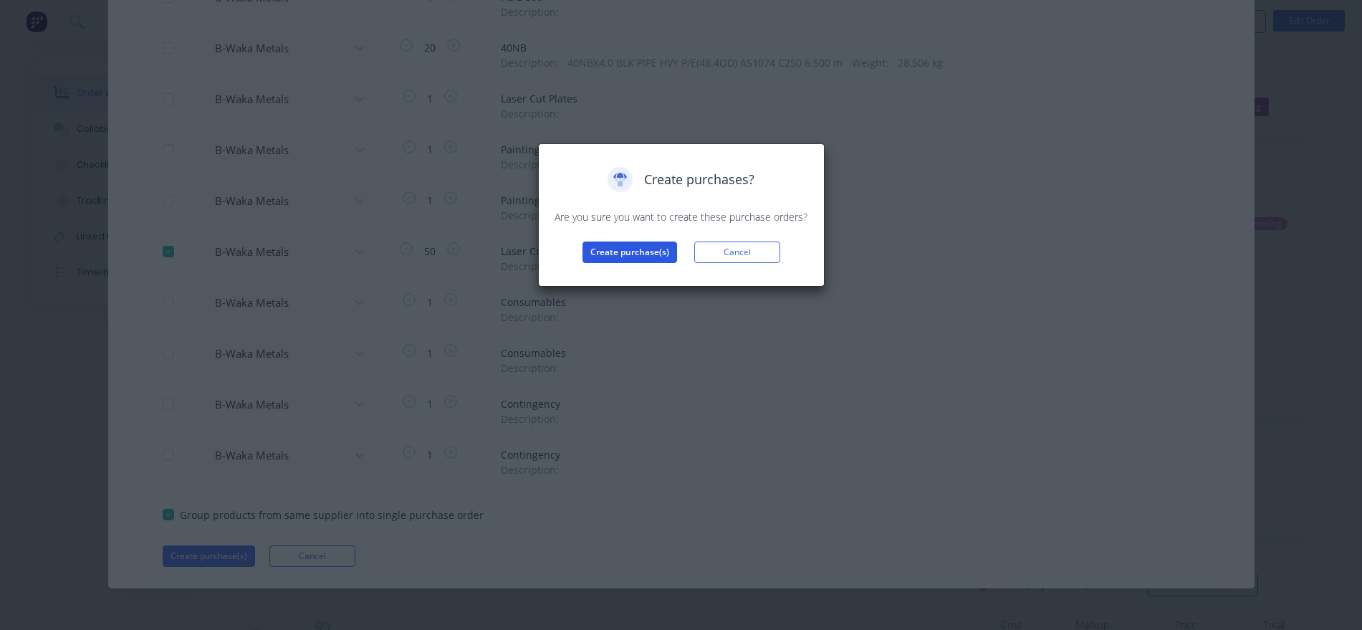
click at [624, 248] on button "Create purchase(s)" at bounding box center [630, 251] width 95 height 21
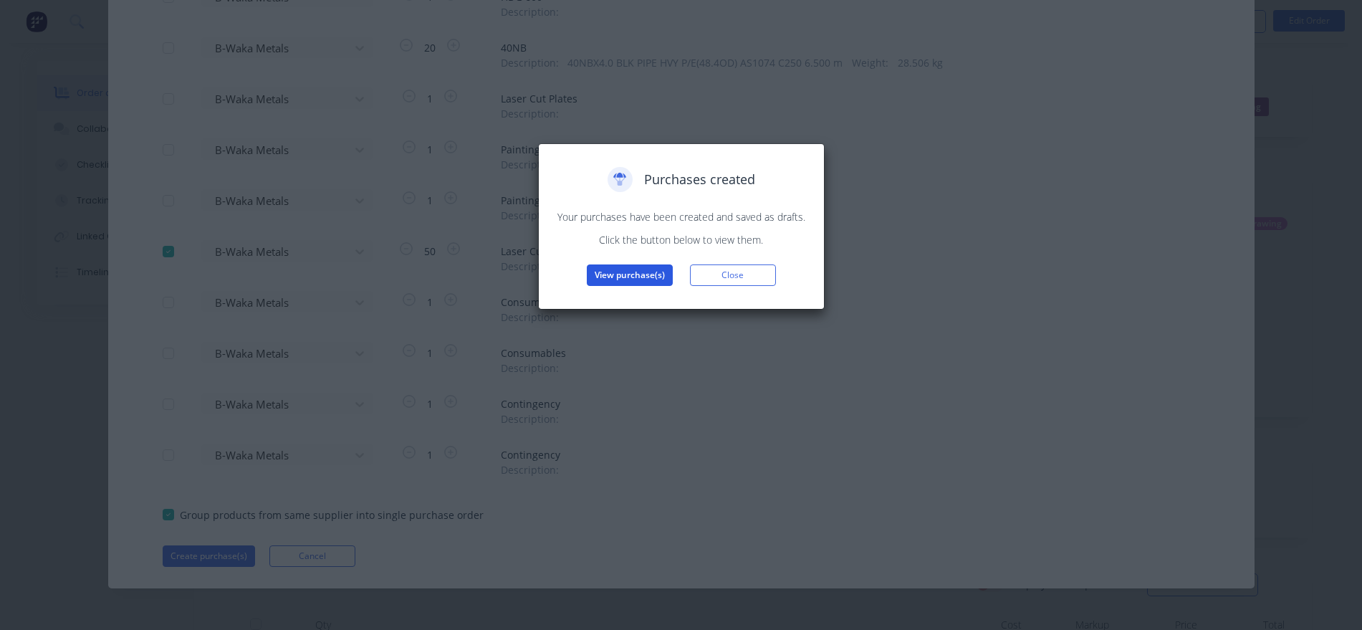
click at [635, 274] on button "View purchase(s)" at bounding box center [630, 274] width 86 height 21
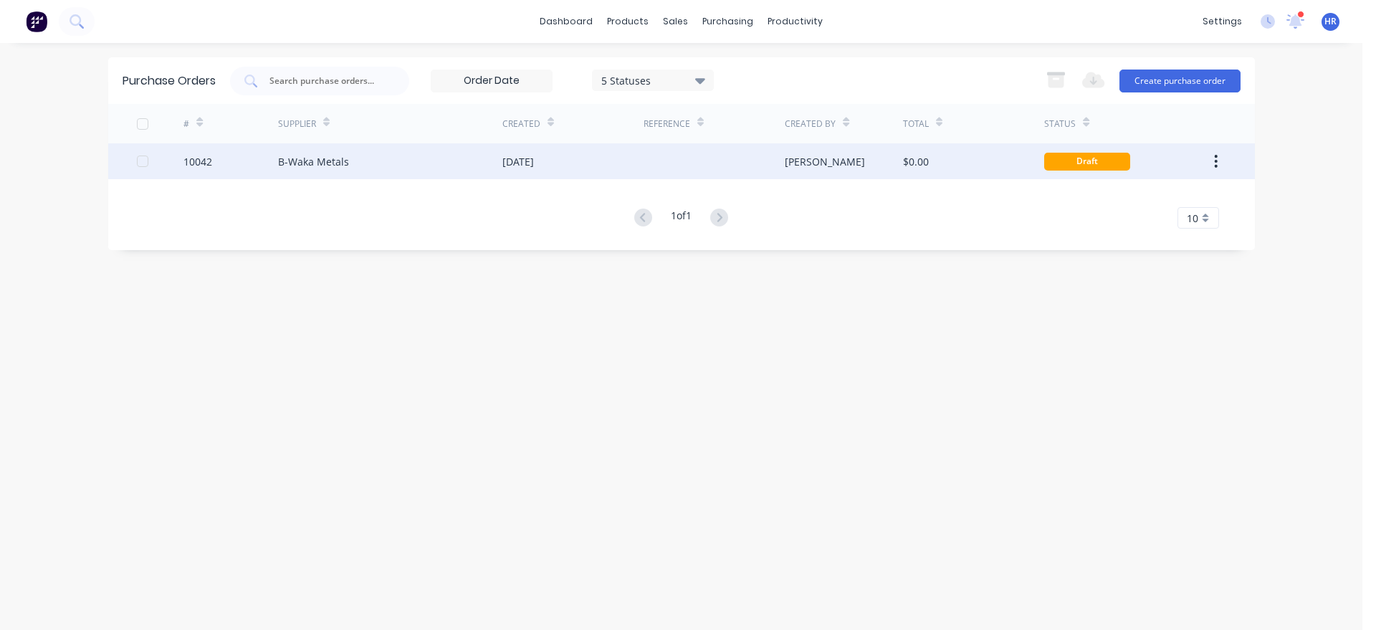
click at [341, 162] on div "B-Waka Metals" at bounding box center [313, 161] width 71 height 15
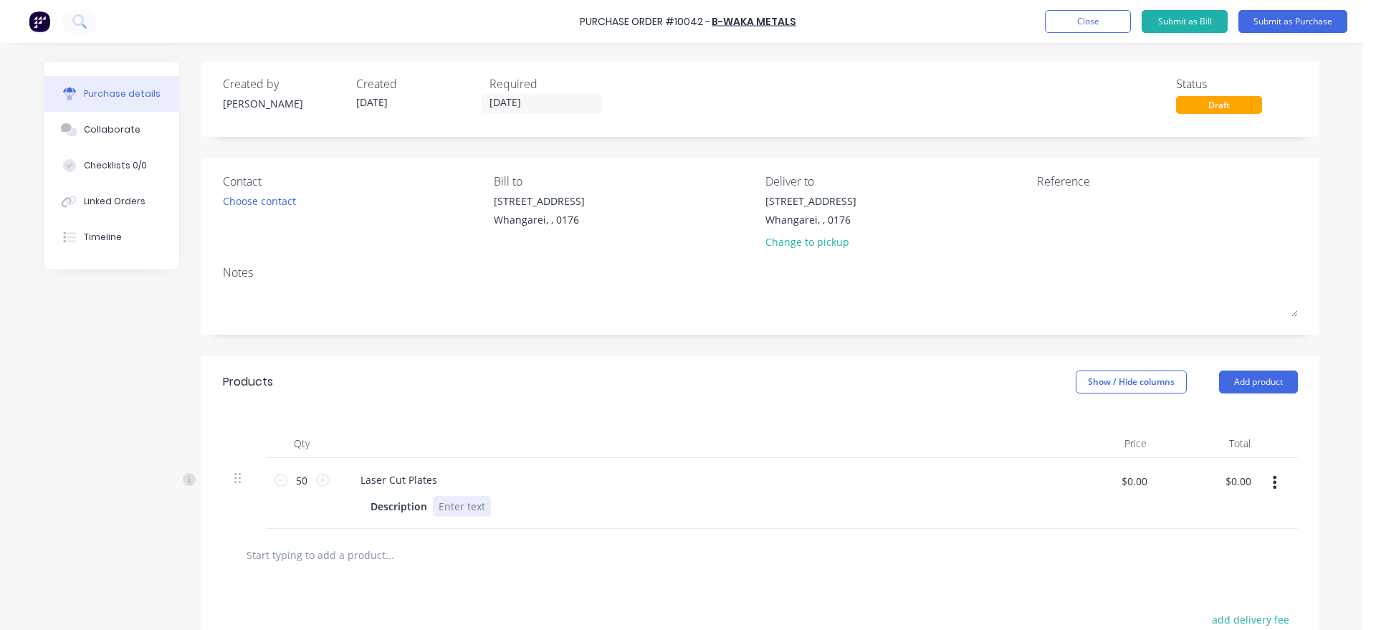
drag, startPoint x: 485, startPoint y: 507, endPoint x: 458, endPoint y: 507, distance: 27.2
click at [458, 507] on div "Description" at bounding box center [693, 506] width 656 height 21
click at [537, 507] on div "16mm G250 cut plates P1-P5" at bounding box center [507, 506] width 148 height 21
click at [1084, 201] on textarea at bounding box center [1126, 209] width 179 height 32
type textarea "2"
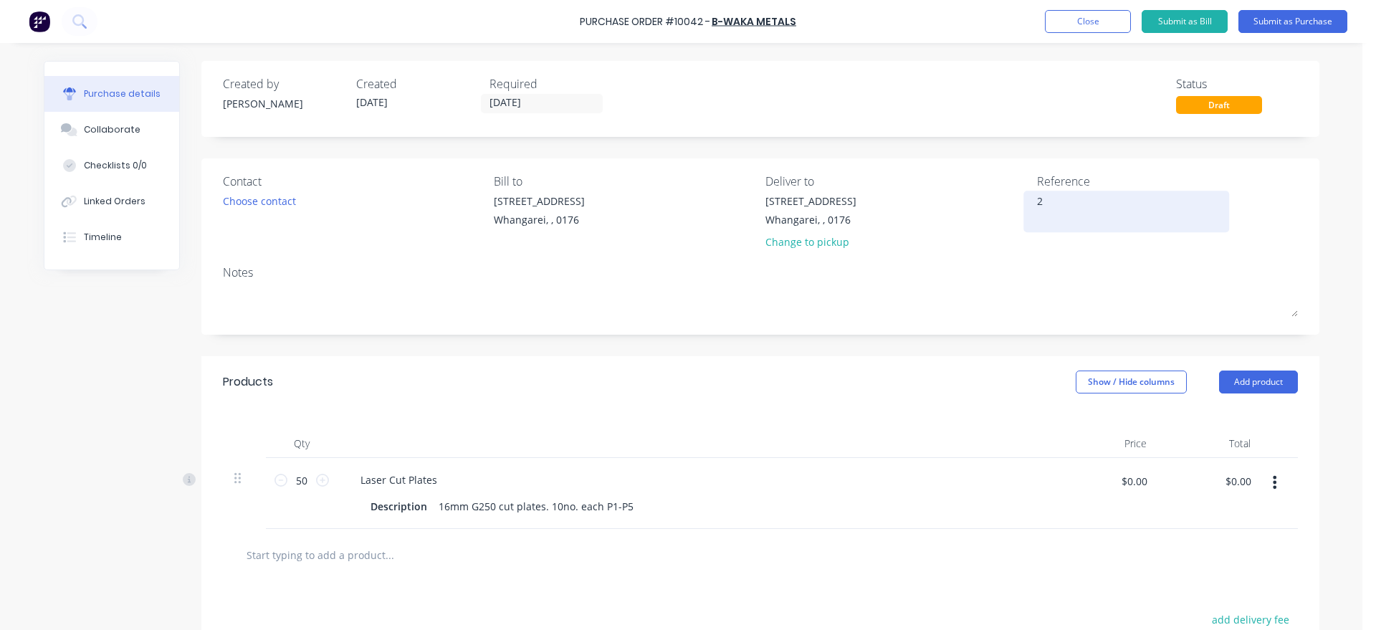
type textarea "x"
type textarea "29"
type textarea "x"
type textarea "291"
type textarea "x"
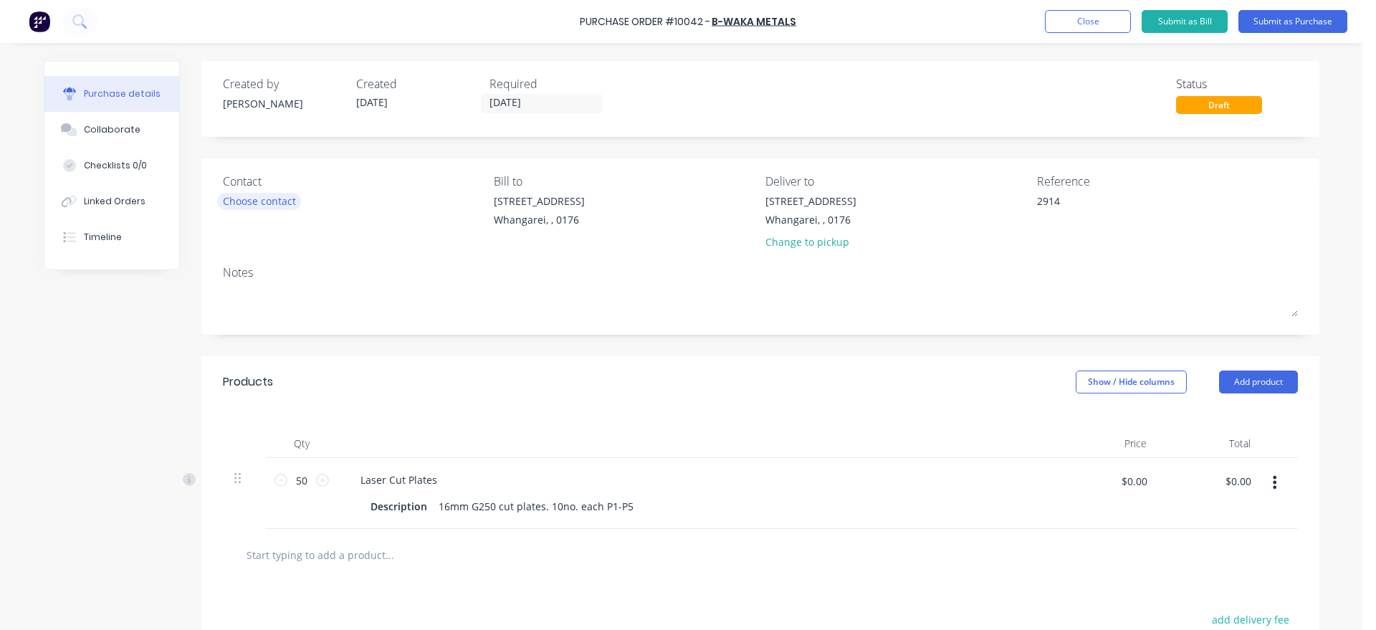
type textarea "2914"
type textarea "x"
type textarea "2914"
click at [289, 204] on div "Choose contact" at bounding box center [259, 200] width 73 height 15
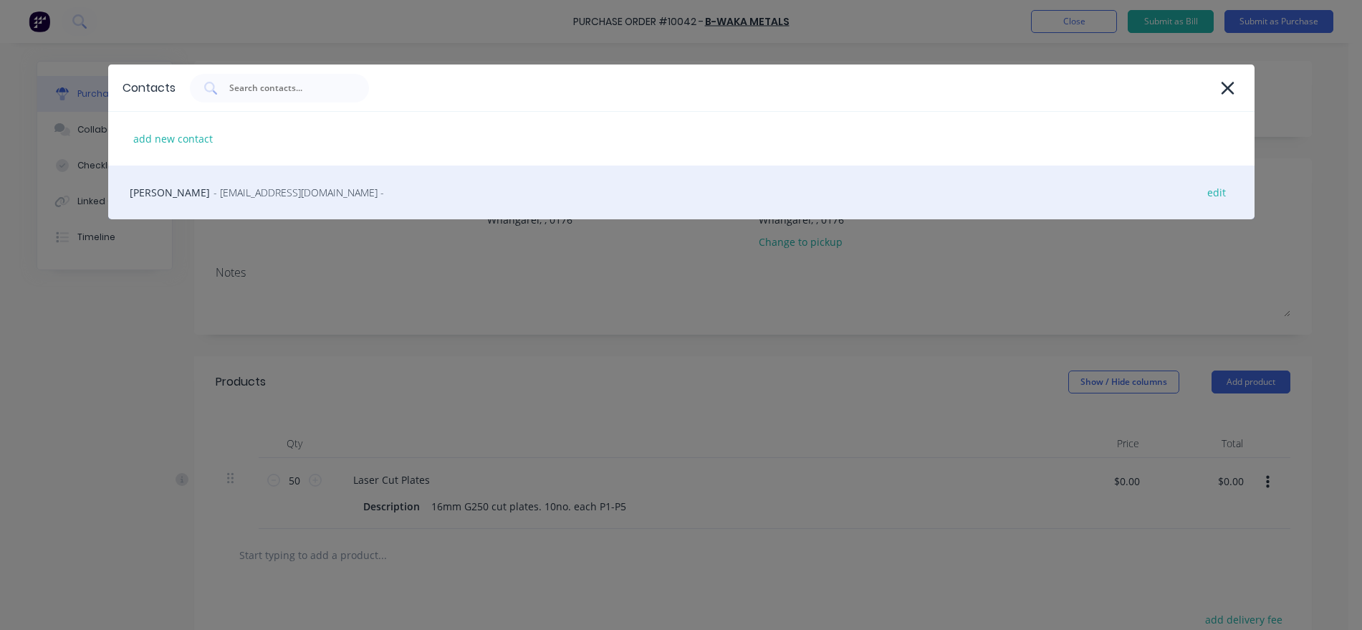
click at [246, 193] on span "- [EMAIL_ADDRESS][DOMAIN_NAME] -" at bounding box center [299, 192] width 171 height 15
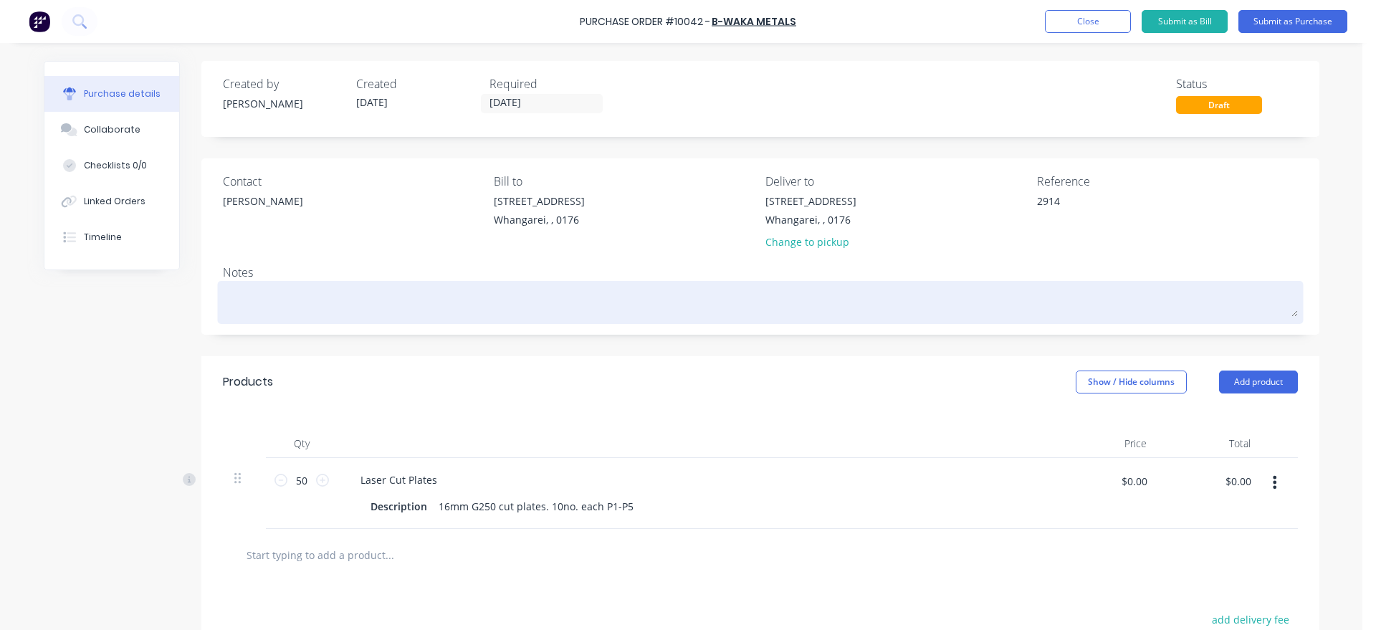
click at [316, 300] on textarea at bounding box center [760, 300] width 1075 height 32
type textarea "x"
type textarea "D"
type textarea "x"
type textarea "DX"
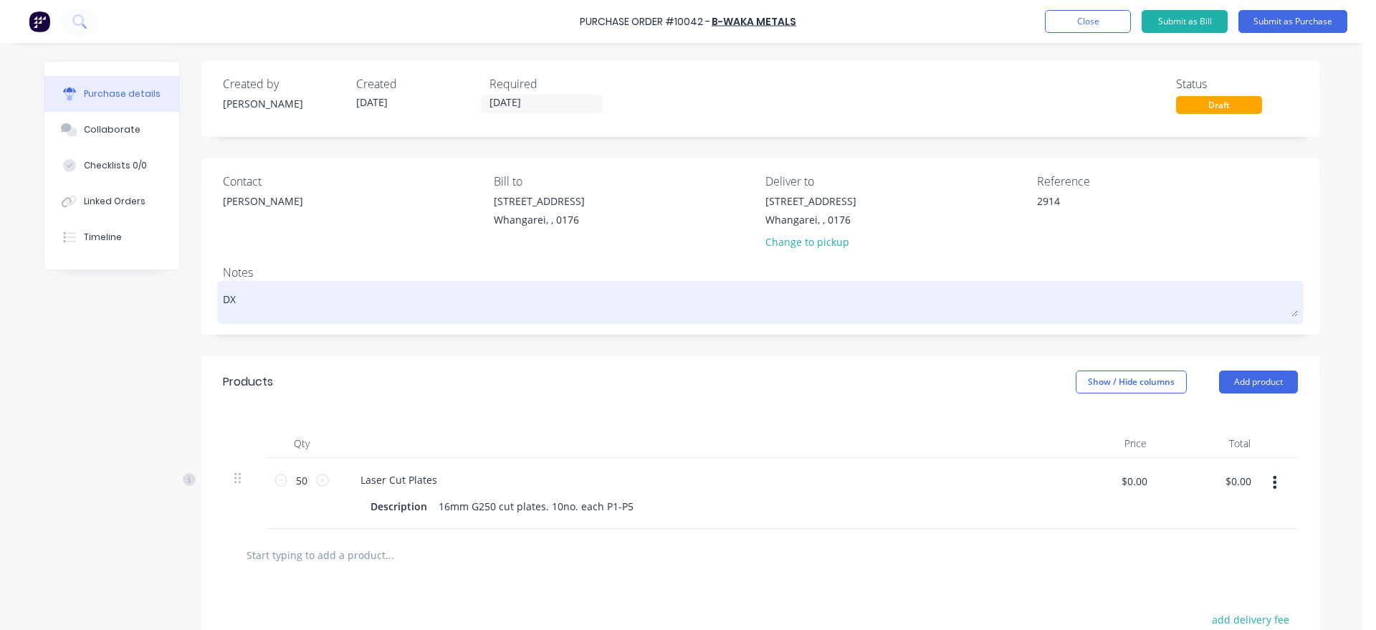
type textarea "x"
type textarea "DXF"
type textarea "x"
type textarea "DXF"
type textarea "x"
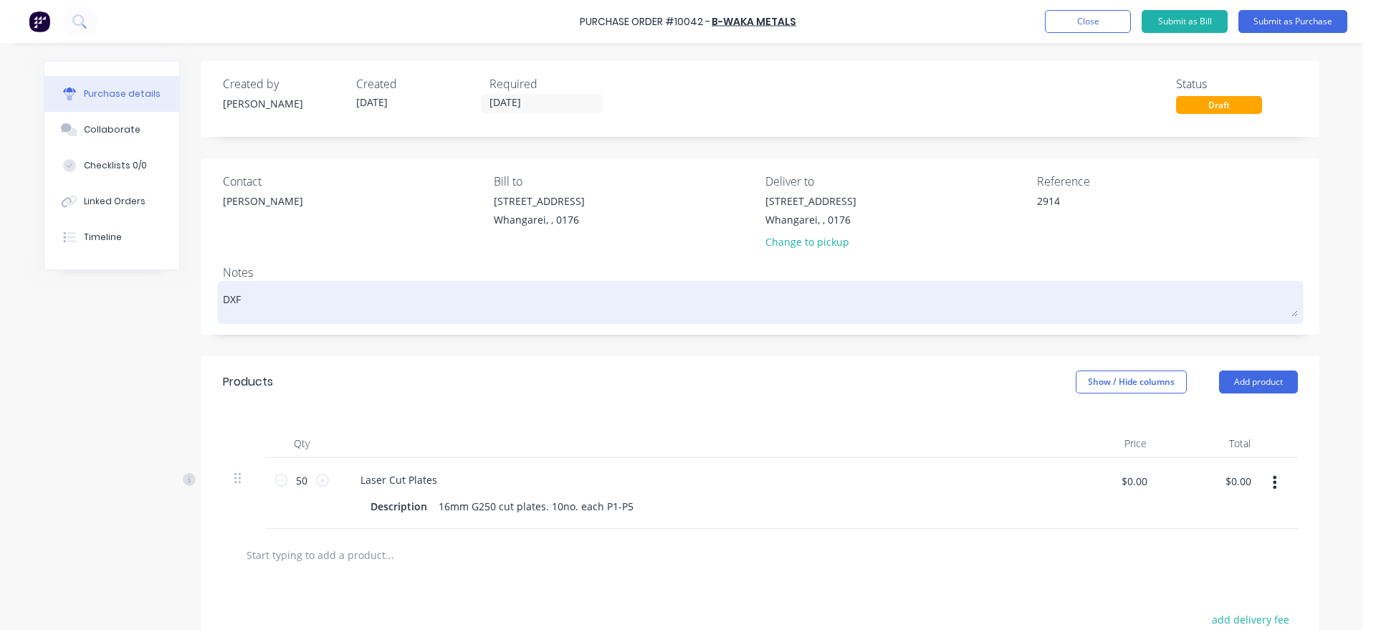
type textarea "DXF s"
type textarea "x"
type textarea "DXF se"
type textarea "x"
type textarea "DXF sen"
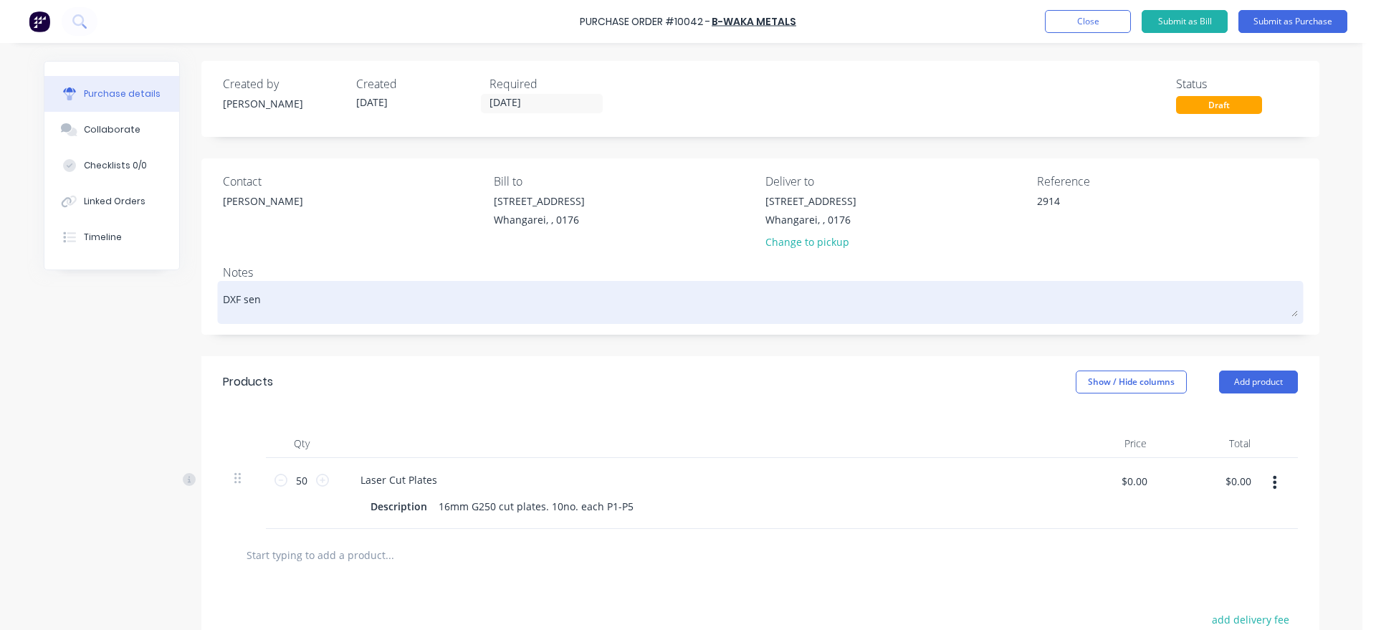
type textarea "x"
type textarea "DXF sent"
type textarea "x"
type textarea "DXF sent"
type textarea "x"
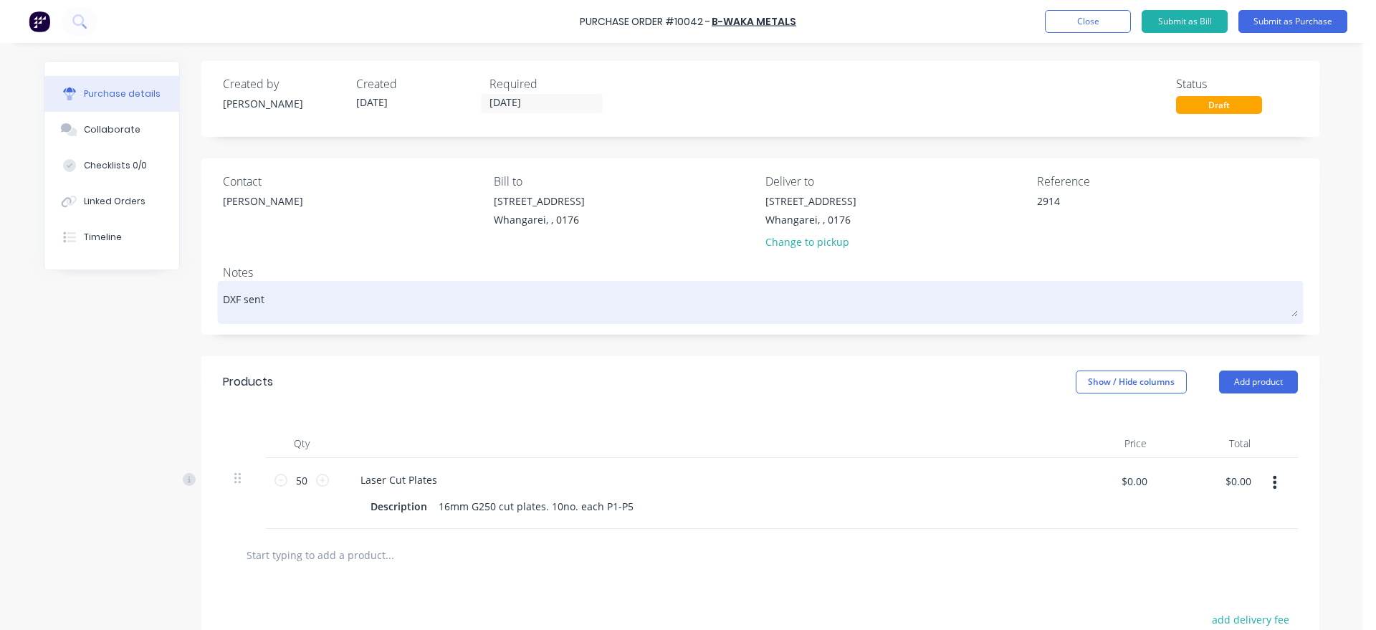
type textarea "DXF sent v"
type textarea "x"
type textarea "DXF sent vi"
type textarea "x"
type textarea "DXF sent via"
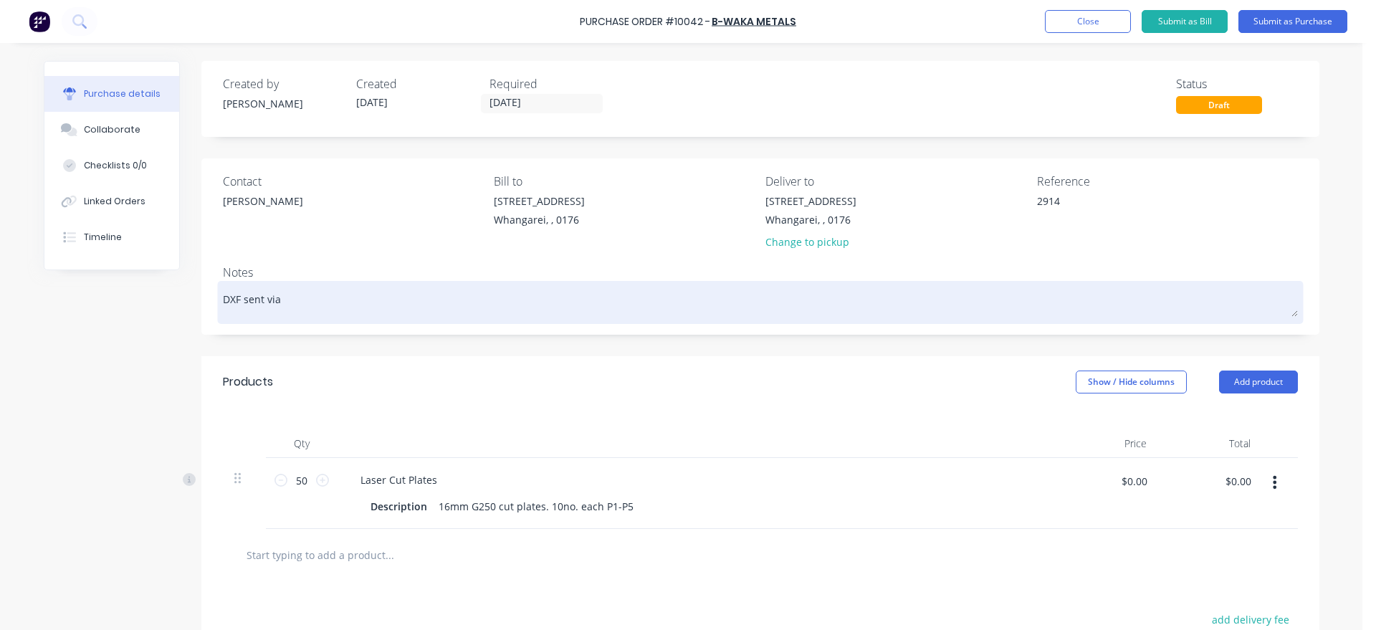
type textarea "x"
type textarea "DXF sent via"
type textarea "x"
type textarea "DXF sent via e"
type textarea "x"
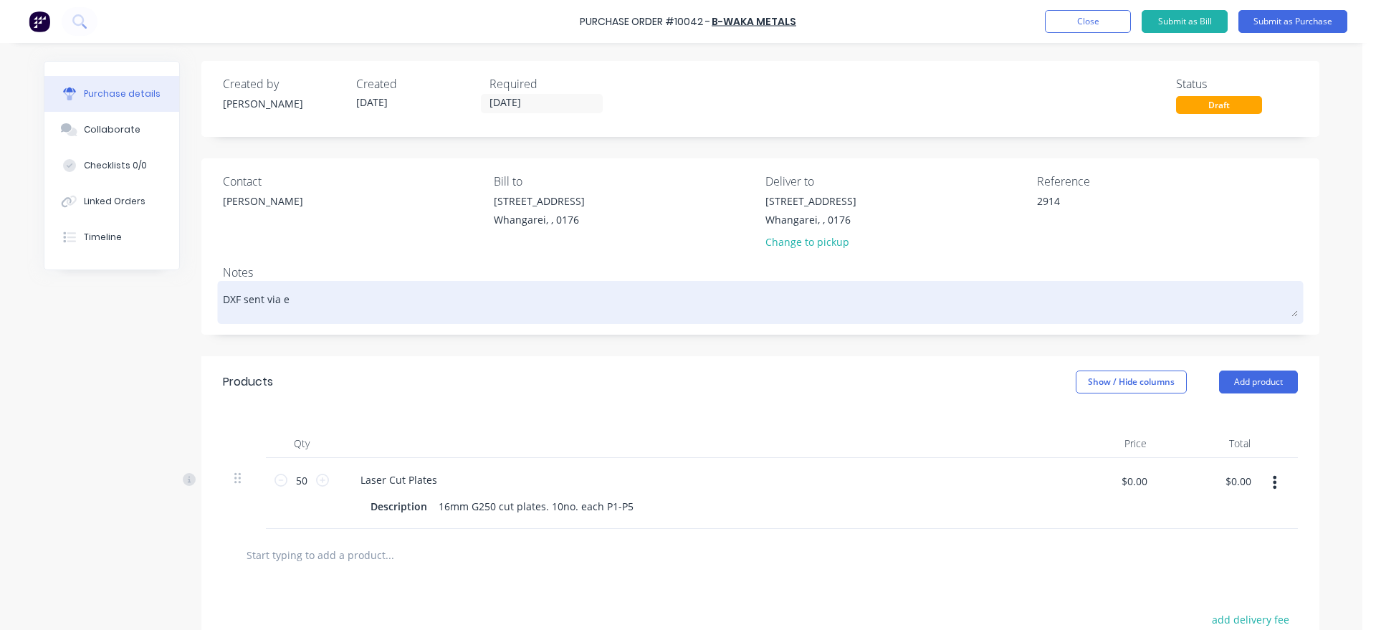
type textarea "DXF sent via em"
type textarea "x"
type textarea "DXF sent via ema"
type textarea "x"
type textarea "DXF sent via emai"
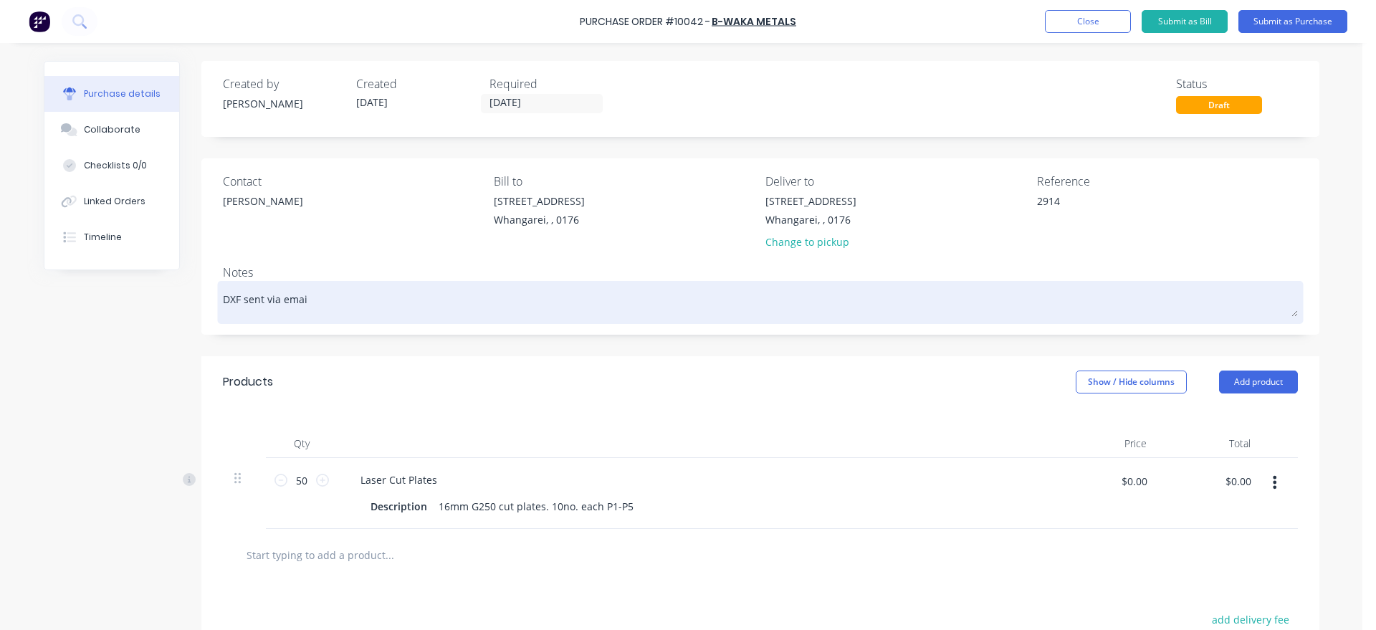
type textarea "x"
type textarea "DXF sent via email"
type textarea "x"
type textarea "DXF sent via email"
type textarea "x"
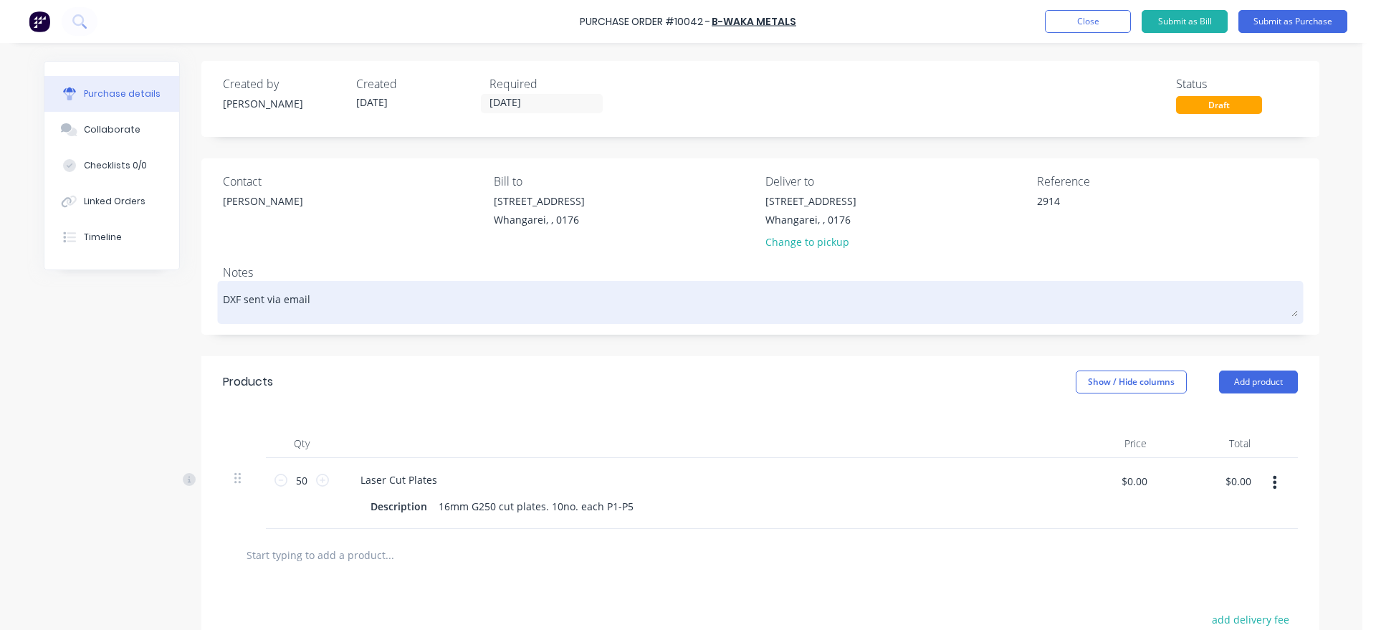
type textarea "DXF sent via email b"
type textarea "x"
type textarea "DXF sent via email by"
type textarea "x"
type textarea "DXF sent via email by"
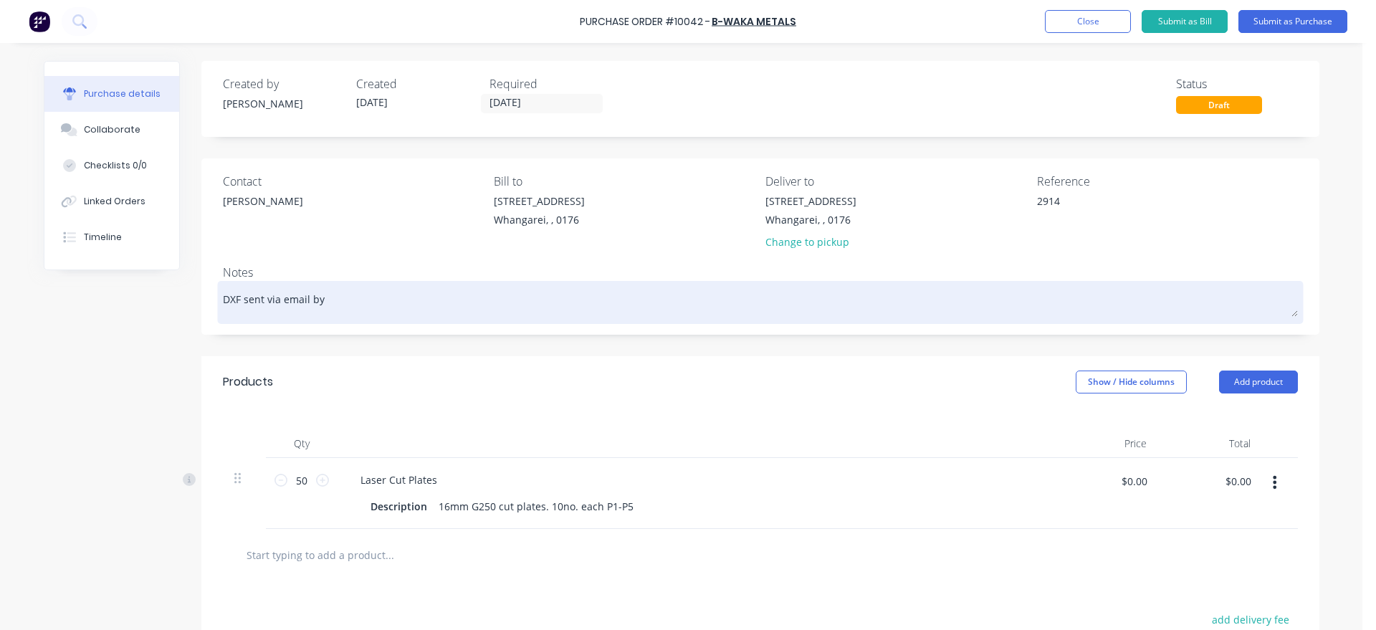
type textarea "x"
type textarea "DXF sent via email by H"
type textarea "x"
type textarea "DXF sent via email by [PERSON_NAME]"
type textarea "x"
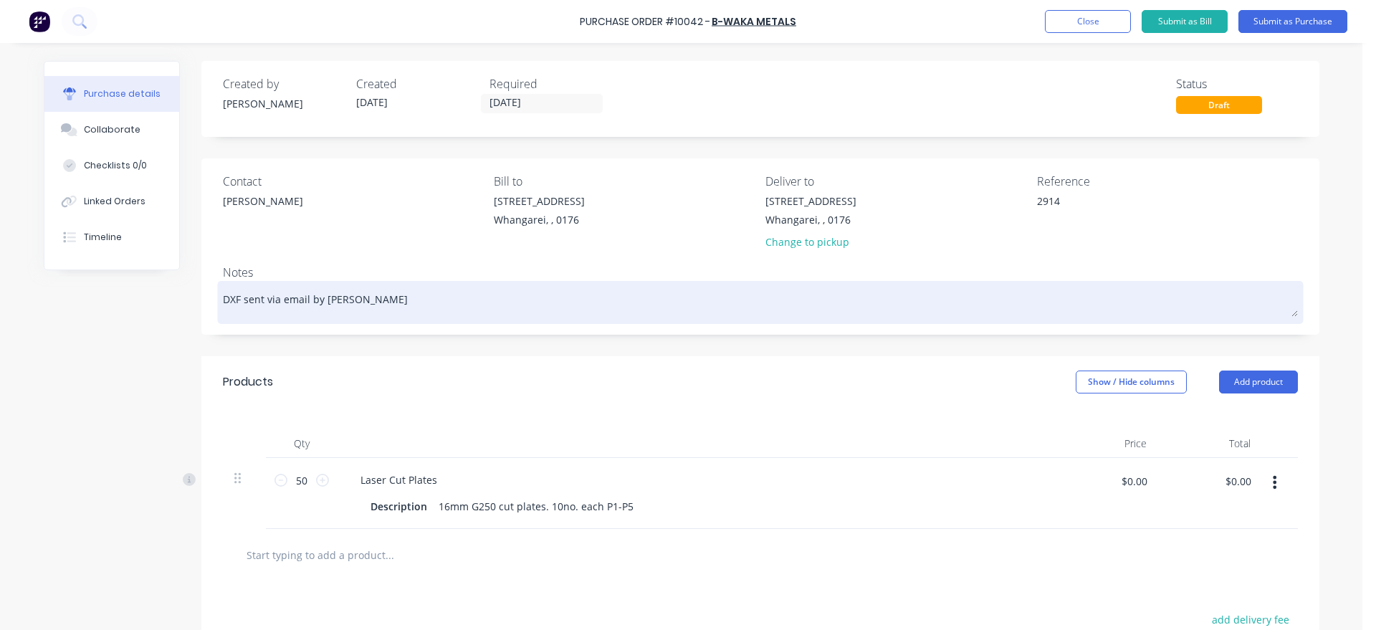
type textarea "DXF sent via email by [PERSON_NAME]"
type textarea "x"
type textarea "DXF sent via email by [PERSON_NAME]"
type textarea "x"
type textarea "DXF sent via email by [PERSON_NAME]"
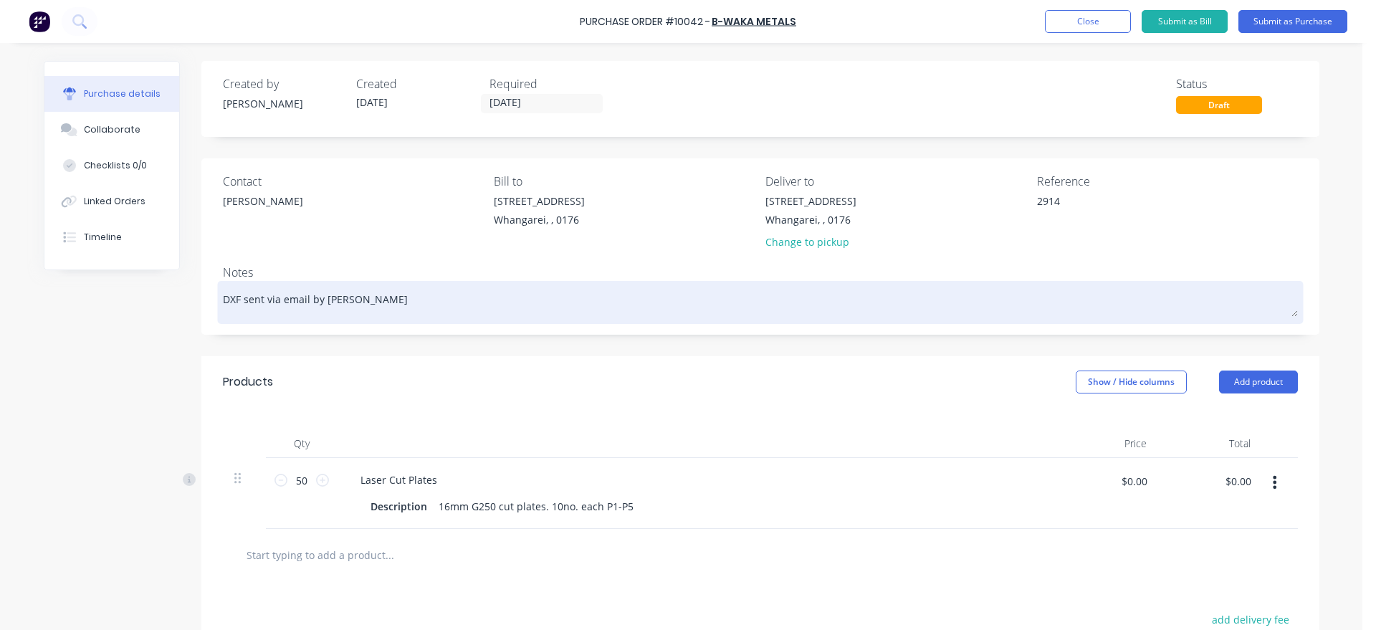
type textarea "x"
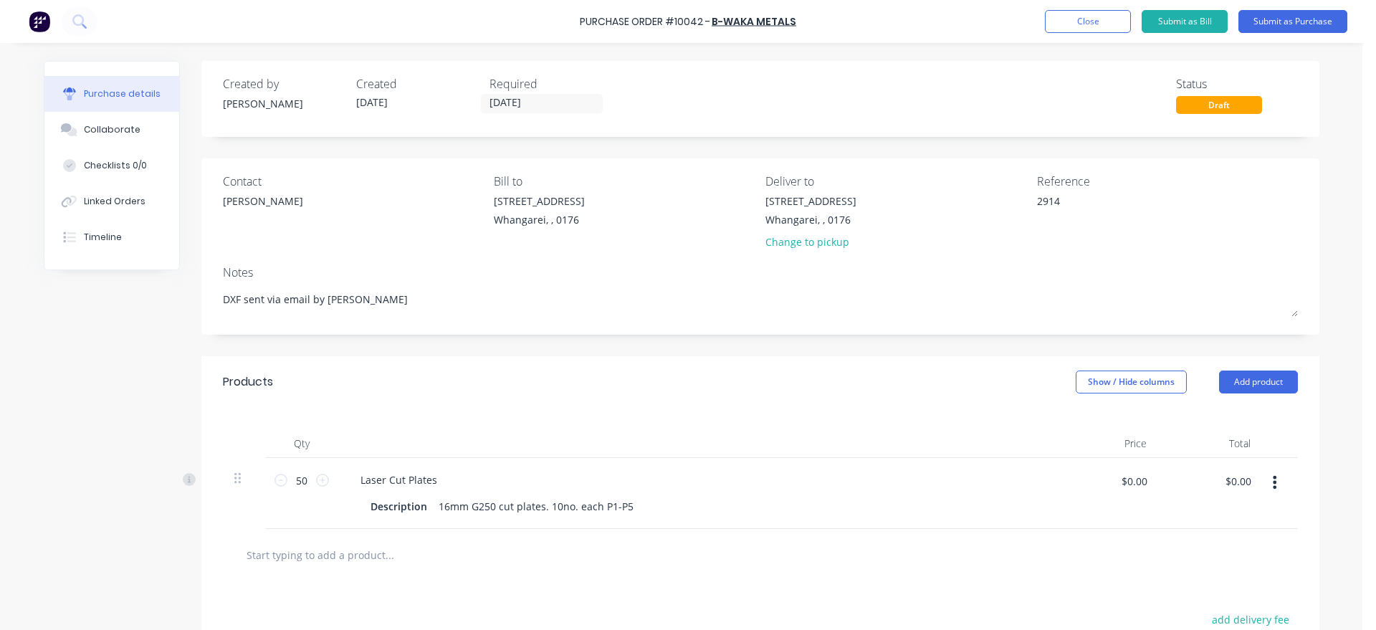
type textarea "DXF sent via email by [PERSON_NAME]"
type textarea "x"
type textarea "DXF sent via email by [PERSON_NAME]"
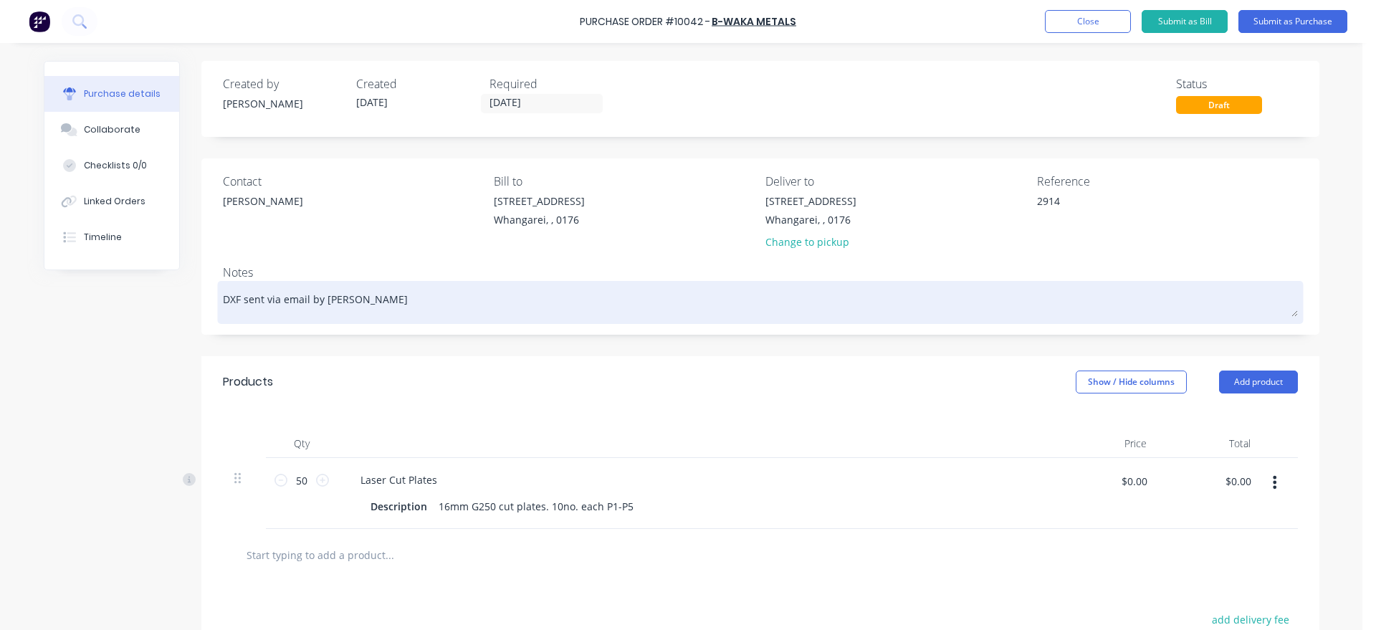
type textarea "x"
type textarea "DXF sent via email by [PERSON_NAME]"
type textarea "x"
type textarea "DXF sent via email by [PERSON_NAME] 1"
type textarea "x"
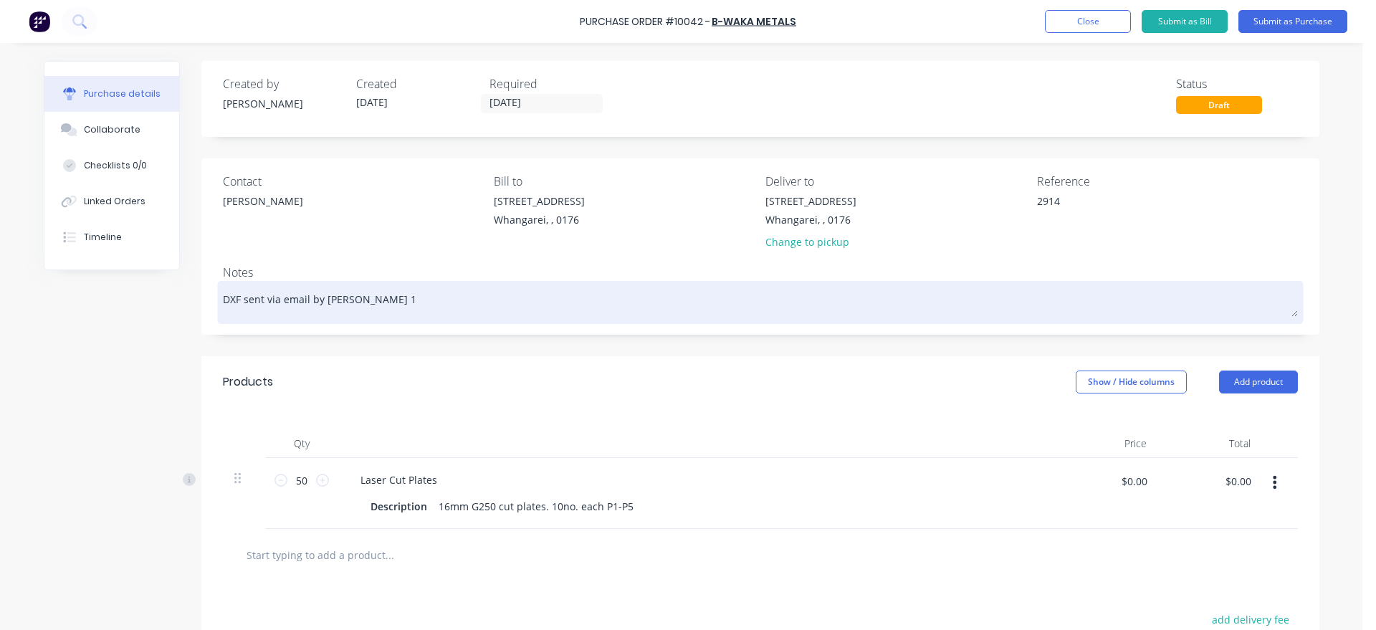
type textarea "DXF sent via email by [PERSON_NAME] 10"
type textarea "x"
type textarea "DXF sent via email by [PERSON_NAME] 10;"
type textarea "x"
type textarea "DXF sent via email by [PERSON_NAME] 10"
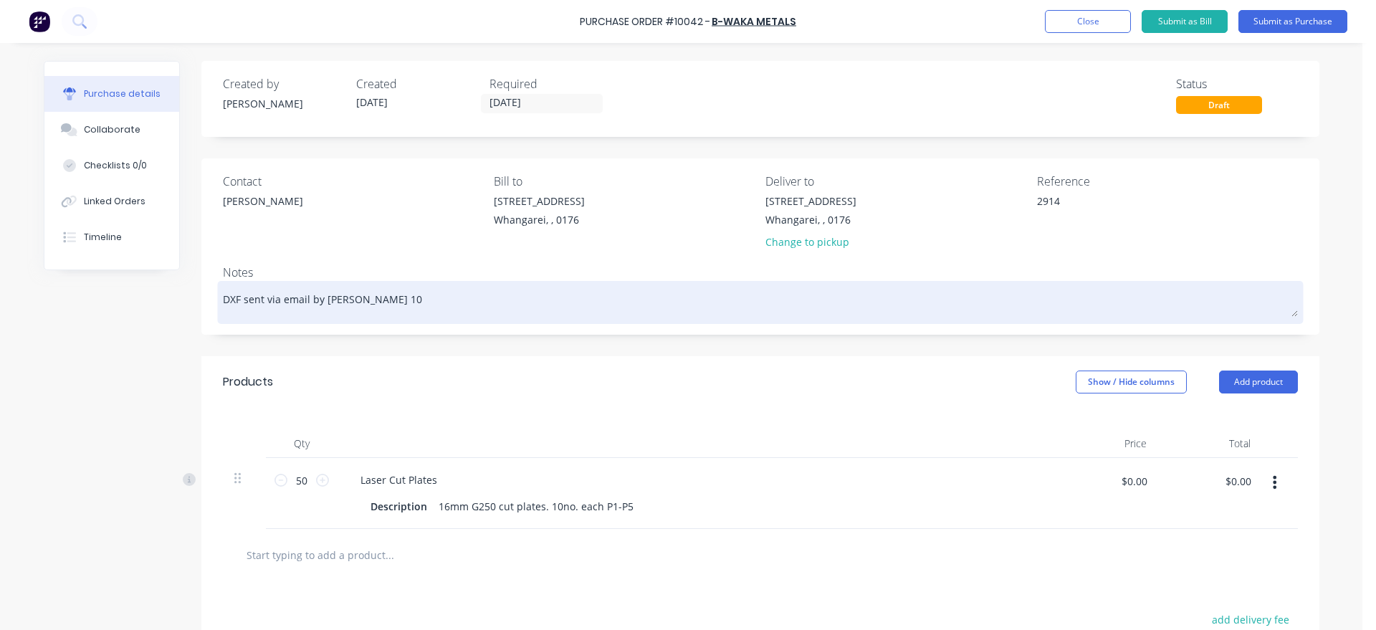
type textarea "x"
type textarea "DXF sent via email by [PERSON_NAME] 10:"
type textarea "x"
type textarea "DXF sent via email by [PERSON_NAME] 10:2"
type textarea "x"
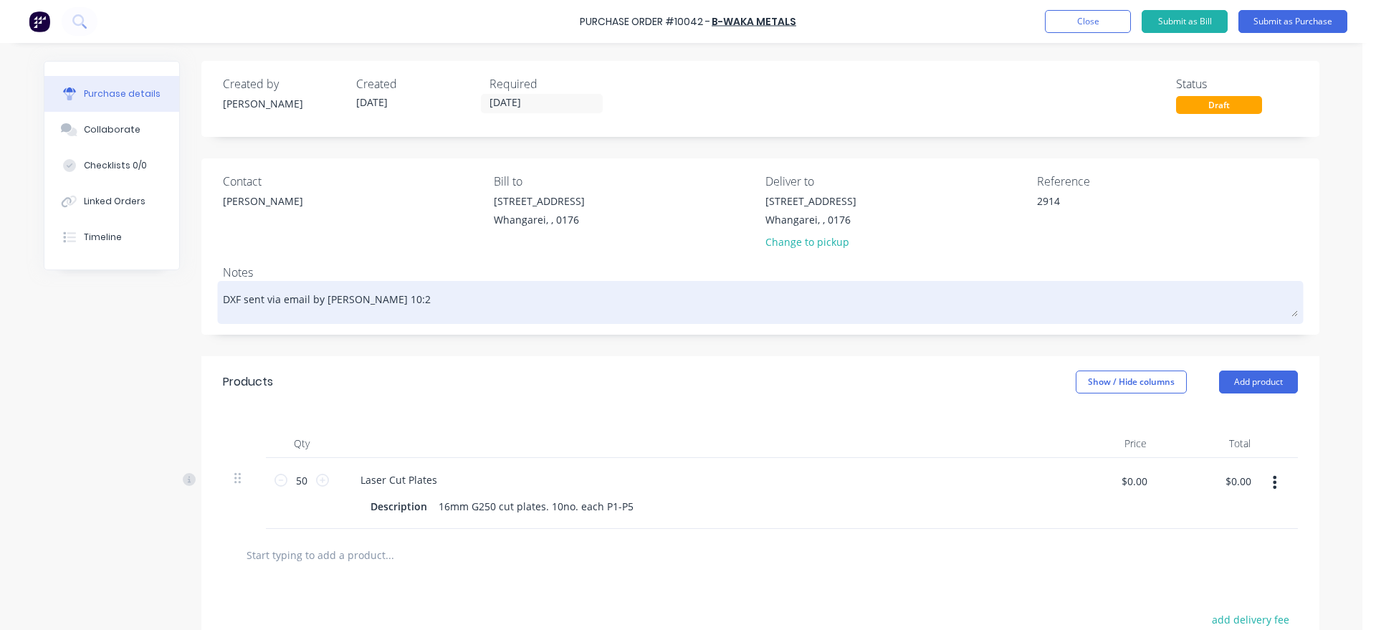
type textarea "DXF sent via email by [PERSON_NAME] 10:25"
type textarea "x"
type textarea "DXF sent via email by [PERSON_NAME] 10:25p"
type textarea "x"
type textarea "DXF sent via email by [PERSON_NAME] 10:25pm"
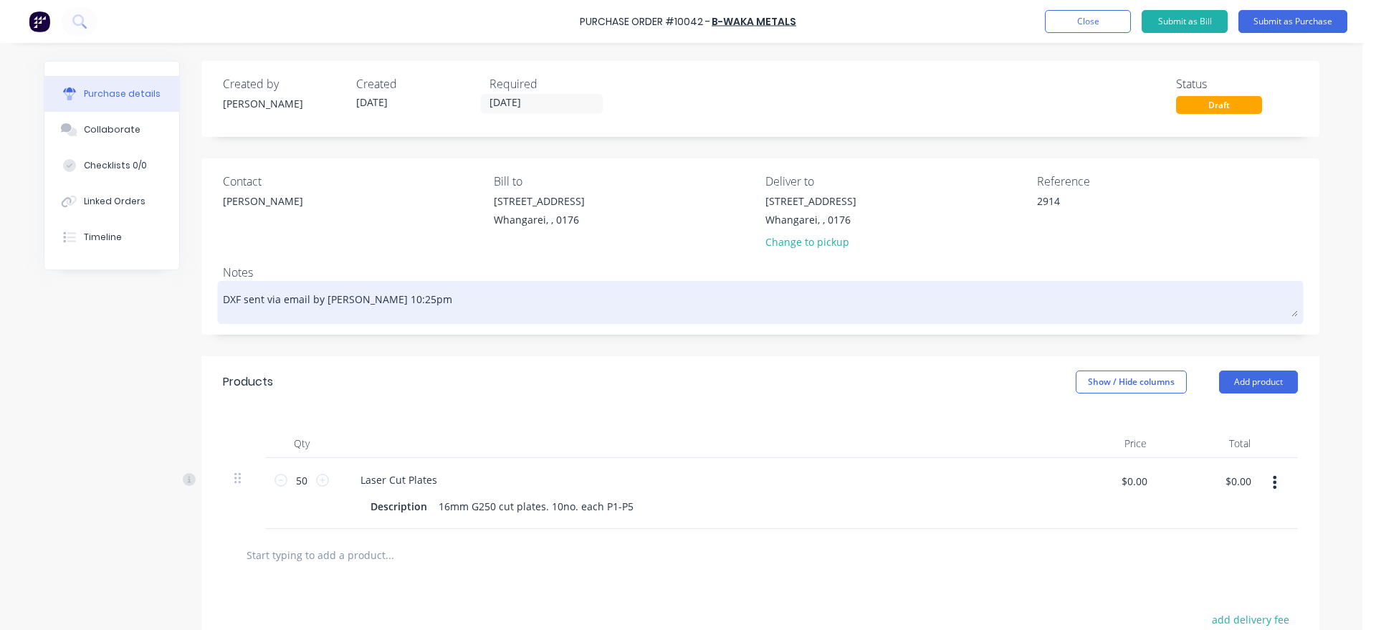
type textarea "x"
type textarea "DXF sent via email by [PERSON_NAME] 10:25pm"
type textarea "x"
type textarea "DXF sent via email by [PERSON_NAME] 10:25pm 2"
type textarea "x"
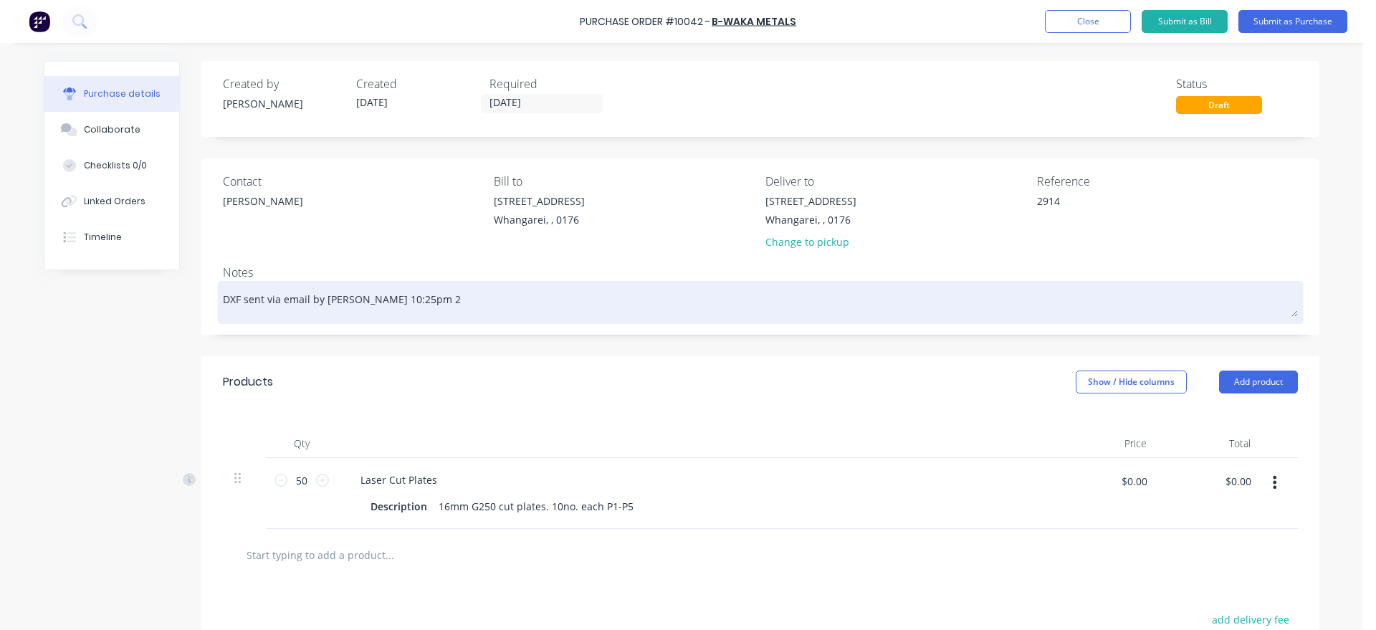
type textarea "DXF sent via email by [PERSON_NAME] 10:25pm 25"
type textarea "x"
type textarea "DXF sent via email by [PERSON_NAME] 10:25pm 25/"
type textarea "x"
type textarea "DXF sent via email by [PERSON_NAME] 10:25pm 25/0"
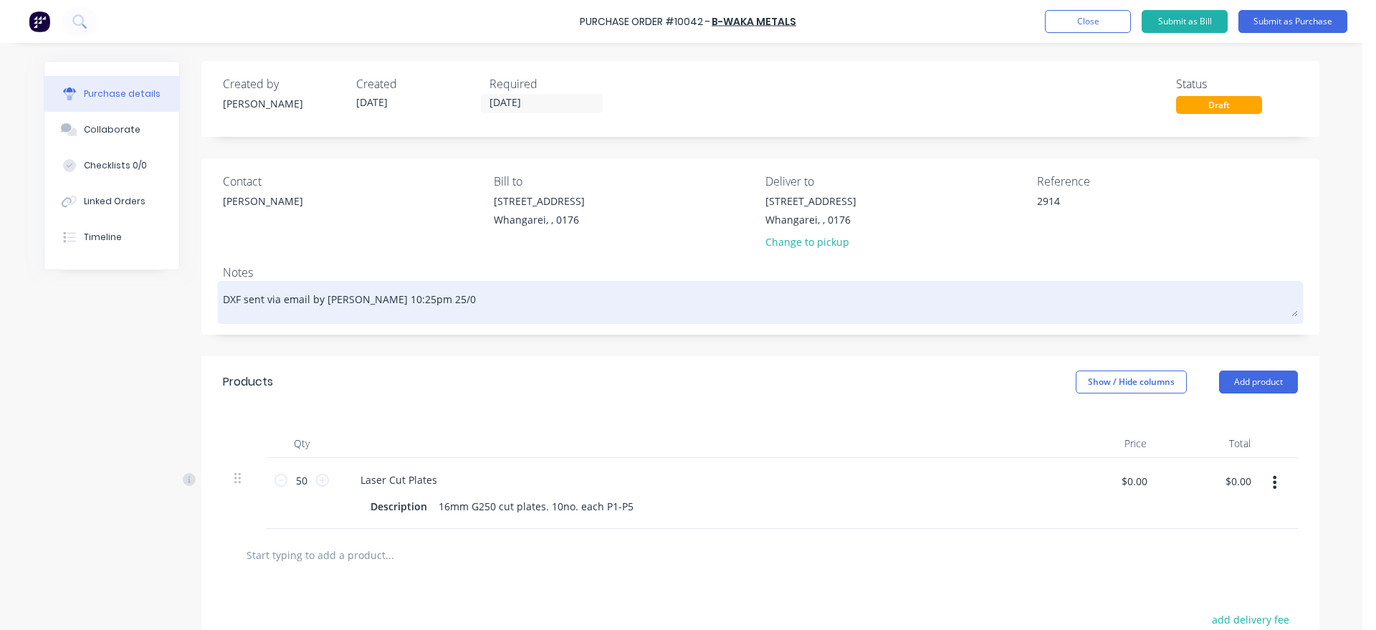
type textarea "x"
type textarea "DXF sent via email by [PERSON_NAME] 10:25pm [DATE]"
type textarea "x"
type textarea "DXF sent via email by [PERSON_NAME] 10:25pm 25/08/"
type textarea "x"
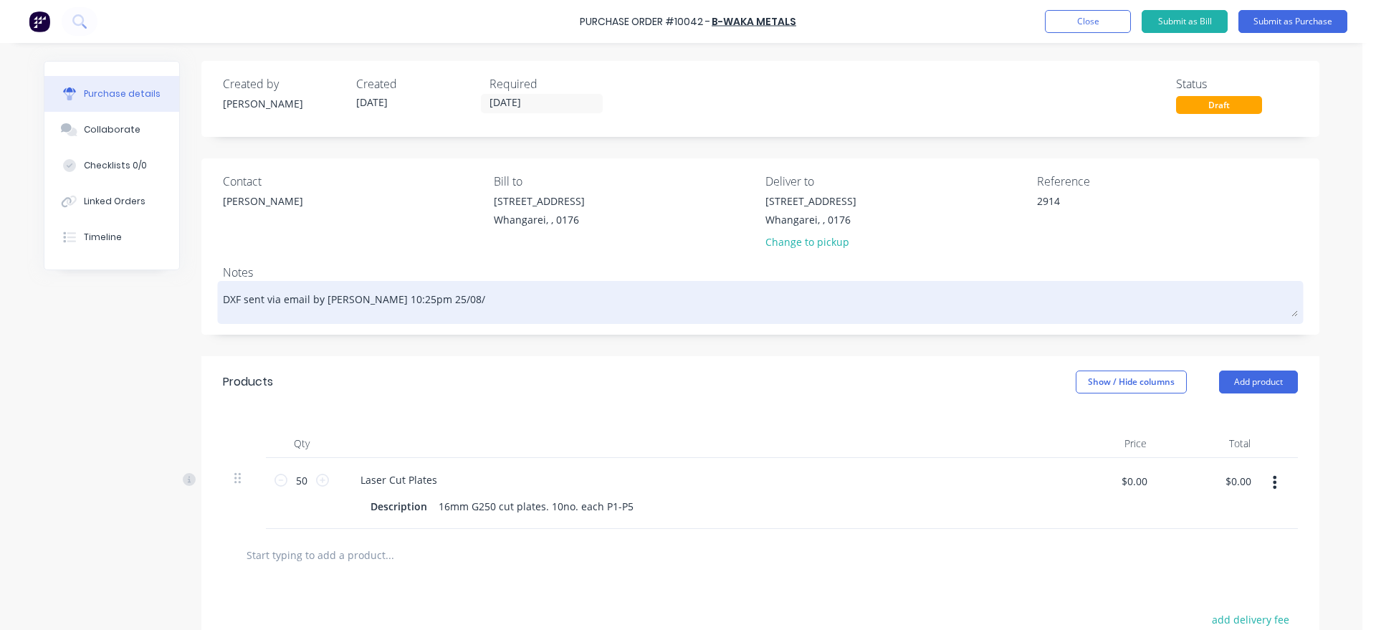
type textarea "DXF sent via email by [PERSON_NAME] 10:25pm 25/08/2"
type textarea "x"
type textarea "DXF sent via email by [PERSON_NAME] 10:25pm [DATE]"
type textarea "x"
type textarea "DXF sent via email by [PERSON_NAME] 10:25pm 25/08/202"
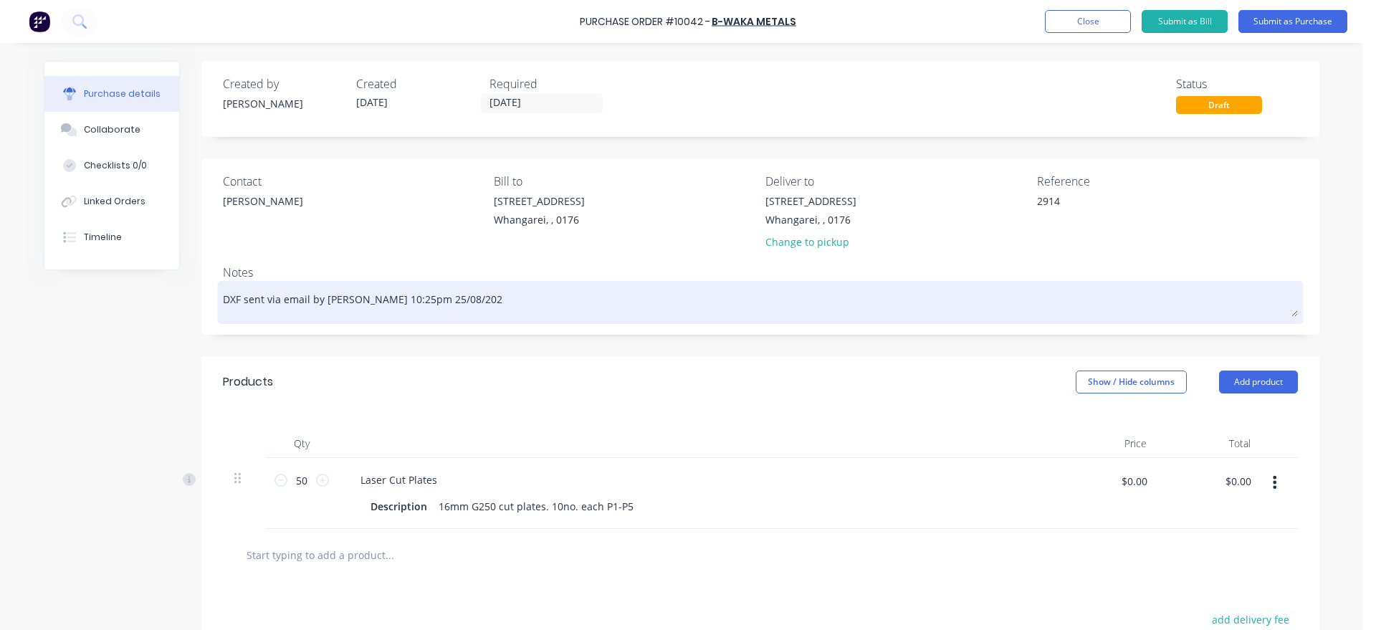
type textarea "x"
type textarea "DXF sent via email by [PERSON_NAME] 10:25pm [DATE]"
click at [235, 300] on textarea "DXF sent via email by [PERSON_NAME] 10:25pm [DATE]" at bounding box center [760, 300] width 1075 height 32
click at [236, 300] on textarea "DXF sent via email by [PERSON_NAME] 10:25pm [DATE]" at bounding box center [760, 300] width 1075 height 32
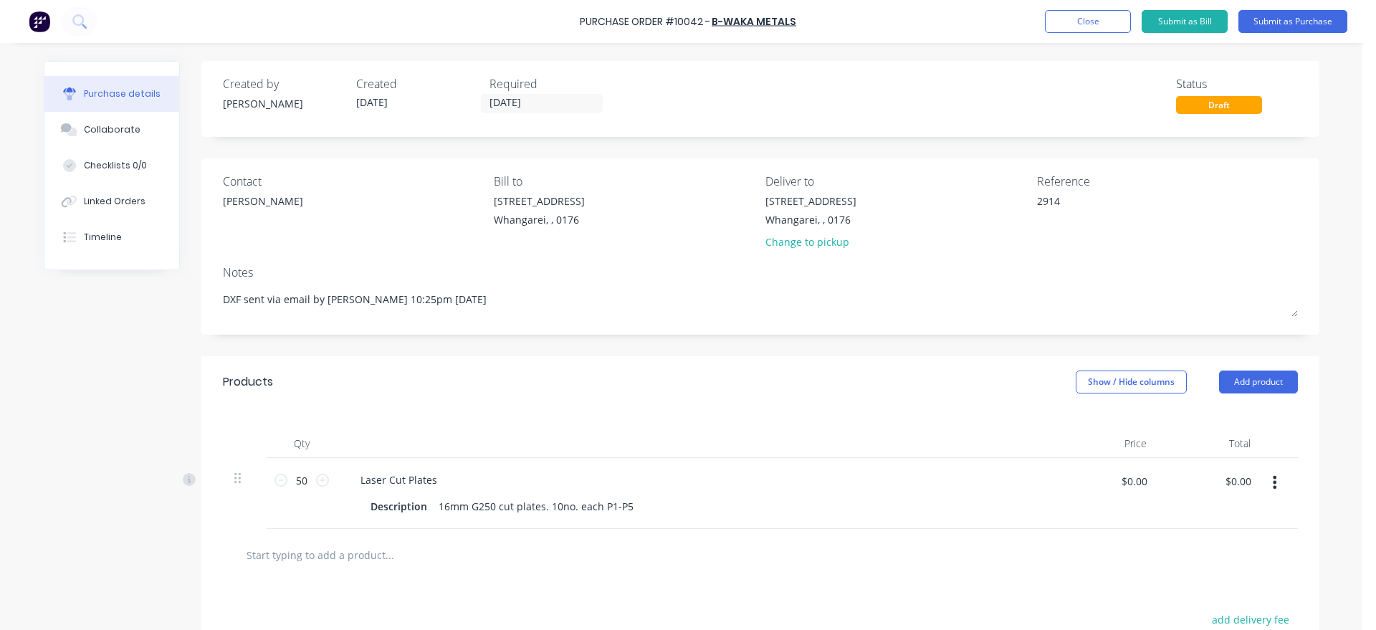
type textarea "x"
type textarea "DXF Psent via email by [PERSON_NAME] 10:25pm [DATE]"
type textarea "x"
type textarea "DXF P1sent via email by [PERSON_NAME] 10:25pm [DATE]"
type textarea "x"
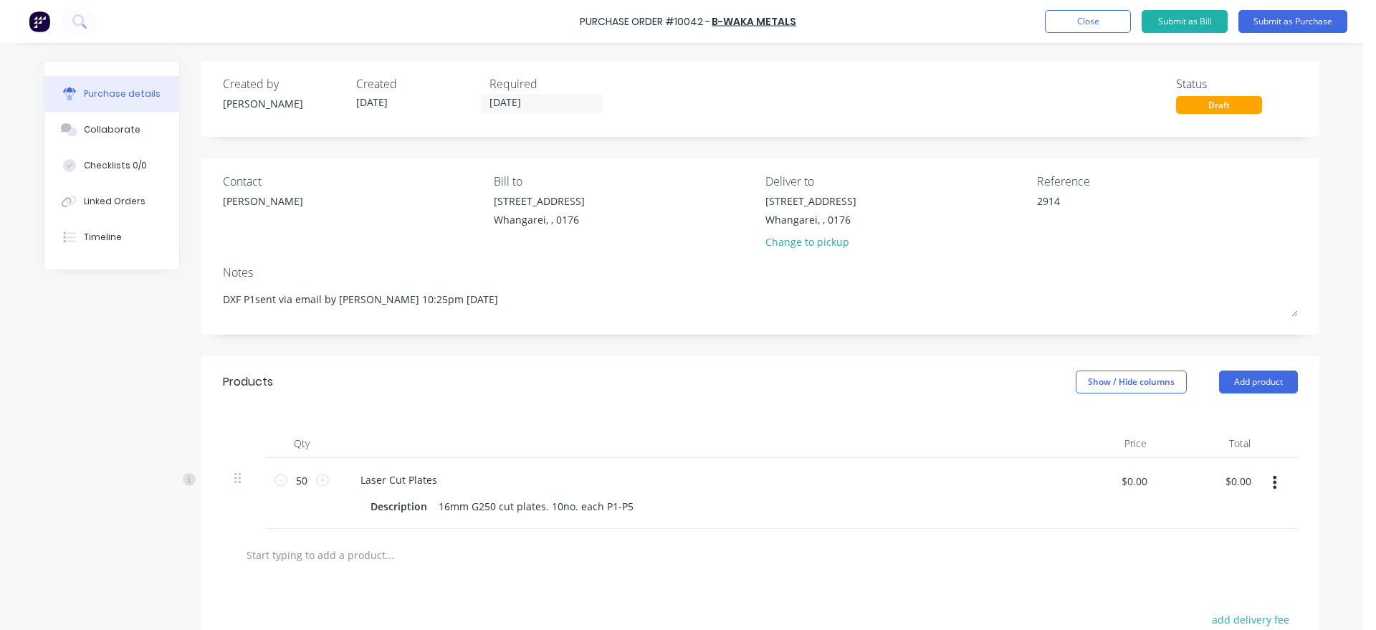
type textarea "DXF P1,sent via email by [PERSON_NAME] 10:25pm [DATE]"
type textarea "x"
type textarea "DXF P1,Psent via email by [PERSON_NAME] 10:25pm [DATE]"
type textarea "x"
type textarea "DXF P1,P2sent via email by [PERSON_NAME] 10:25pm [DATE]"
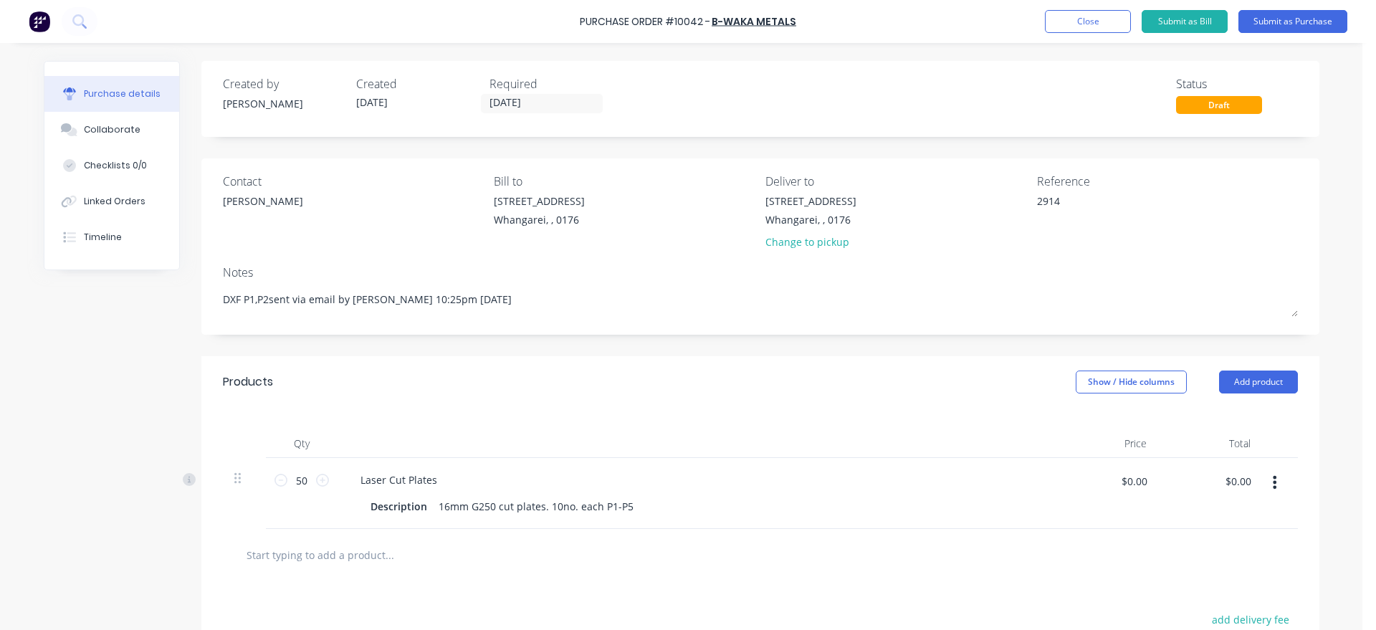
type textarea "x"
type textarea "DXF P1,P2,sent via email by [PERSON_NAME] 10:25pm [DATE]"
type textarea "x"
type textarea "DXF P1,P2,Psent via email by [PERSON_NAME] 10:25pm [DATE]"
type textarea "x"
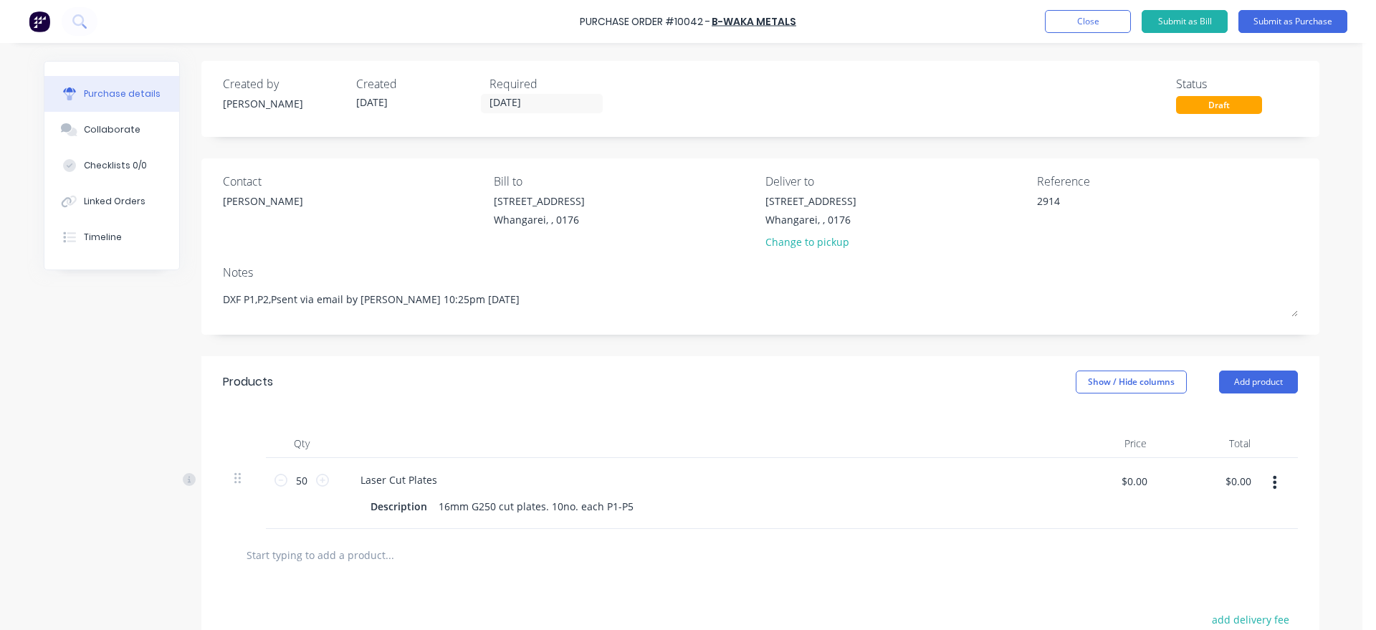
type textarea "DXF P1,P2,P3sent via email by [PERSON_NAME] 10:25pm [DATE]"
type textarea "x"
type textarea "DXF P1,P2,P3,sent via email by [PERSON_NAME] 10:25pm [DATE]"
type textarea "x"
type textarea "DXF P1,P2,P3,Psent via email by [PERSON_NAME] 10:25pm [DATE]"
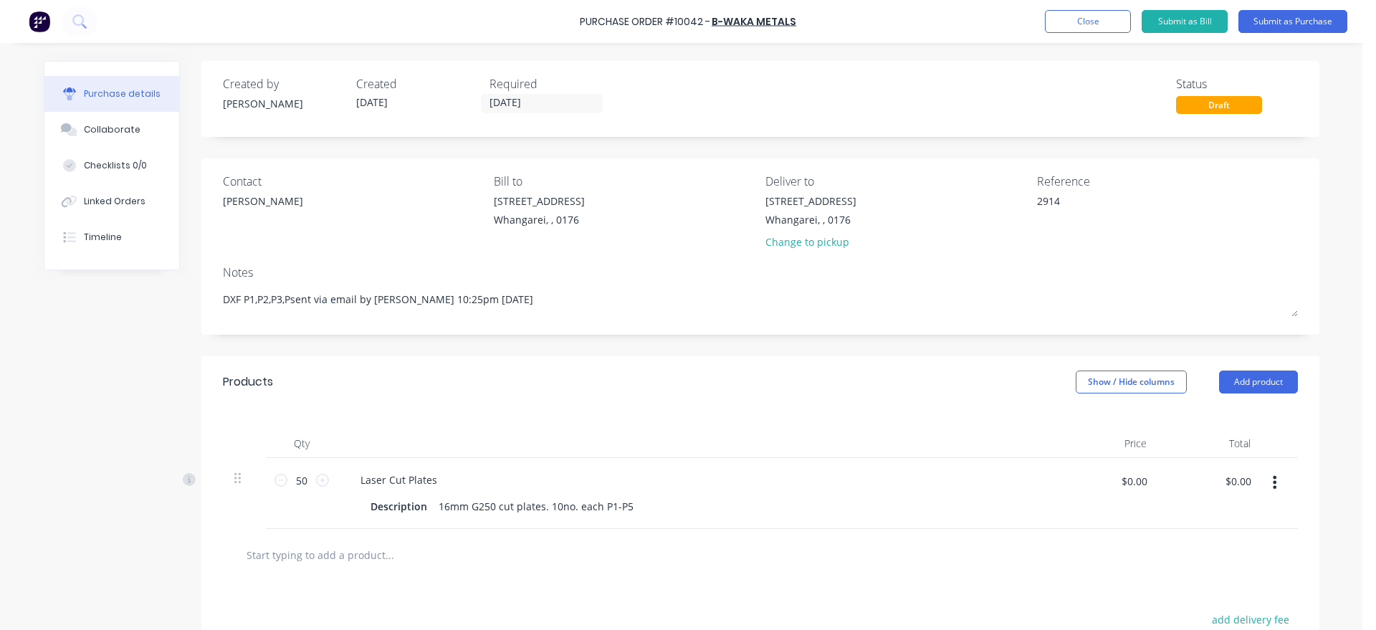
type textarea "x"
type textarea "DXF P1,P2,P3,P4sent via email by [PERSON_NAME] 10:25pm [DATE]"
type textarea "x"
type textarea "DXF P1,P2,P3,P4 sent via email by [PERSON_NAME] 10:25pm [DATE]"
type textarea "x"
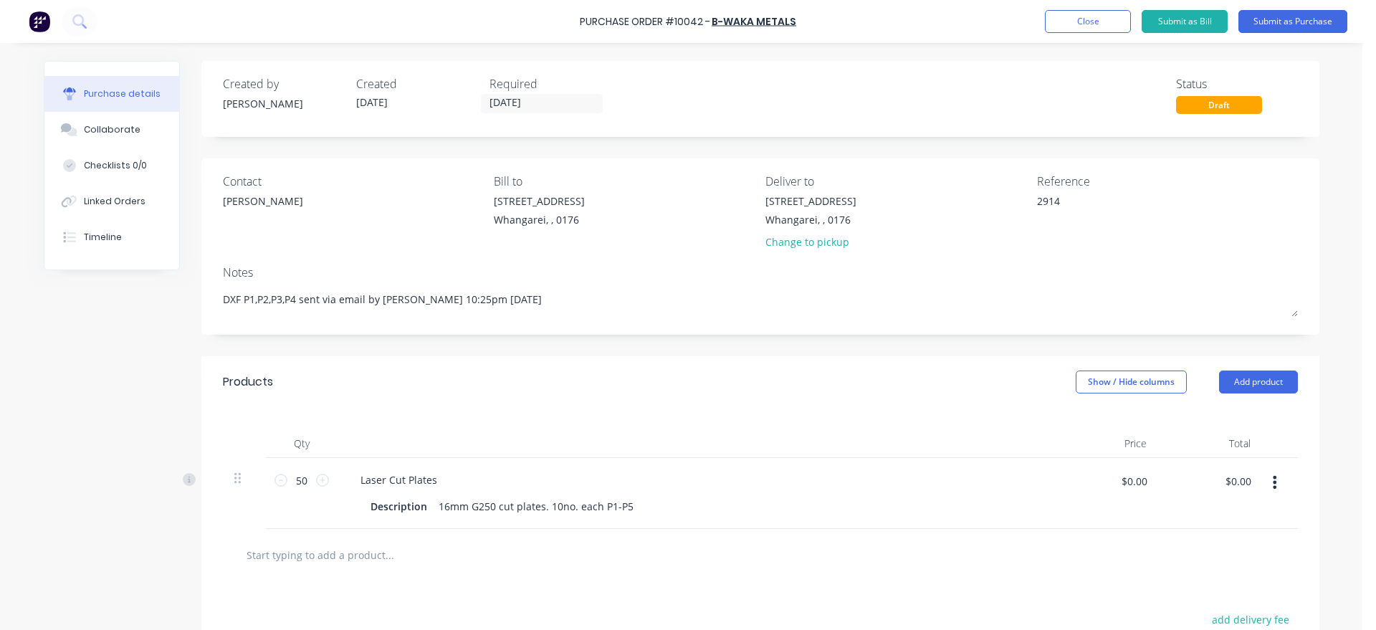
type textarea "DXF P1,P2,P3,P4 Psent via email by [PERSON_NAME] 10:25pm [DATE]"
type textarea "x"
type textarea "DXF P1,P2,P3,P4 sent via email by [PERSON_NAME] 10:25pm [DATE]"
type textarea "x"
type textarea "DXF P1,P2,P3,P4sent via email by [PERSON_NAME] 10:25pm [DATE]"
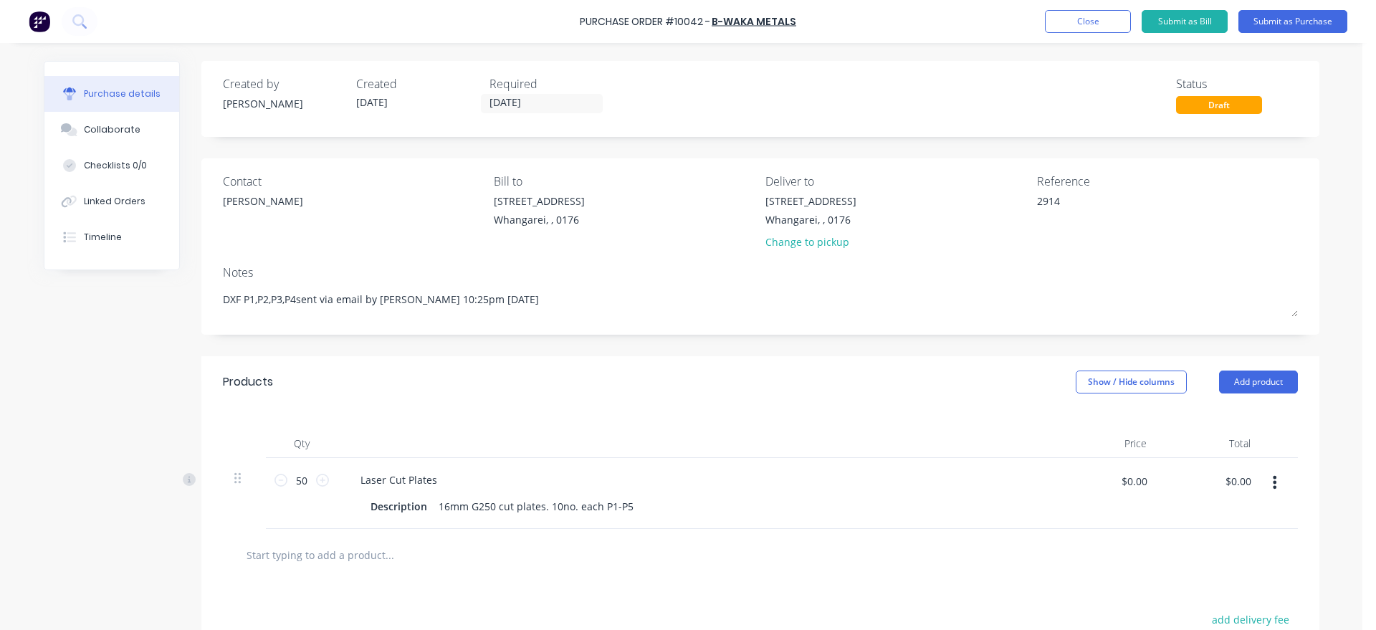
type textarea "x"
type textarea "DXF P1,P2,P3,Psent via email by [PERSON_NAME] 10:25pm [DATE]"
type textarea "x"
type textarea "DXF P1,P2,P3,P4sent via email by [PERSON_NAME] 10:25pm [DATE]"
type textarea "x"
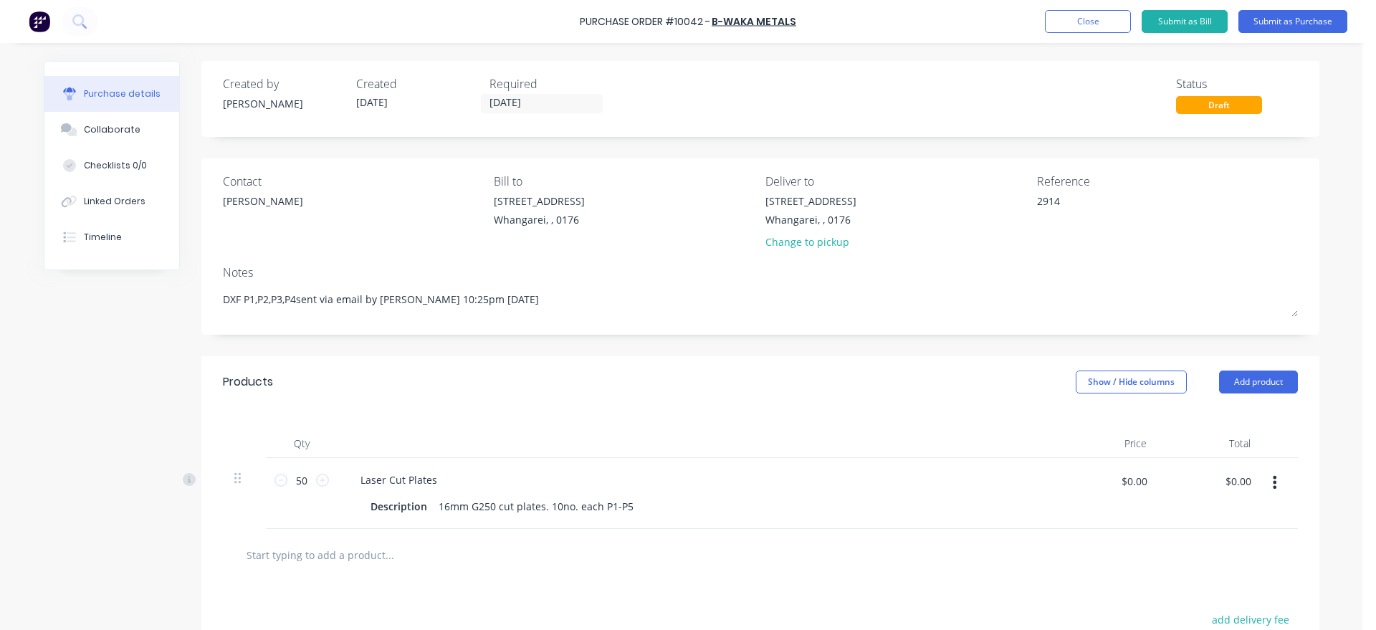
type textarea "DXF P1,P2,P3,P4,sent via email by [PERSON_NAME] 10:25pm [DATE]"
type textarea "x"
type textarea "DXF P1,P2,P3,P4,Psent via email by [PERSON_NAME] 10:25pm [DATE]"
type textarea "x"
type textarea "DXF P1,P2,P3,P4,P5sent via email by [PERSON_NAME] 10:25pm [DATE]"
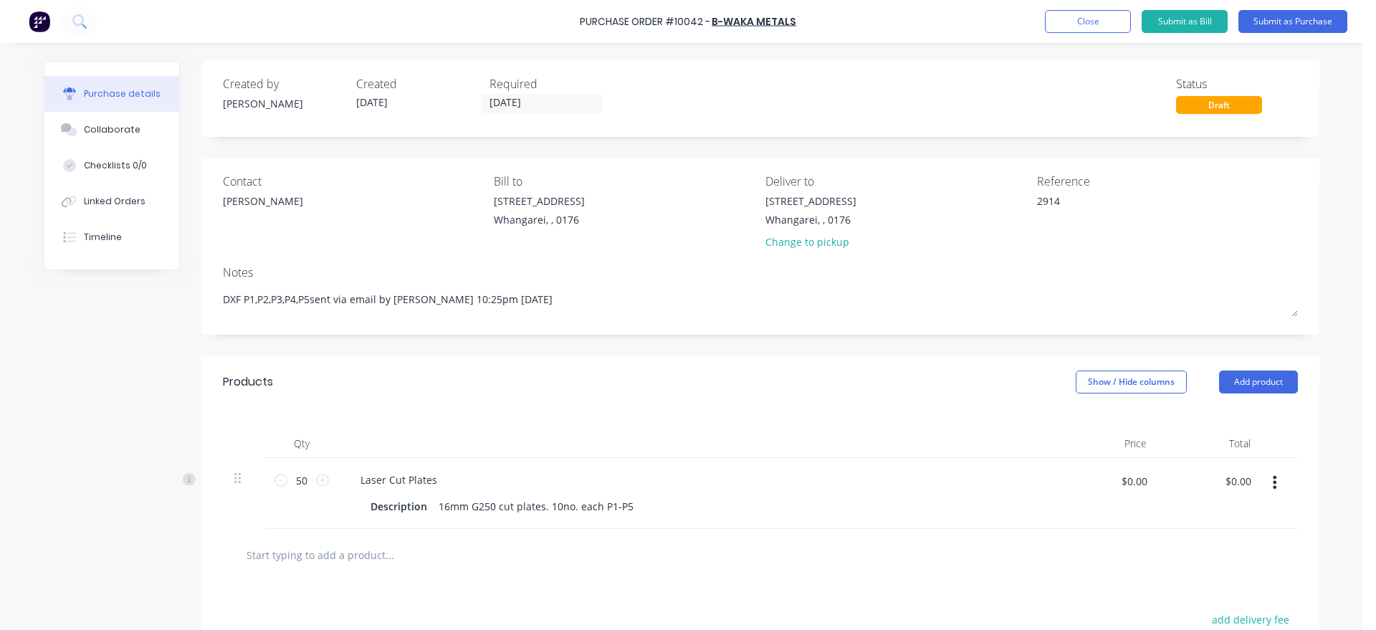
type textarea "x"
type textarea "DXF P1,P2,P3,P4,P5 sent via email by [PERSON_NAME] 10:25pm [DATE]"
type textarea "x"
type textarea "DXF P1,P2,P3,P4,P5 &sent via email by [PERSON_NAME] 10:25pm [DATE]"
type textarea "x"
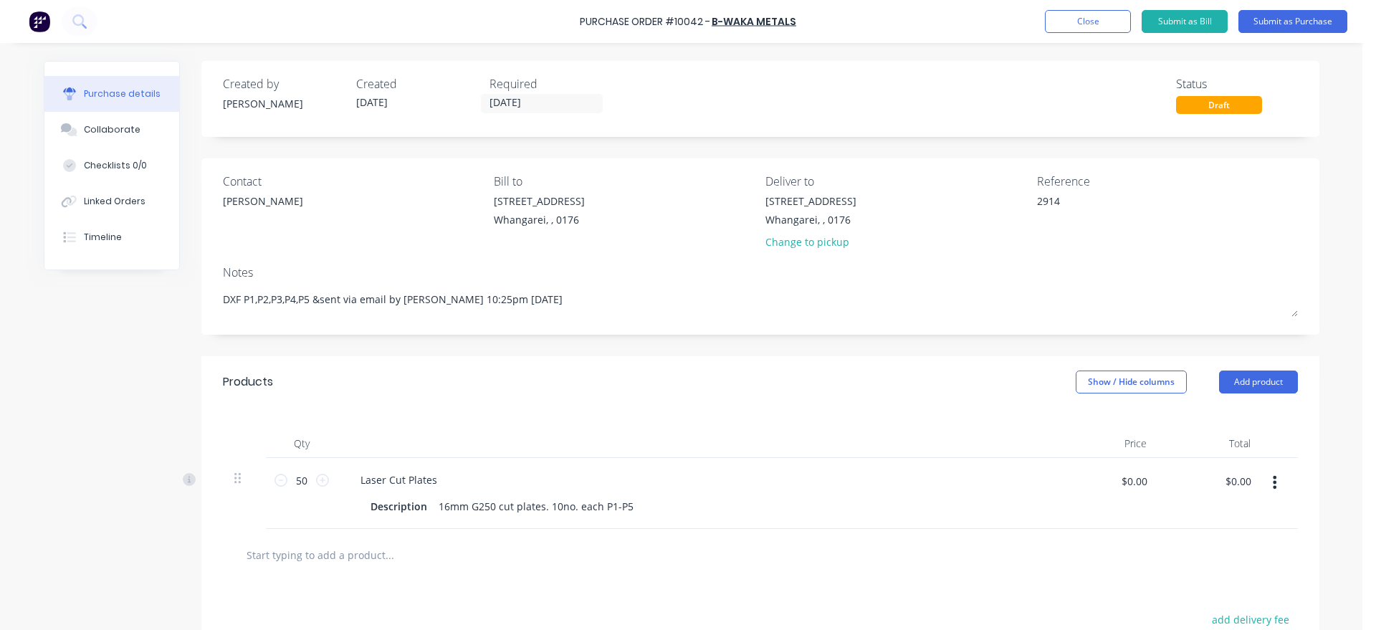
type textarea "DXF P1,P2,P3,P4,P5 & sent via email by [PERSON_NAME] 10:25pm [DATE]"
type textarea "x"
type textarea "DXF P1,P2,P3,P4,P5 & ssent via email by [PERSON_NAME] 10:25pm [DATE]"
type textarea "x"
type textarea "DXF P1,P2,P3,P4,P5 & shsent via email by [PERSON_NAME] 10:25pm [DATE]"
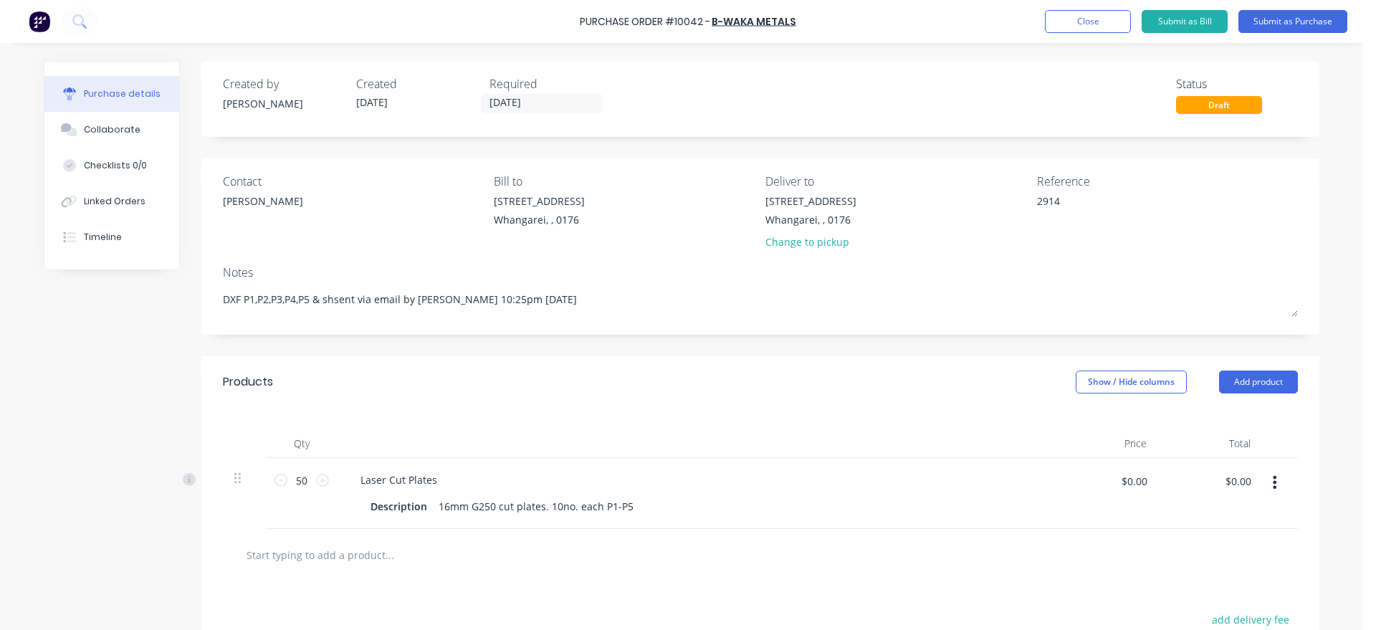
type textarea "x"
type textarea "DXF P1,P2,P3,P4,P5 & shosent via email by [PERSON_NAME] 10:25pm [DATE]"
type textarea "x"
type textarea "DXF P1,P2,P3,P4,P5 & shopsent via email by [PERSON_NAME] 10:25pm [DATE]"
type textarea "x"
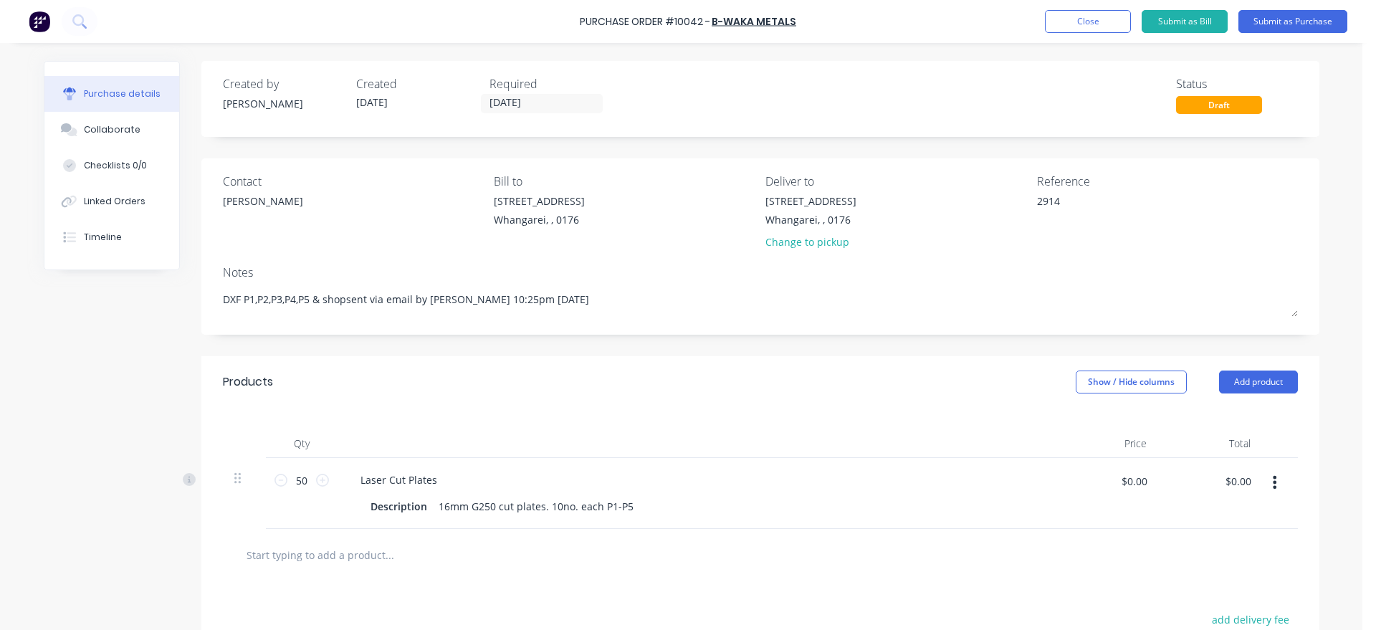
type textarea "DXF P1,P2,P3,P4,P5 & shop sent via email by [PERSON_NAME] 10:25pm [DATE]"
type textarea "x"
type textarea "DXF P1,P2,P3,P4,P5 & shop dsent via email by [PERSON_NAME] 10:25pm [DATE]"
type textarea "x"
type textarea "DXF P1,P2,P3,P4,P5 & shop drsent via email by [PERSON_NAME] 10:25pm [DATE]"
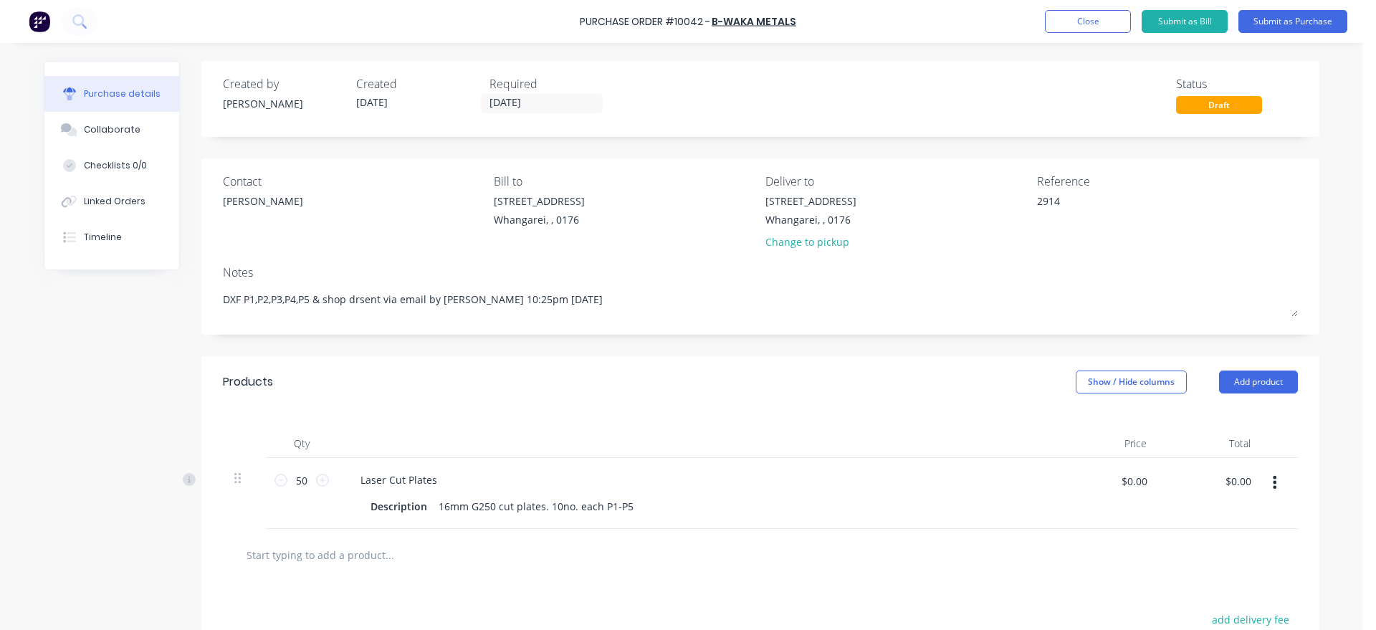
type textarea "x"
type textarea "DXF P1,P2,P3,P4,P5 & shop drasent via email by [PERSON_NAME] 10:25pm [DATE]"
type textarea "x"
type textarea "DXF P1,P2,P3,P4,P5 & shop drawsent via email by [PERSON_NAME] 10:25pm [DATE]"
type textarea "x"
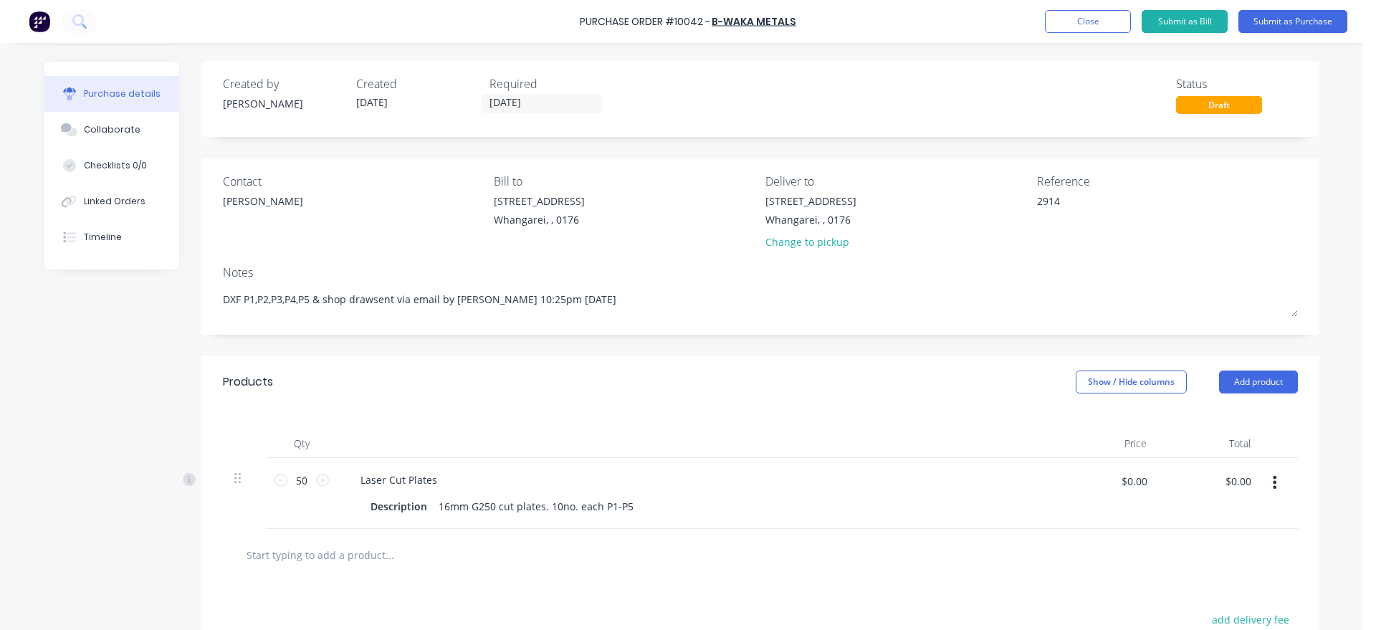
type textarea "DXF P1,P2,P3,P4,P5 & shop drawisent via email by [PERSON_NAME] 10:25pm [DATE]"
type textarea "x"
type textarea "DXF P1,P2,P3,P4,P5 & shop drawinsent via email by [PERSON_NAME] 10:25pm [DATE]"
type textarea "x"
type textarea "DXF P1,P2,P3,P4,P5 & shop drawing sent via email by [PERSON_NAME] 10:25pm [DATE]"
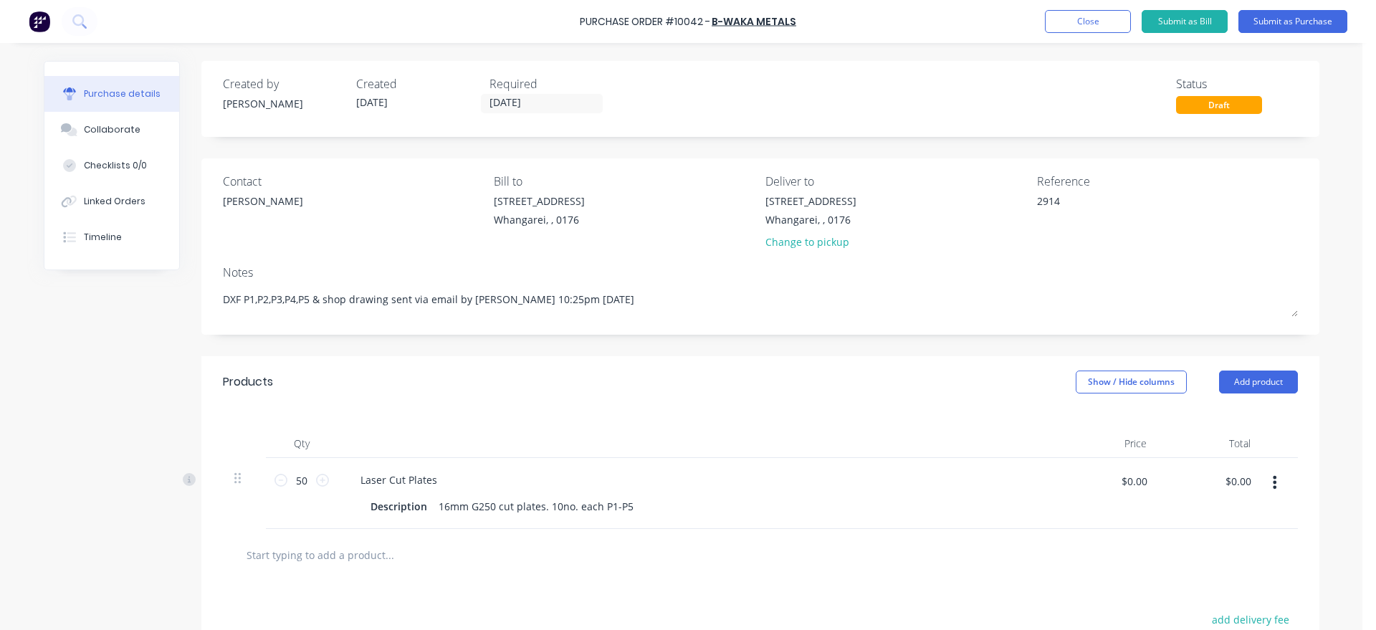
type textarea "x"
type textarea "DXF P1,P2,P3,P4,P5 & shop drawing sent via email by [PERSON_NAME] 10:25pm [DATE]"
type textarea "x"
type textarea "DXF P1,P2,P3,P4,P5 & shop drawing sent via email by [PERSON_NAME] 10:25pm [DATE]"
click at [1294, 17] on button "Submit as Purchase" at bounding box center [1292, 21] width 109 height 23
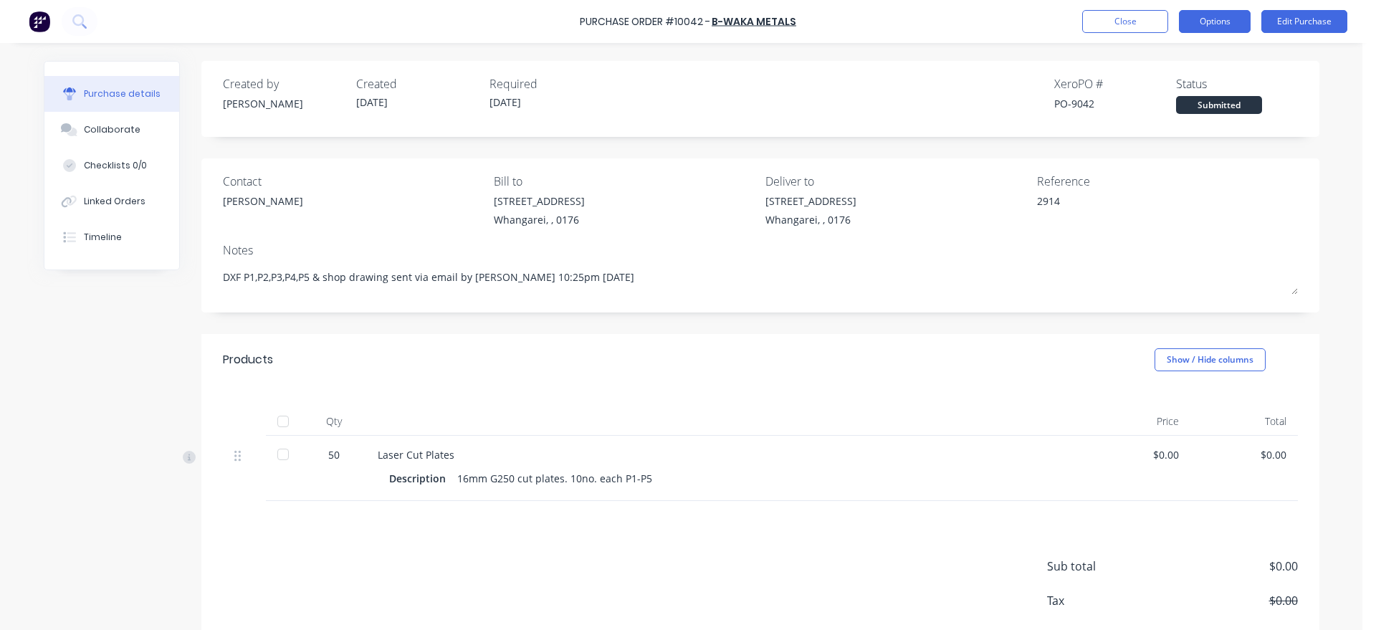
click at [1223, 24] on button "Options" at bounding box center [1215, 21] width 72 height 23
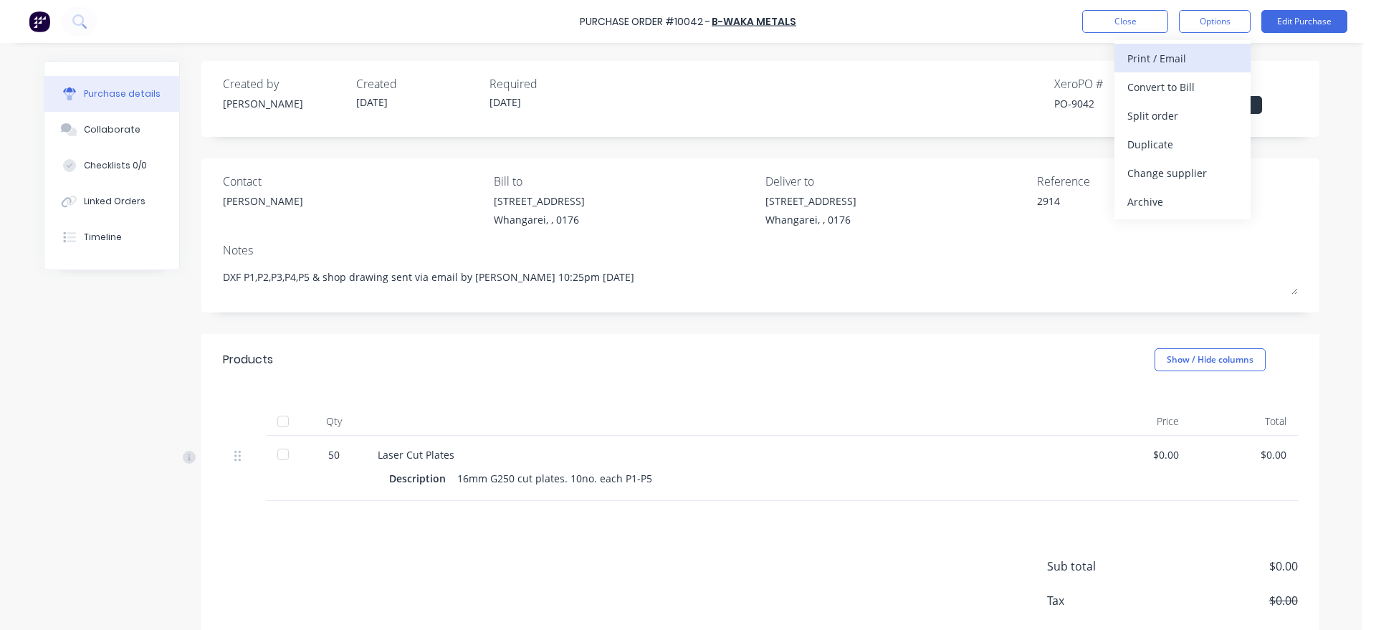
click at [1165, 61] on div "Print / Email" at bounding box center [1182, 58] width 110 height 21
click at [1156, 113] on div "Without pricing" at bounding box center [1182, 115] width 110 height 21
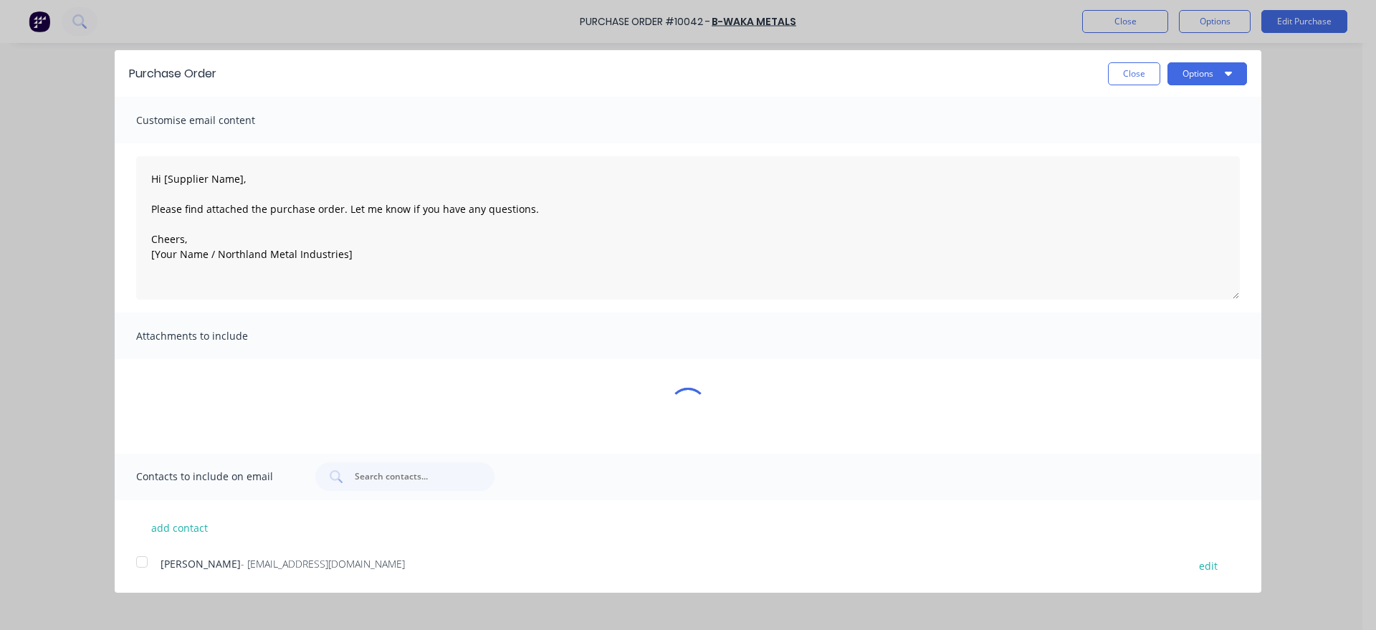
type textarea "x"
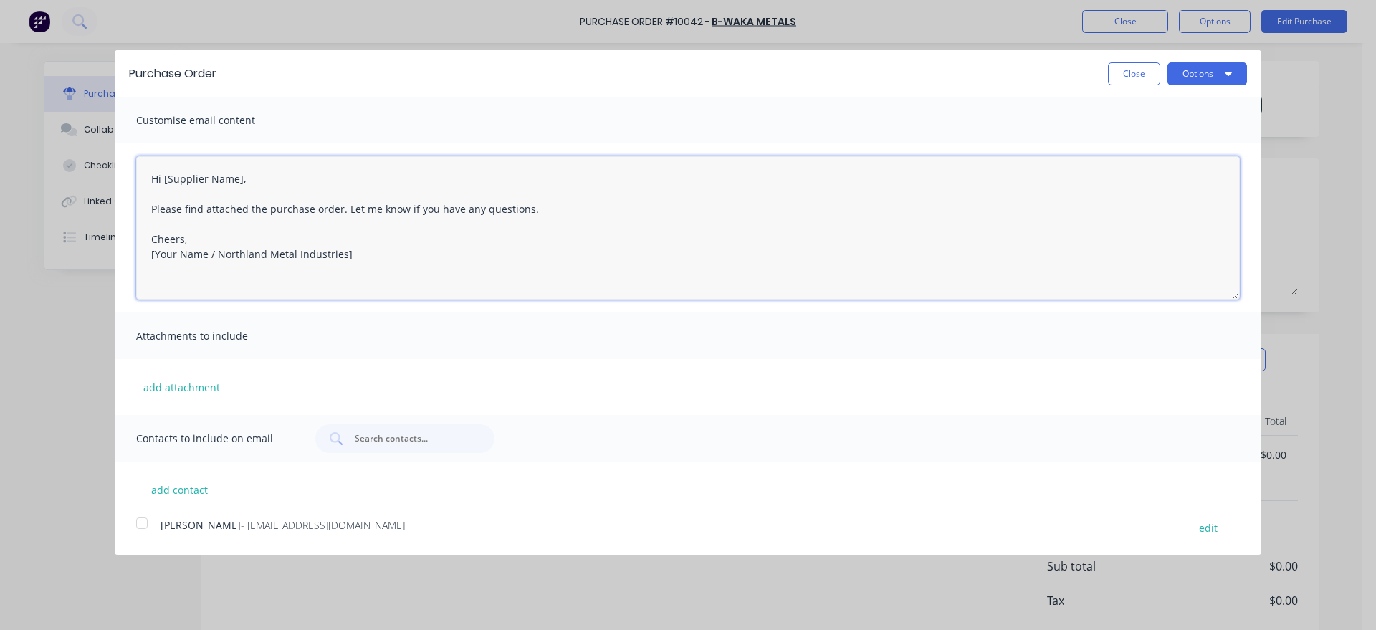
click at [242, 178] on textarea "Hi [Supplier Name], Please find attached the purchase order. Let me know if you…" at bounding box center [688, 227] width 1104 height 143
drag, startPoint x: 246, startPoint y: 178, endPoint x: 164, endPoint y: 176, distance: 81.7
click at [164, 176] on textarea "Hi [Supplier Name], Please find attached the purchase order. Let me know if you…" at bounding box center [688, 227] width 1104 height 143
drag, startPoint x: 214, startPoint y: 254, endPoint x: 113, endPoint y: 260, distance: 101.2
click at [137, 262] on textarea "Hi [PERSON_NAME], Please find attached the purchase order. Let me know if you h…" at bounding box center [688, 227] width 1104 height 143
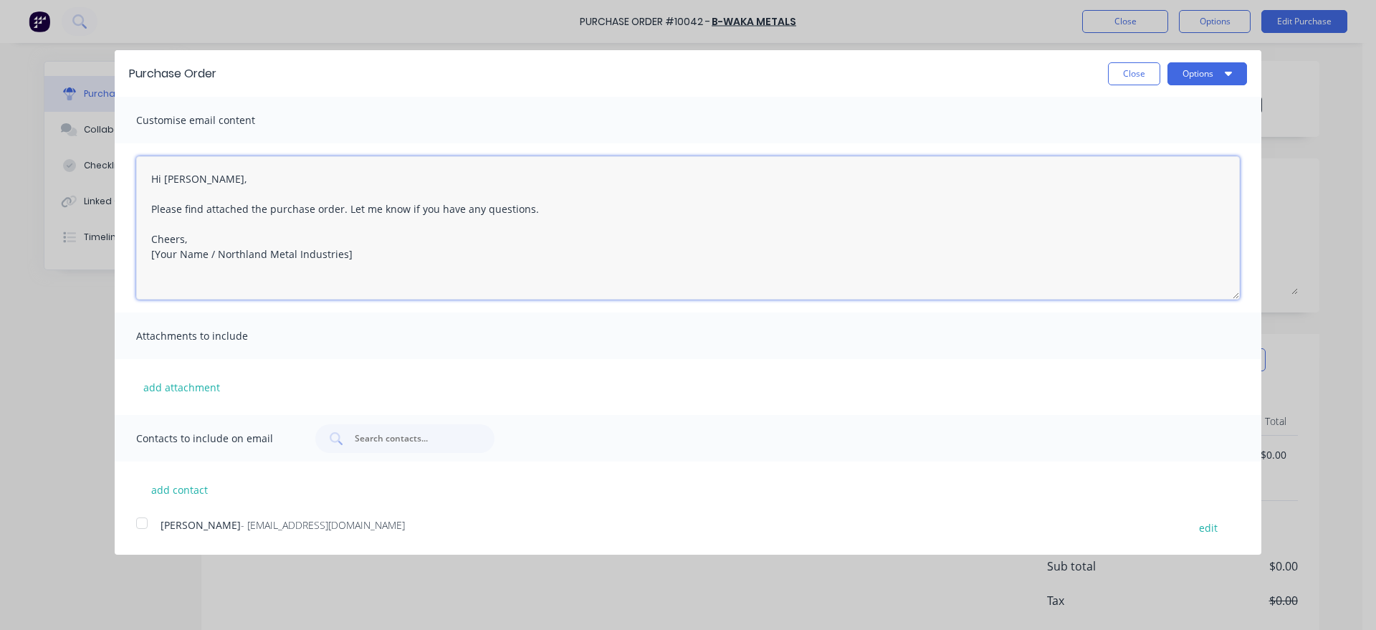
drag, startPoint x: 355, startPoint y: 256, endPoint x: 130, endPoint y: 264, distance: 225.2
click at [130, 264] on div "Hi [PERSON_NAME], Please find attached the purchase order. Let me know if you h…" at bounding box center [688, 227] width 1147 height 169
drag, startPoint x: 184, startPoint y: 239, endPoint x: 129, endPoint y: 238, distance: 55.2
click at [129, 238] on div "Hi [PERSON_NAME], Please find attached the purchase order. Let me know if you h…" at bounding box center [688, 227] width 1147 height 169
click at [197, 256] on textarea "Hi [PERSON_NAME], Please find attached the purchase order. Let me know if you h…" at bounding box center [688, 227] width 1104 height 143
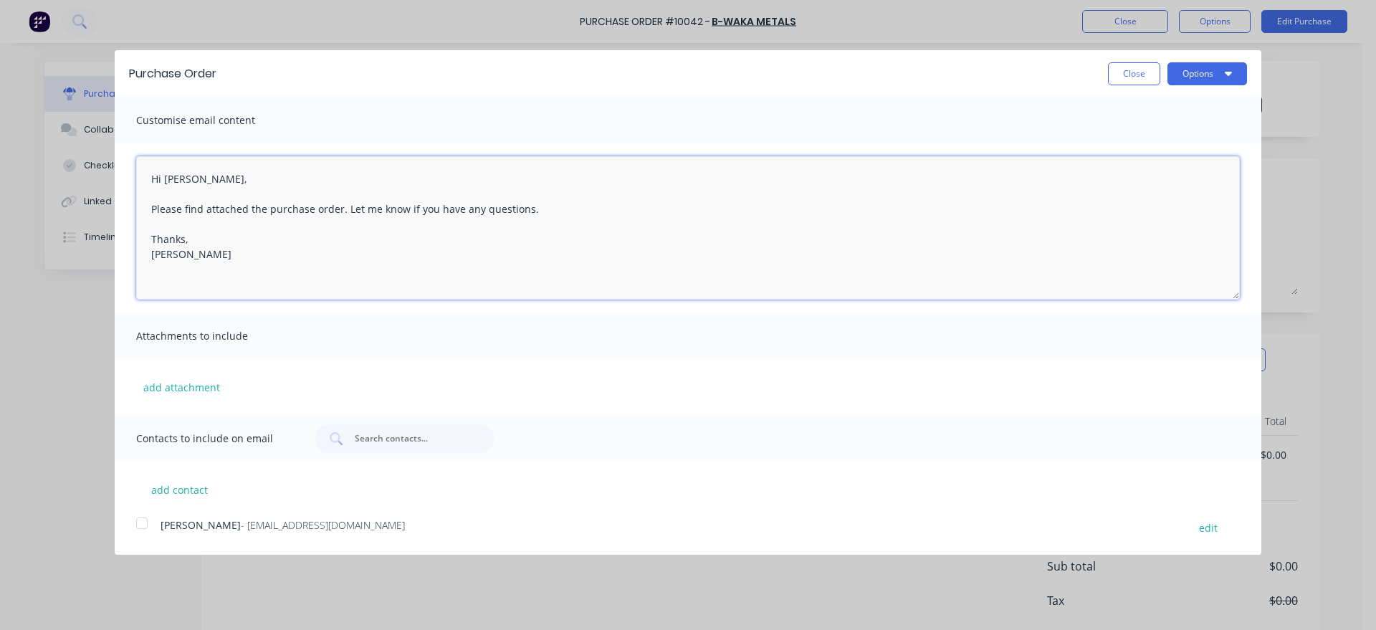
click at [141, 522] on div at bounding box center [142, 523] width 29 height 29
type textarea "Hi [PERSON_NAME], Please find attached the purchase order. Let me know if you h…"
click at [1203, 76] on button "Options" at bounding box center [1207, 73] width 80 height 23
click at [1146, 143] on div "Email" at bounding box center [1179, 138] width 110 height 21
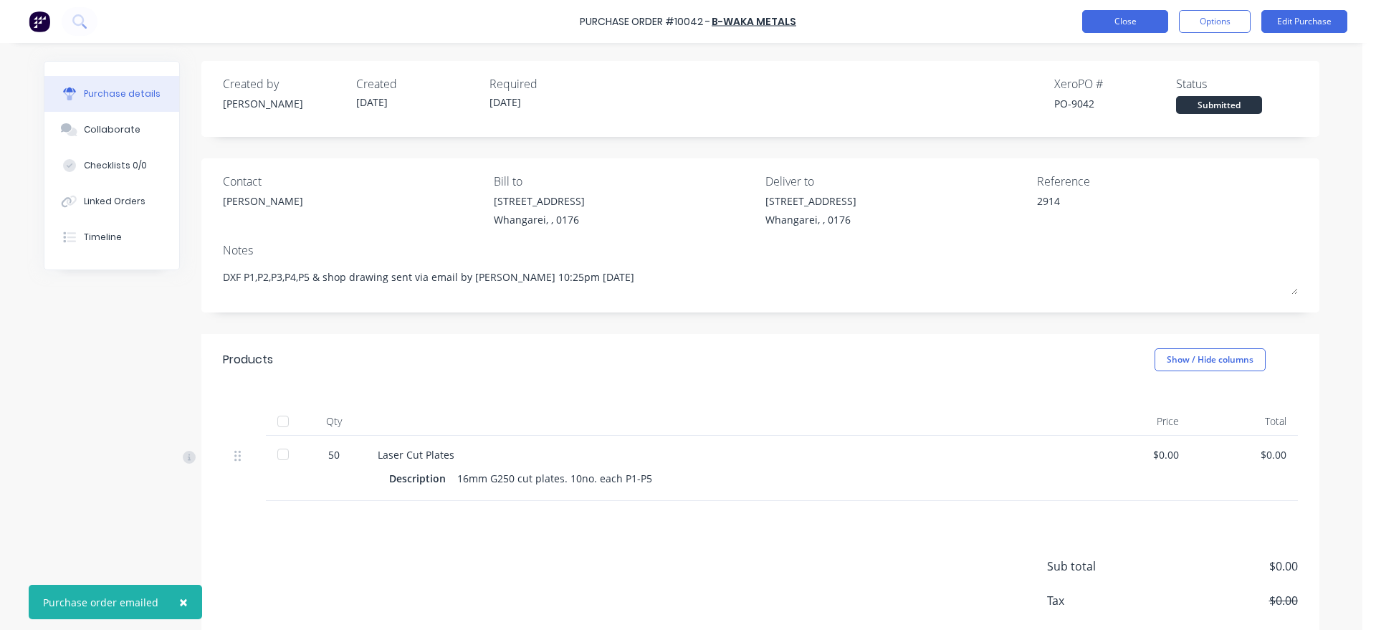
type textarea "x"
